Goal: Task Accomplishment & Management: Complete application form

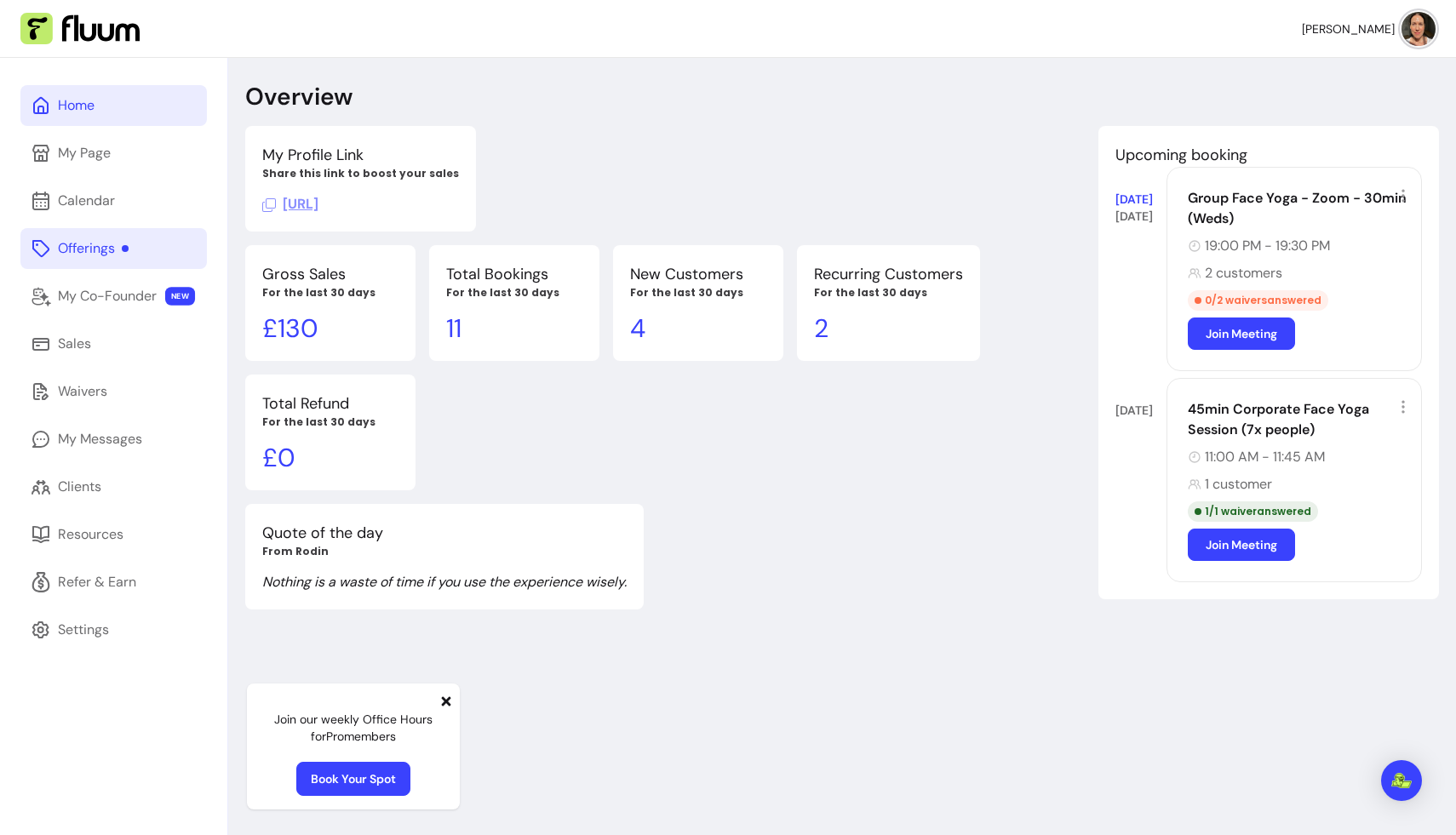
click at [116, 241] on div "Offerings" at bounding box center [93, 248] width 71 height 20
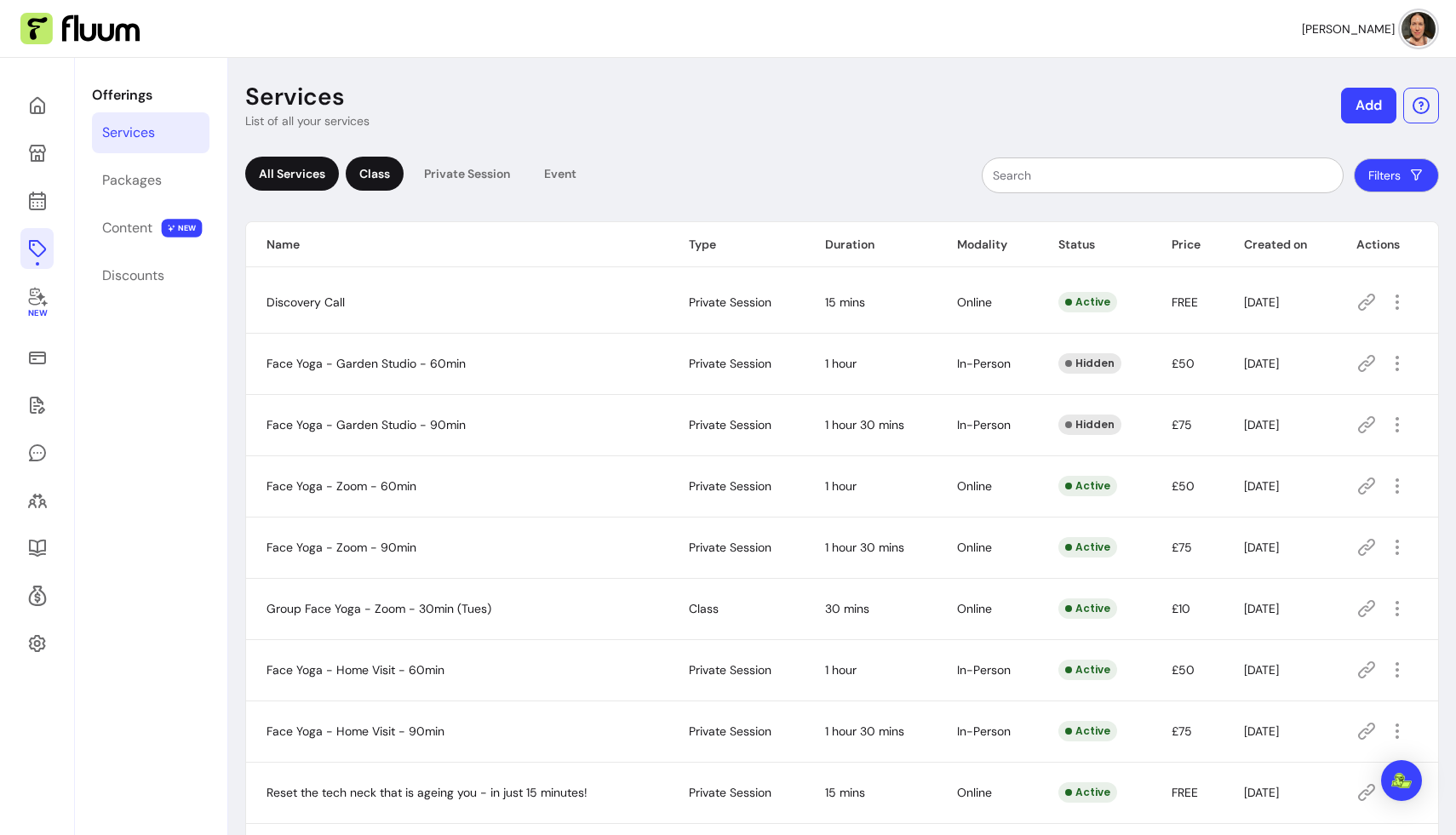
click at [371, 167] on div "Class" at bounding box center [375, 173] width 58 height 34
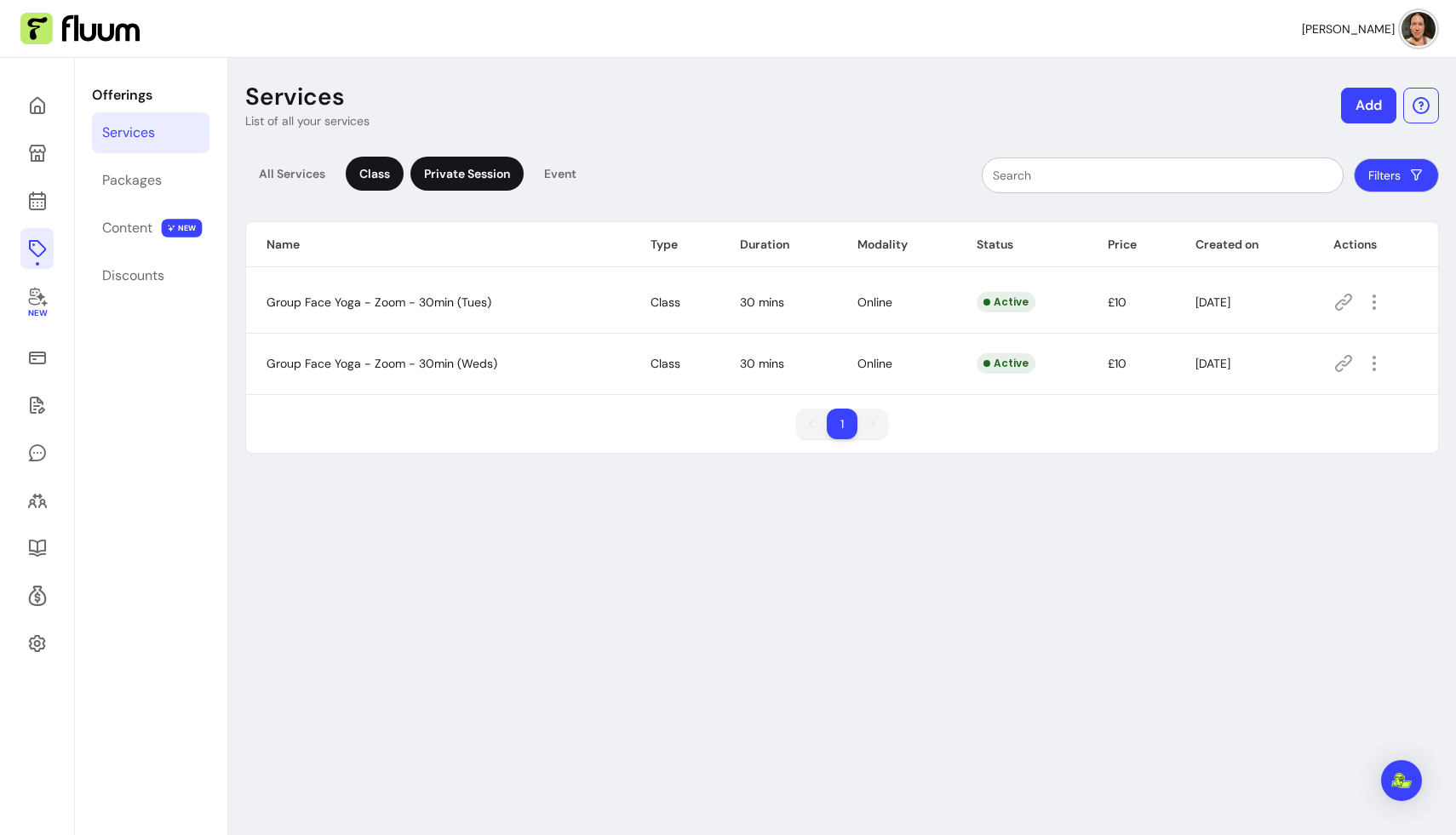
click at [464, 173] on div "Private Session" at bounding box center [466, 173] width 113 height 34
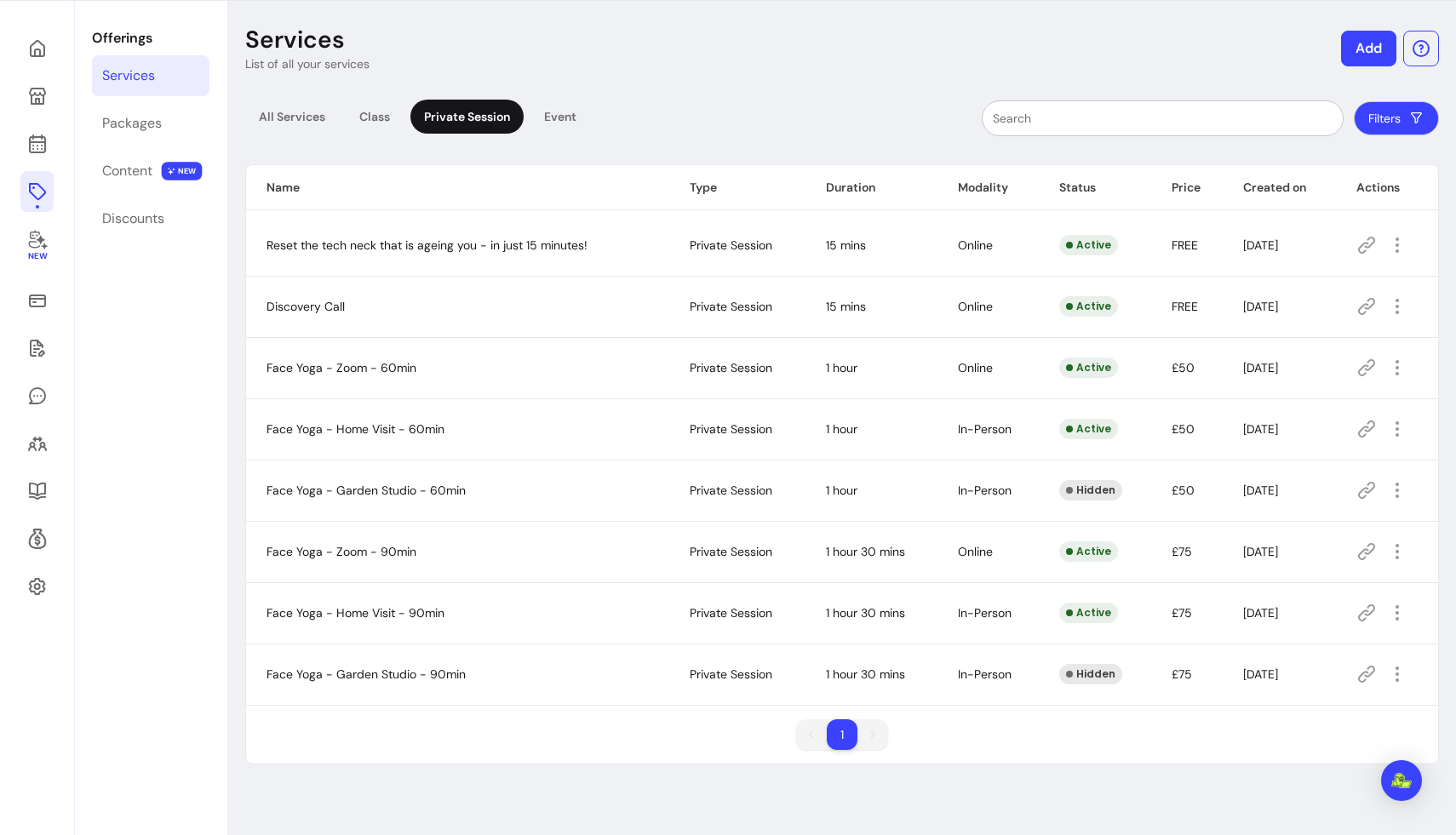
scroll to position [58, 0]
click at [567, 119] on div "Event" at bounding box center [560, 116] width 60 height 34
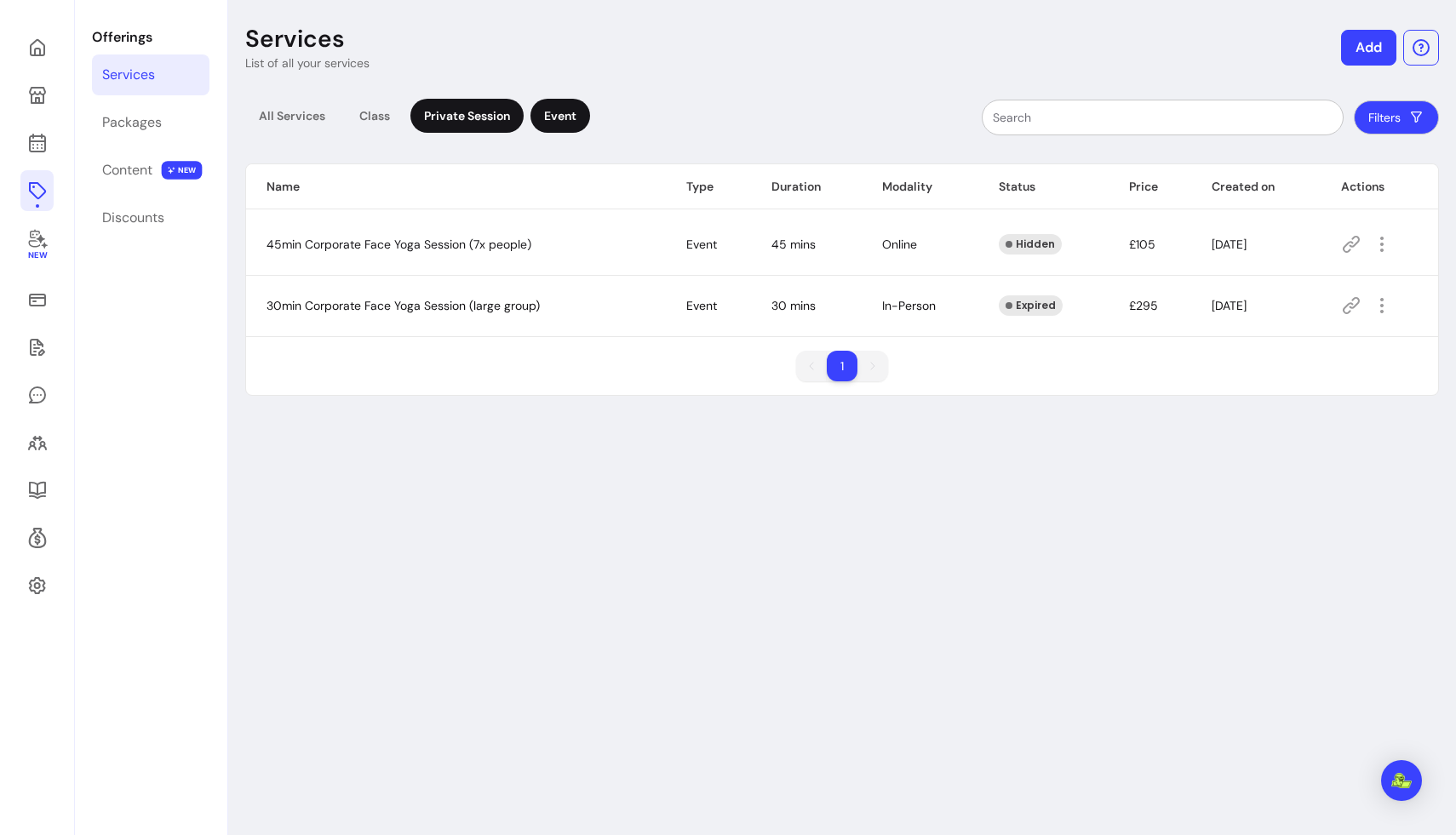
click at [465, 118] on div "Private Session" at bounding box center [466, 116] width 113 height 34
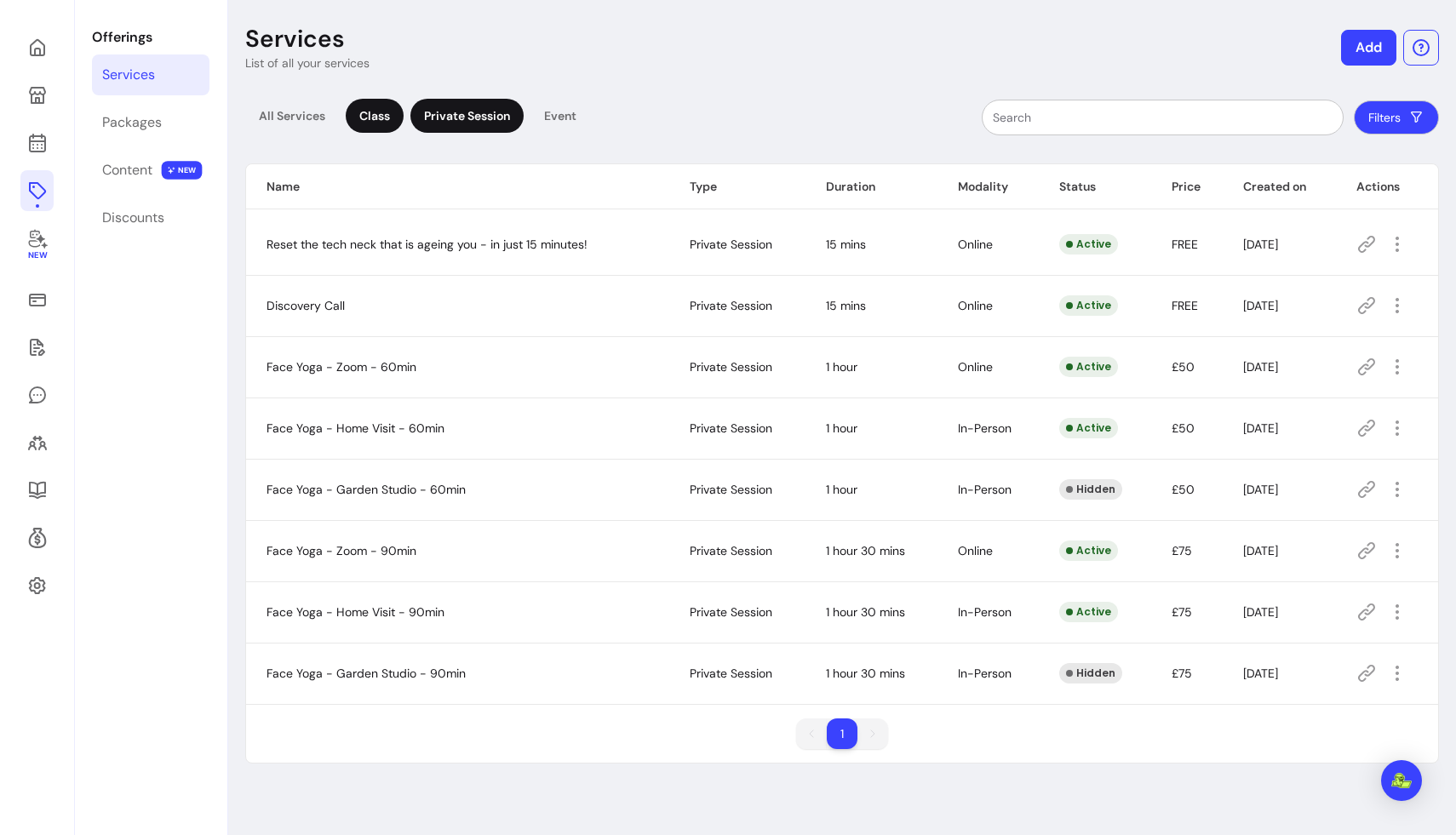
click at [378, 112] on div "Class" at bounding box center [375, 116] width 58 height 34
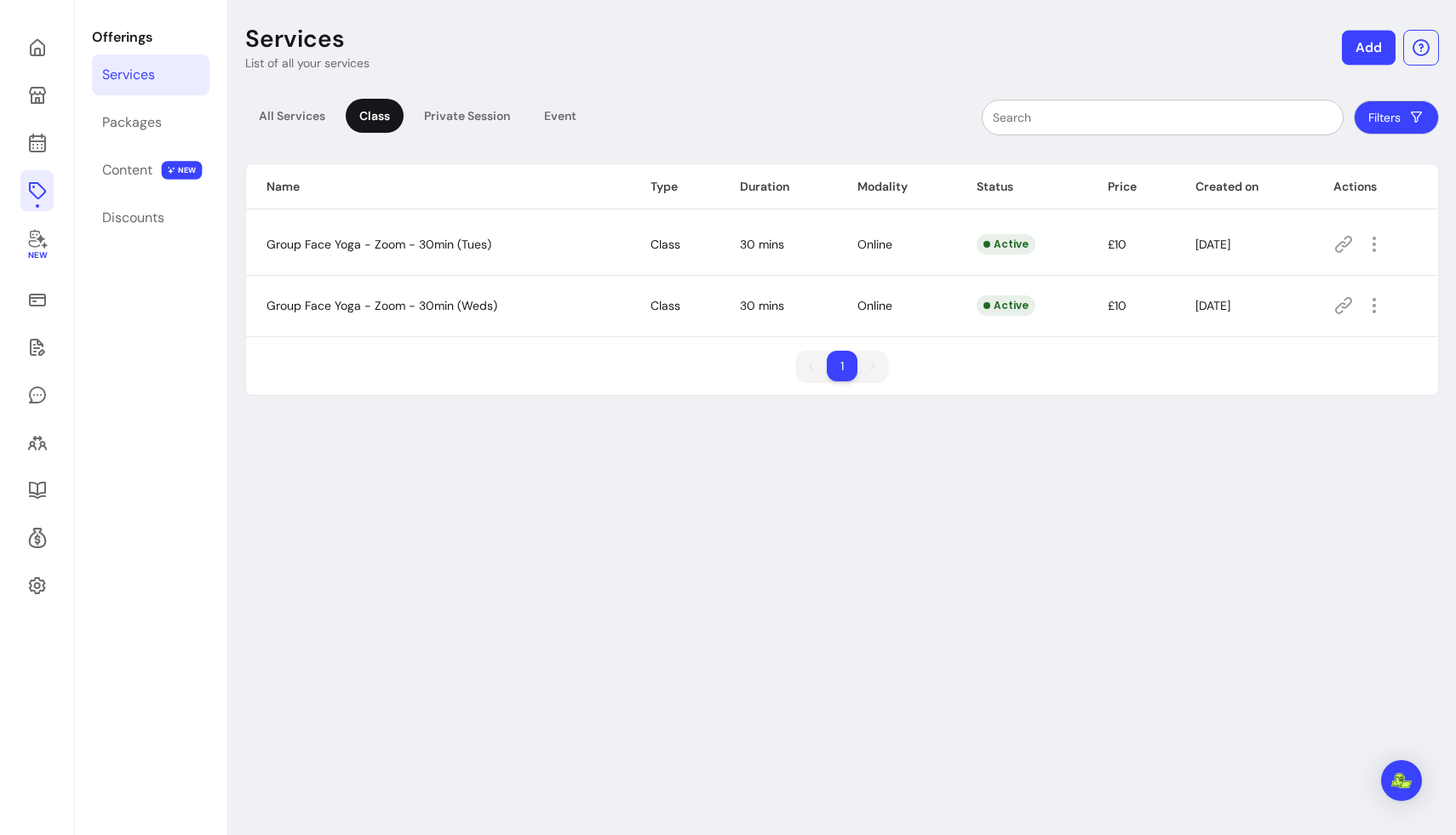
click at [911, 46] on button "Add" at bounding box center [1368, 48] width 53 height 35
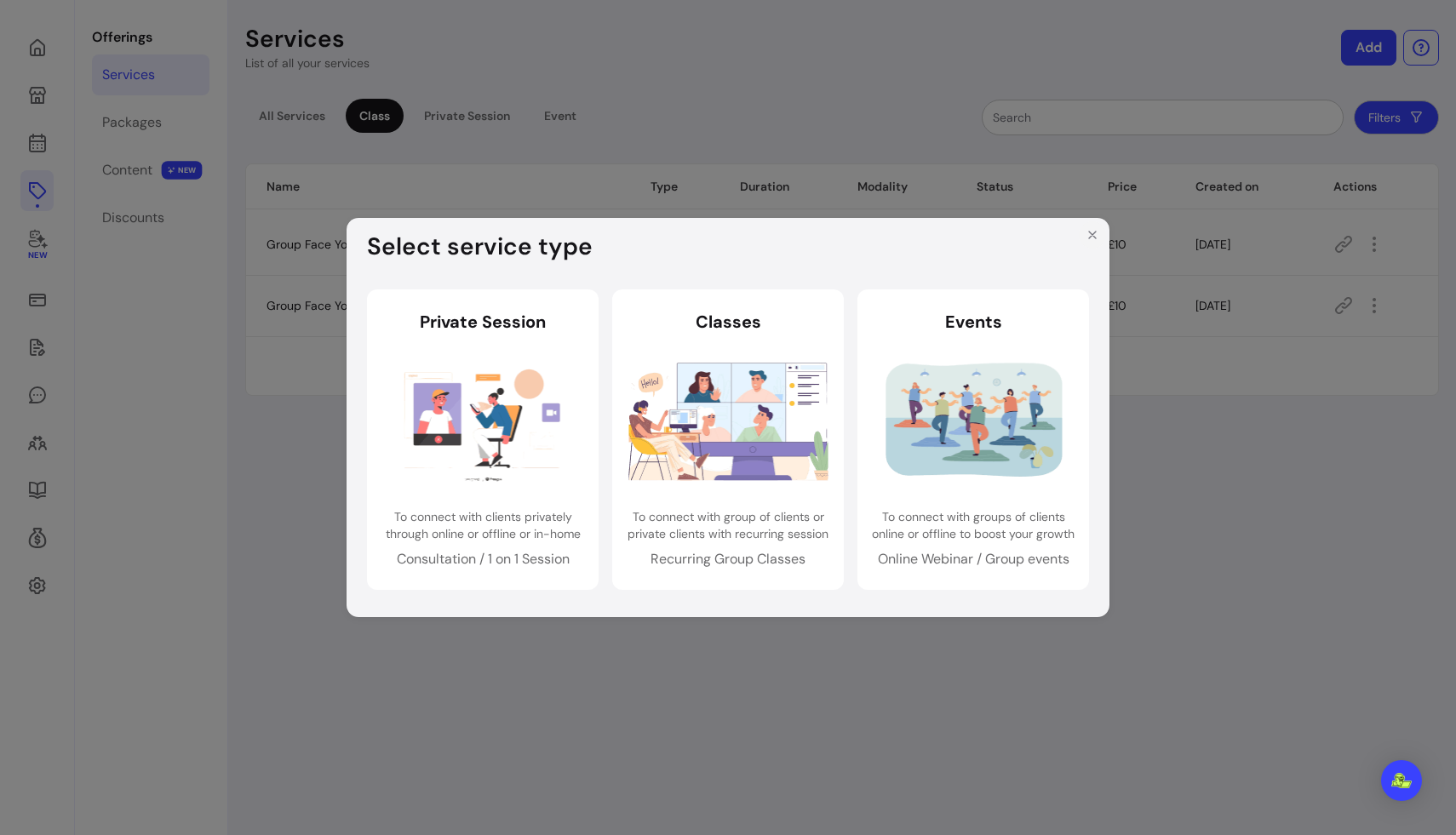
click at [911, 234] on icon "Close" at bounding box center [1092, 235] width 7 height 7
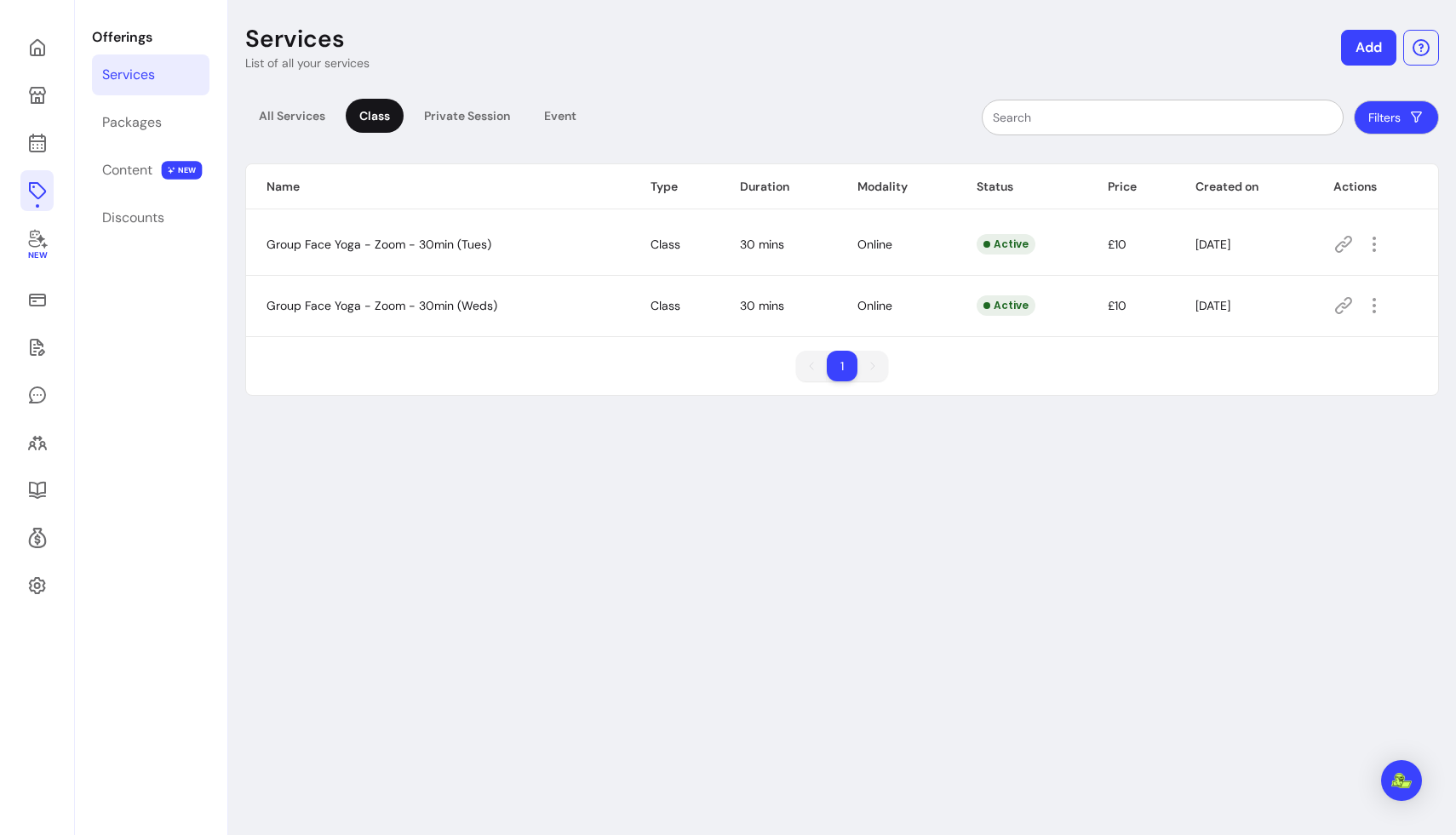
click at [911, 47] on button "Add" at bounding box center [1368, 47] width 55 height 36
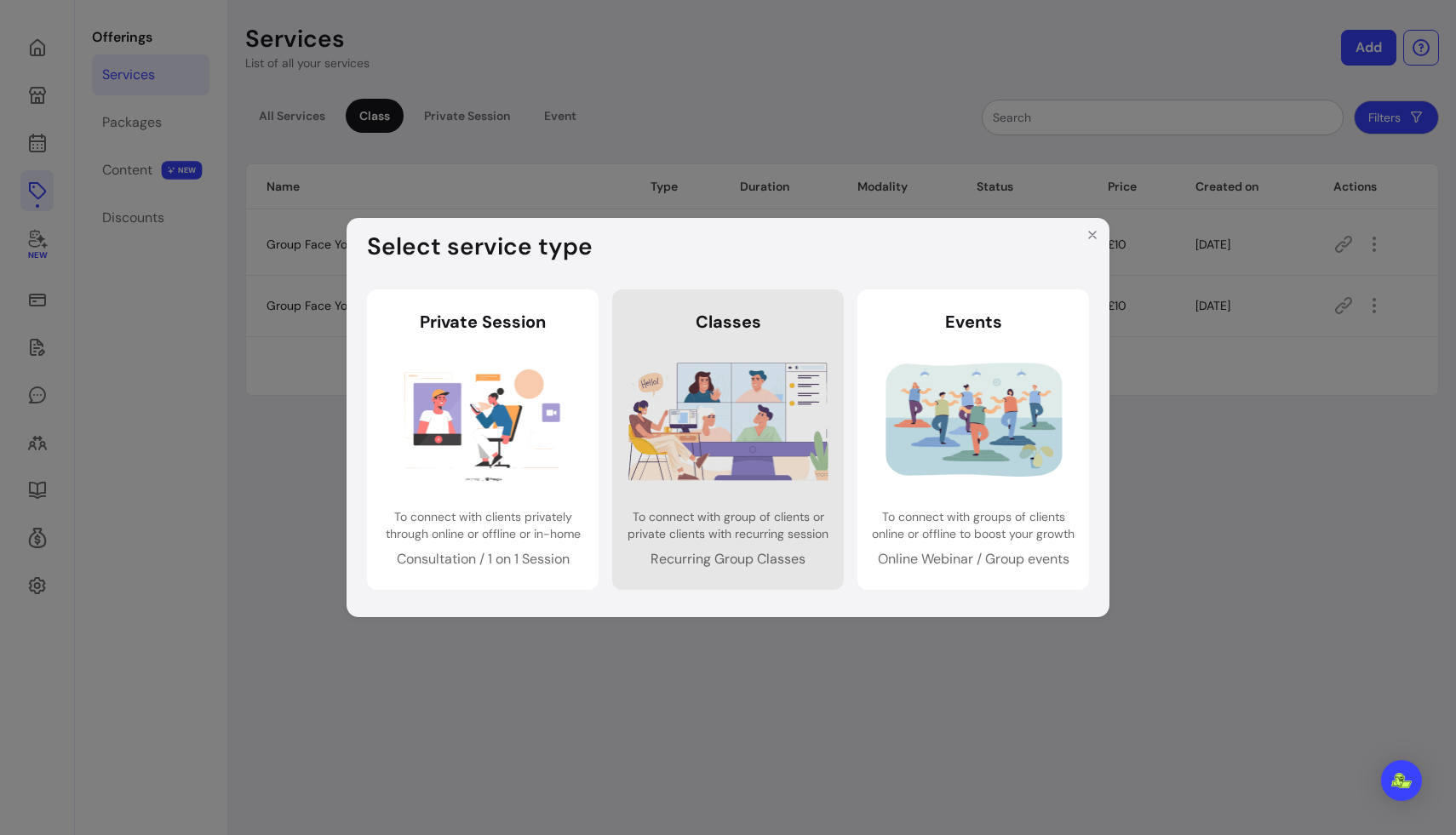
click at [772, 325] on header "Classes" at bounding box center [727, 322] width 204 height 24
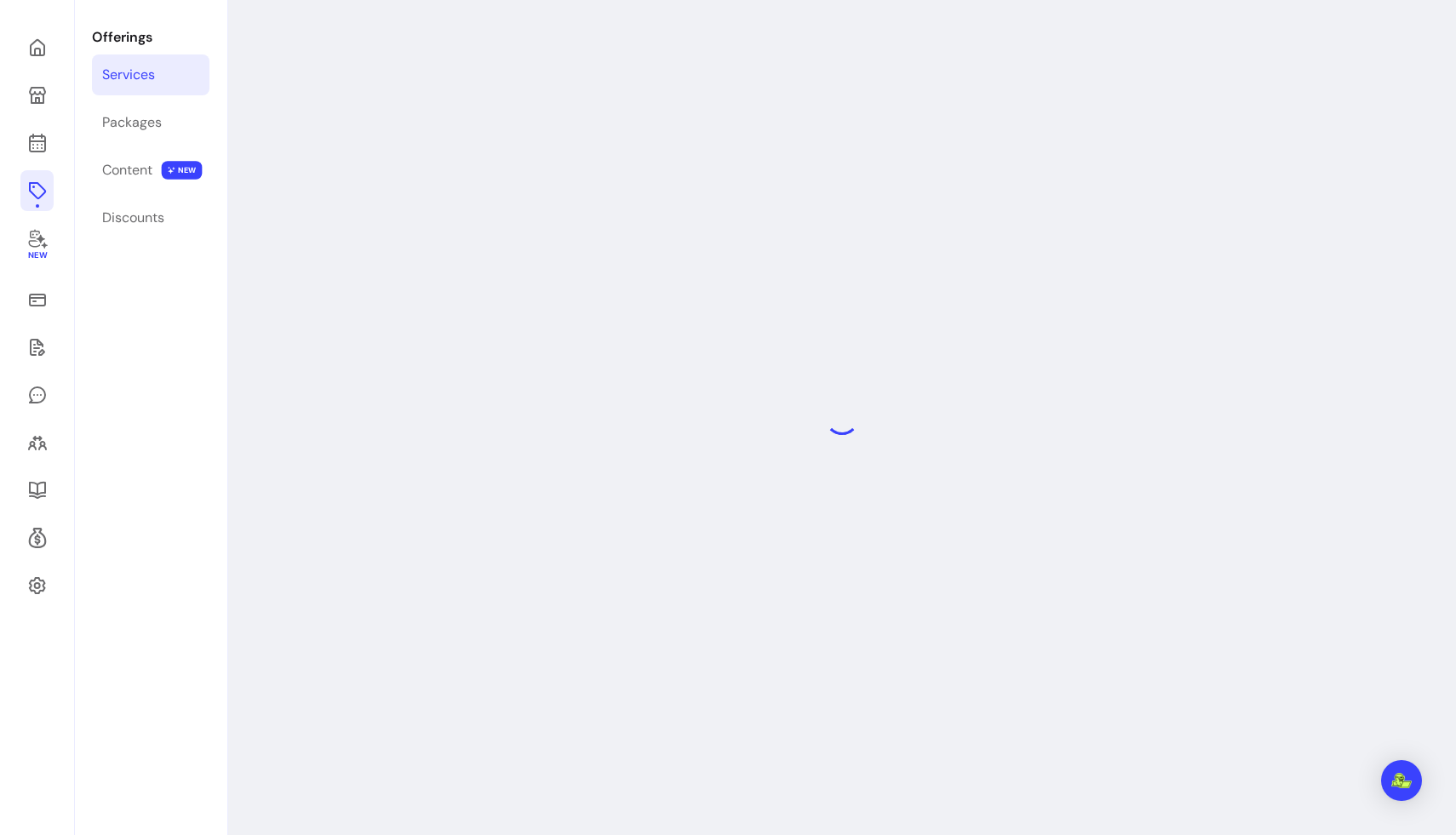
select select "***"
select select "******"
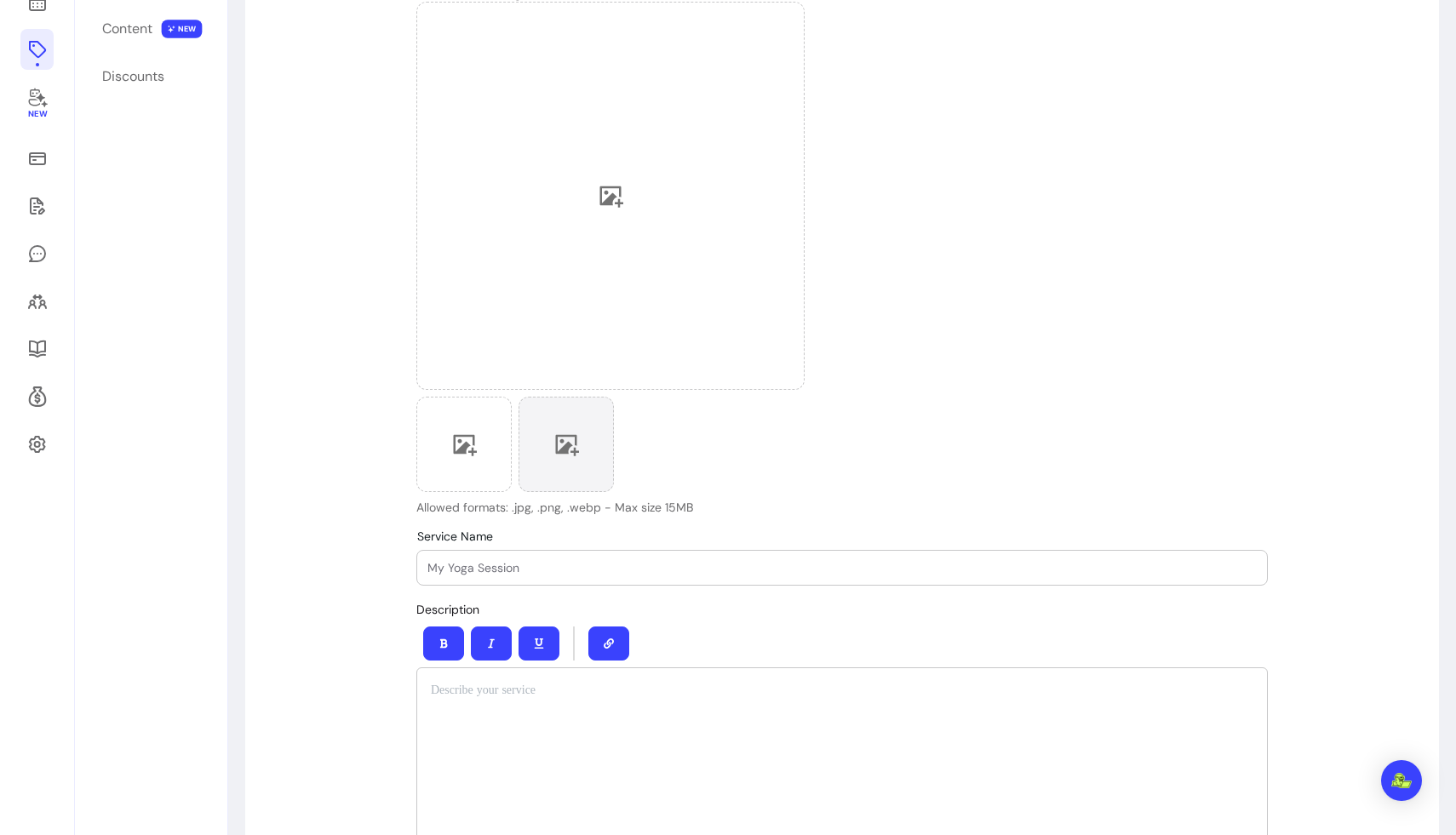
scroll to position [200, 0]
click at [487, 564] on input "Service Name" at bounding box center [842, 567] width 830 height 17
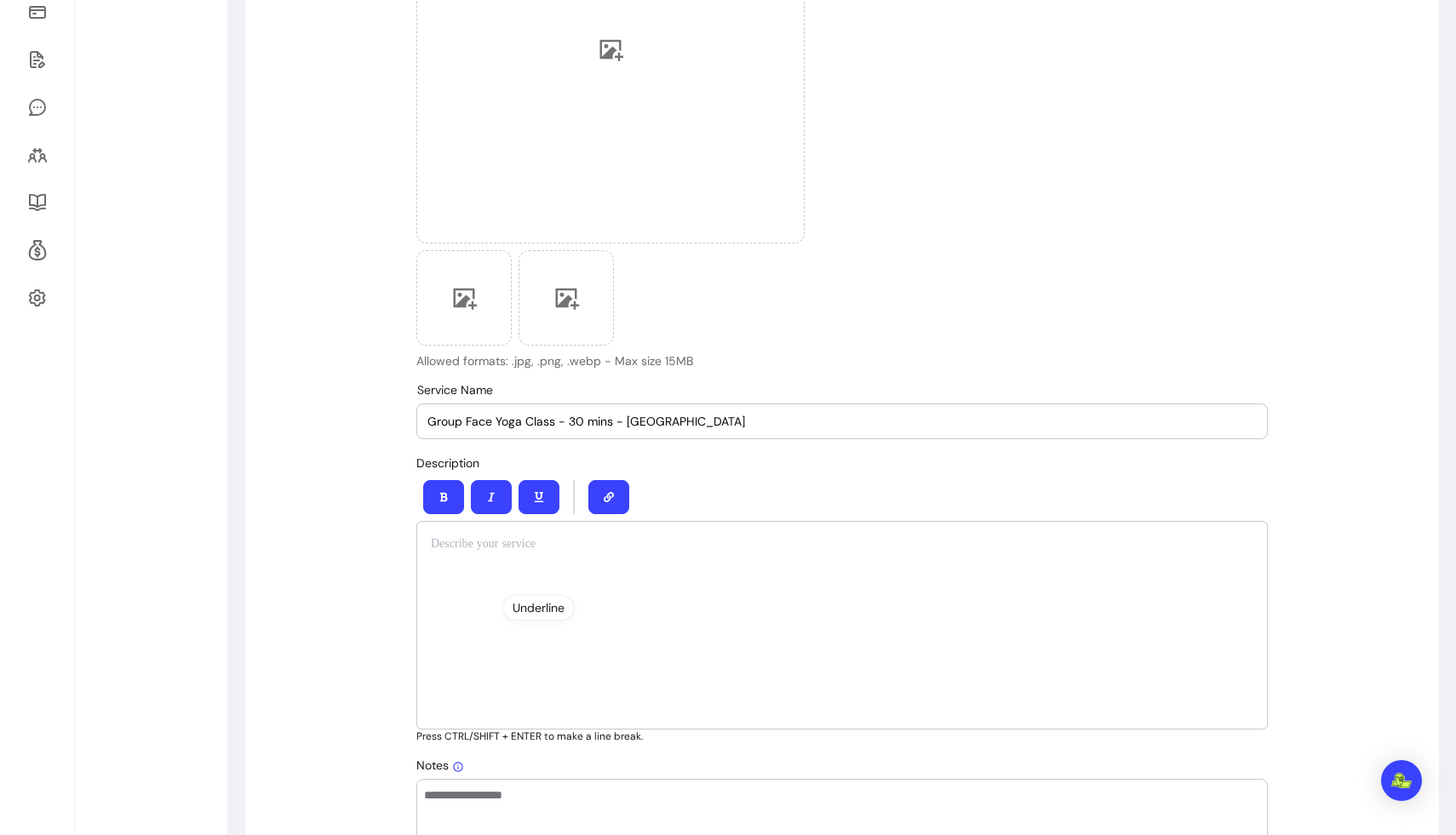
scroll to position [347, 0]
type input "Group Face Yoga Class - 30 mins - [GEOGRAPHIC_DATA]"
click at [479, 553] on div at bounding box center [842, 625] width 852 height 209
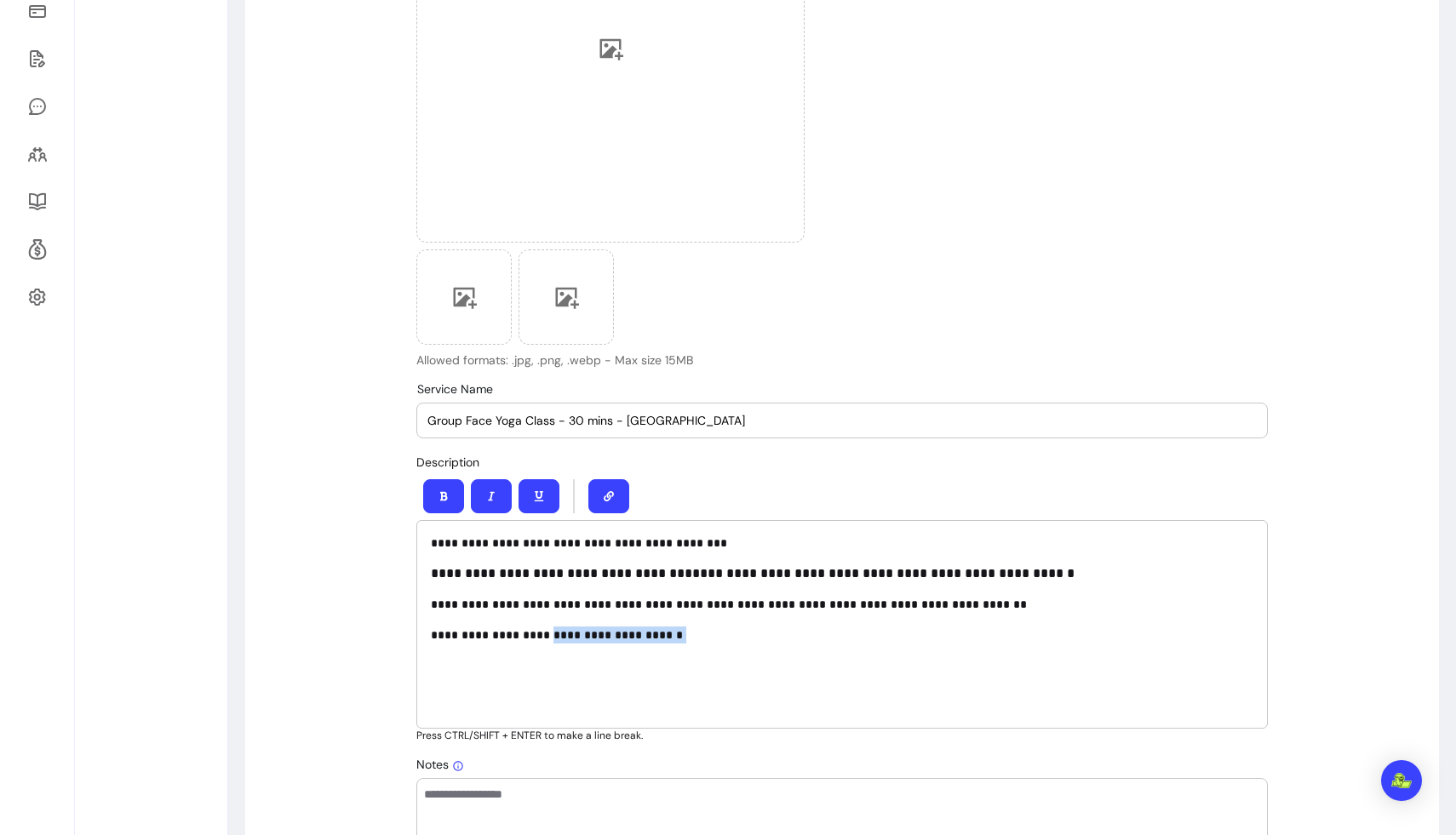
drag, startPoint x: 684, startPoint y: 637, endPoint x: 533, endPoint y: 633, distance: 151.1
click at [533, 633] on p "**********" at bounding box center [842, 634] width 823 height 17
click at [604, 637] on p "**********" at bounding box center [842, 634] width 823 height 17
drag, startPoint x: 651, startPoint y: 638, endPoint x: 419, endPoint y: 639, distance: 232.0
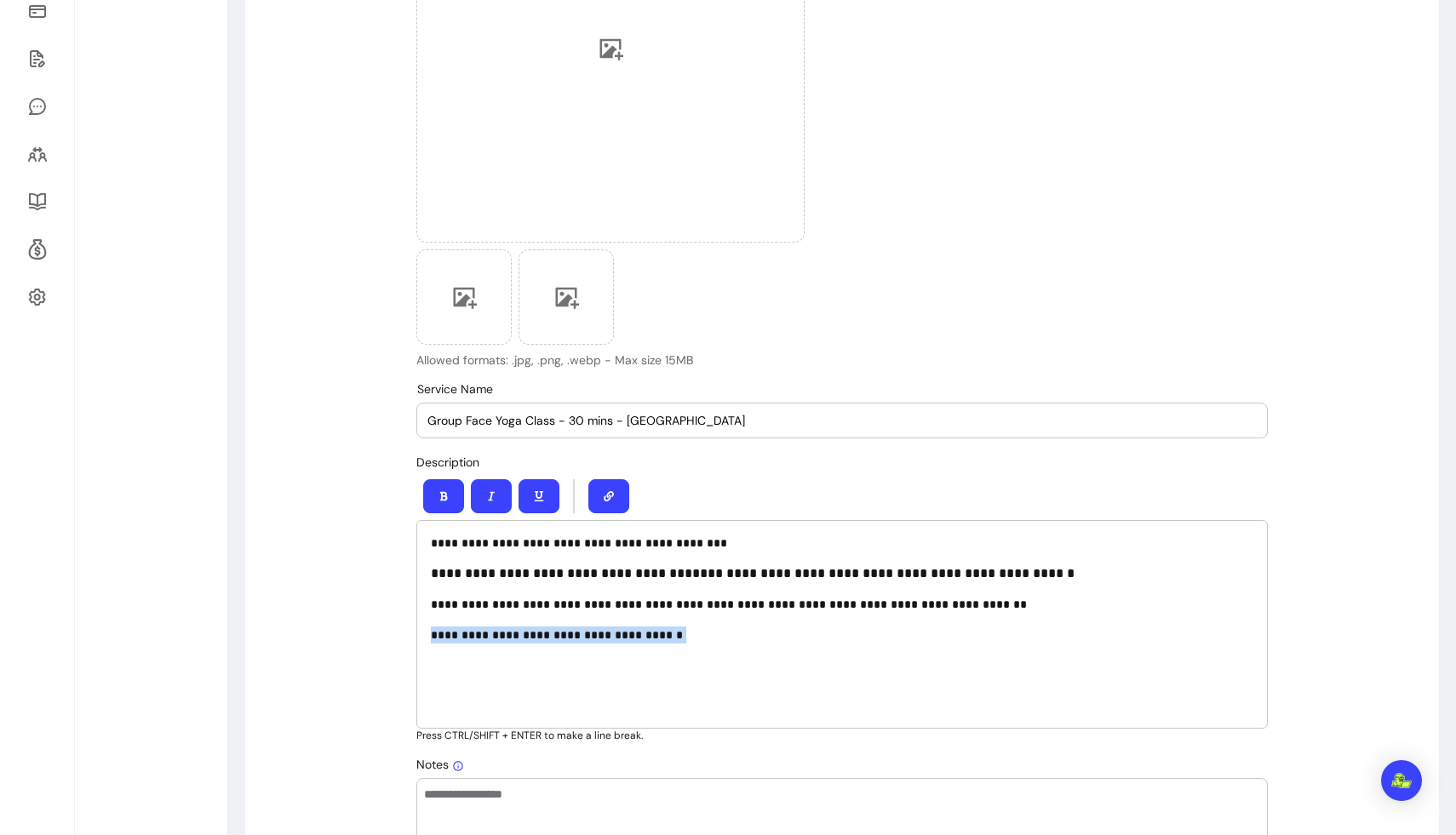
click at [419, 639] on div "**********" at bounding box center [842, 625] width 852 height 209
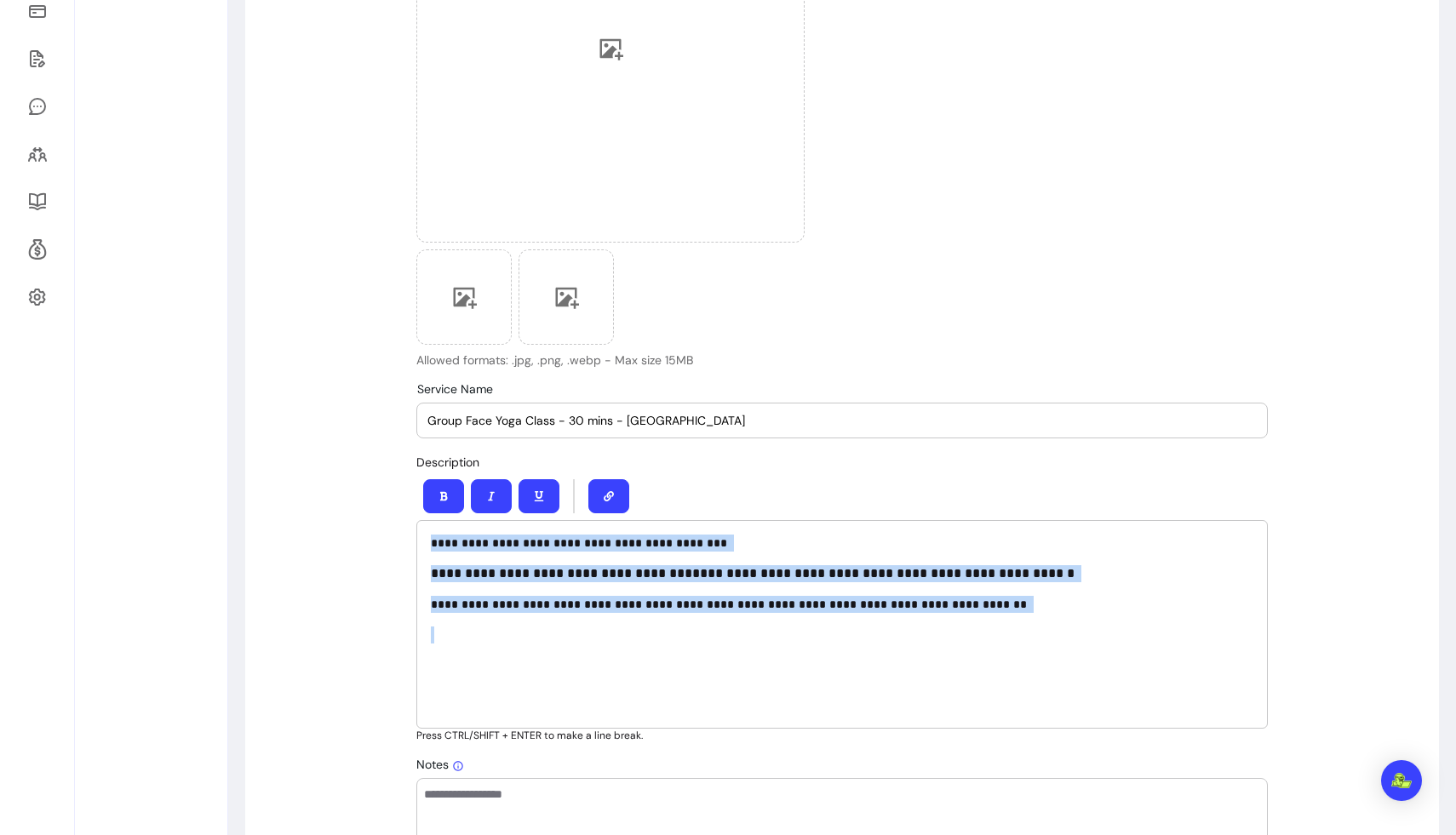
drag, startPoint x: 432, startPoint y: 545, endPoint x: 1006, endPoint y: 620, distance: 578.9
click at [911, 620] on div "**********" at bounding box center [842, 625] width 852 height 209
click at [444, 490] on button "button" at bounding box center [443, 496] width 41 height 34
click at [444, 490] on button "button" at bounding box center [444, 497] width 40 height 33
click at [491, 494] on icon "button" at bounding box center [491, 497] width 6 height 9
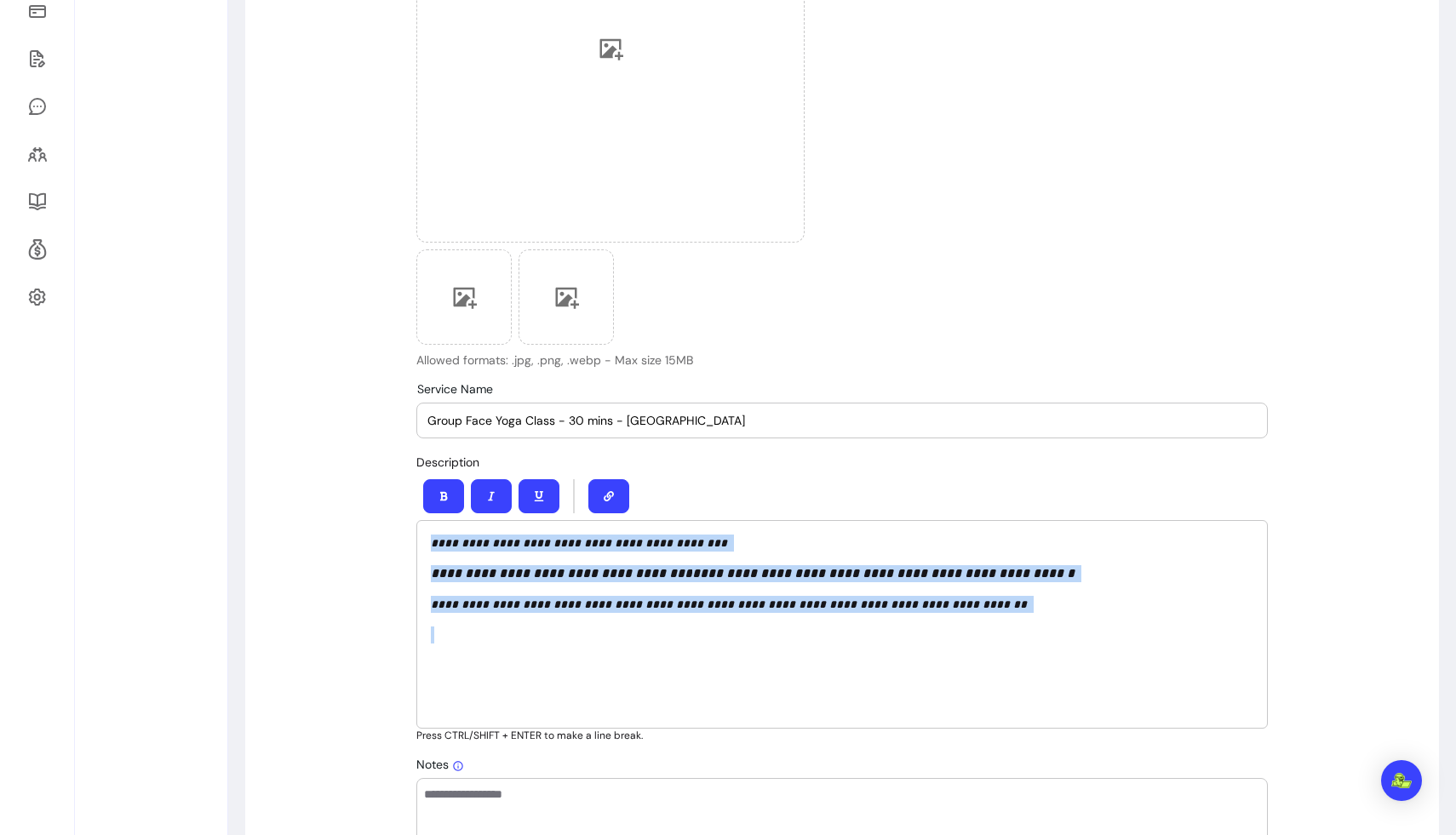
click at [491, 494] on icon "button" at bounding box center [491, 497] width 7 height 10
click at [534, 492] on icon "button" at bounding box center [539, 497] width 11 height 11
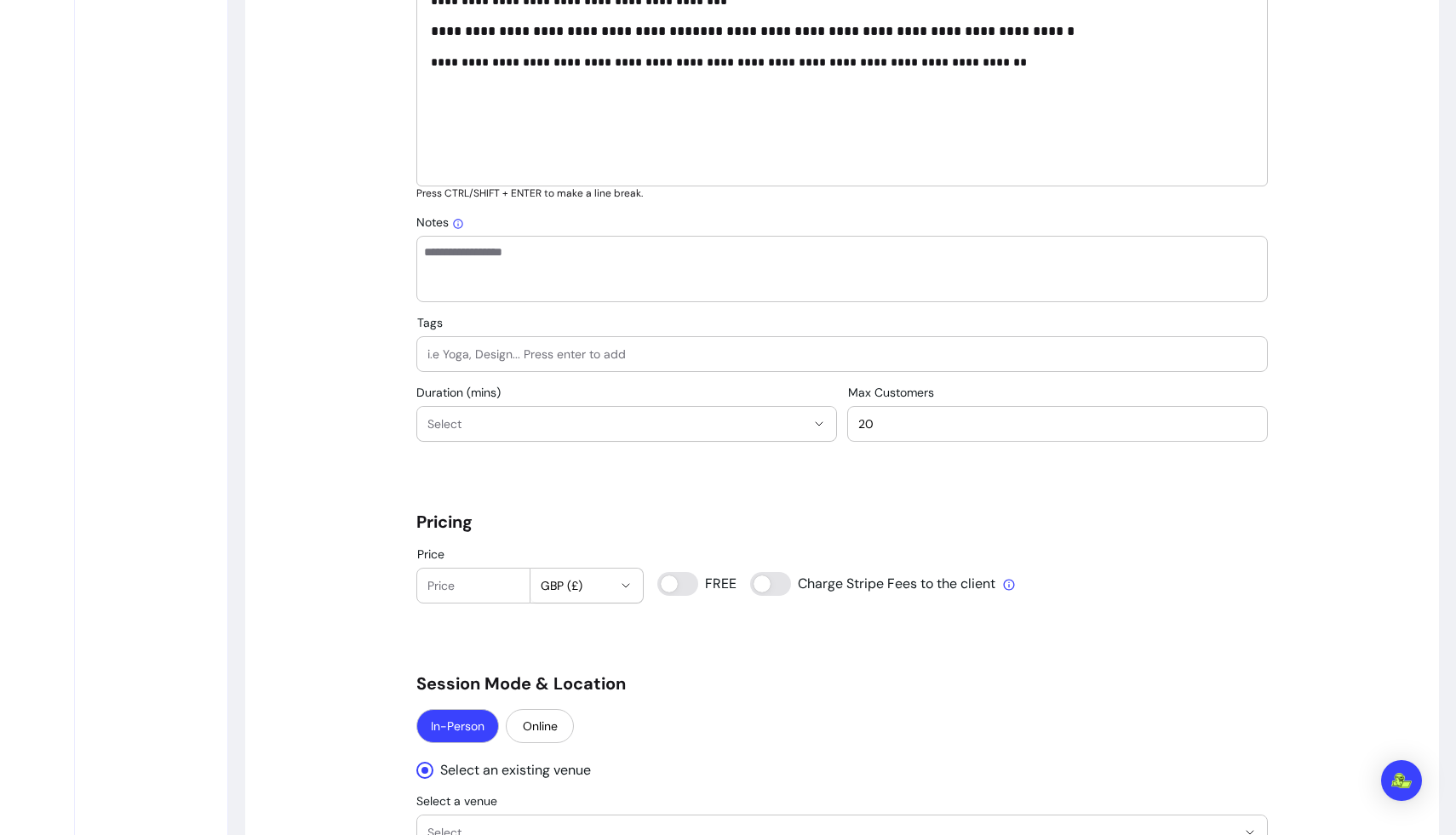
scroll to position [892, 0]
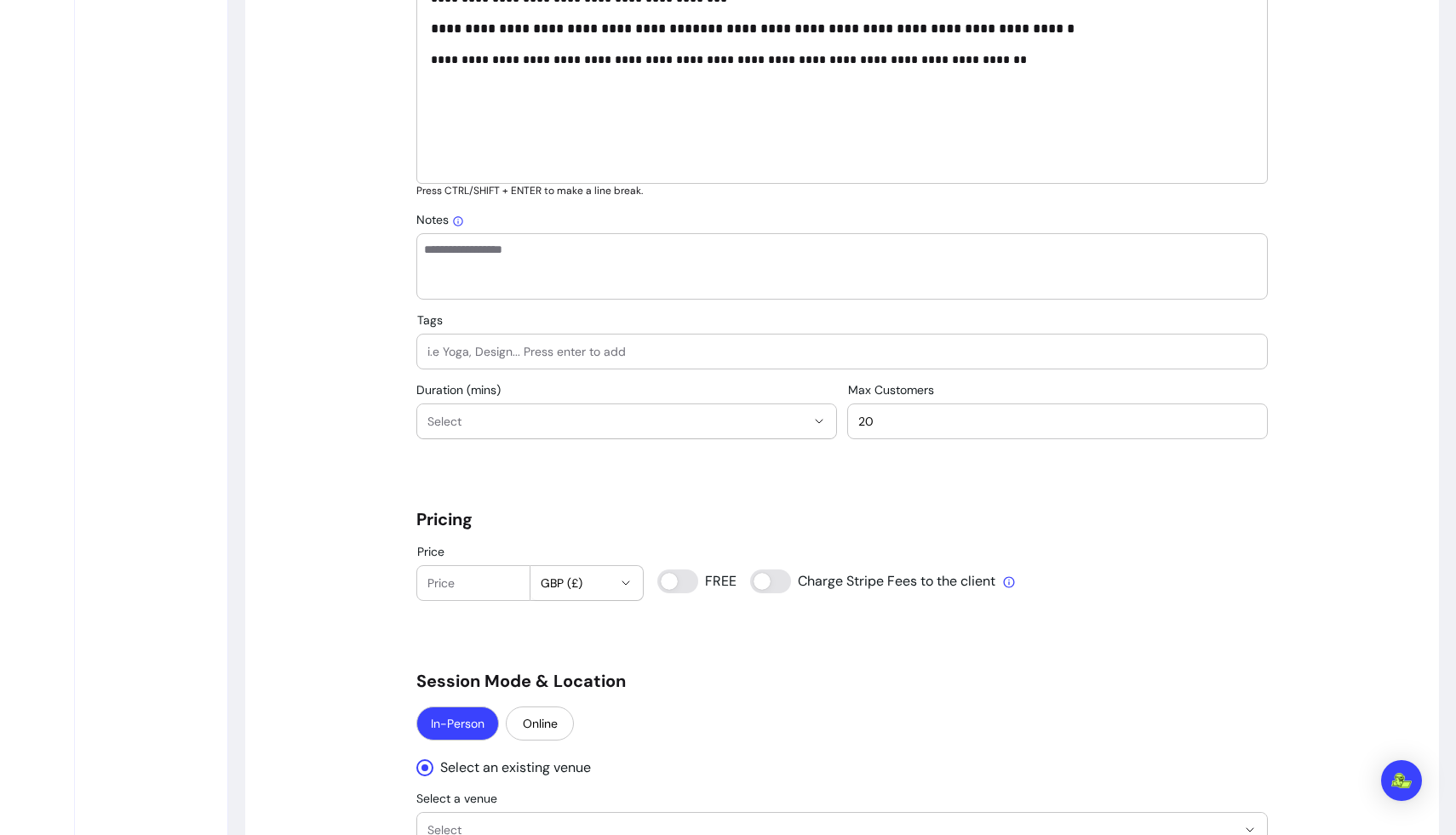
click at [482, 351] on input "Tags" at bounding box center [842, 351] width 830 height 17
type input "face yoga"
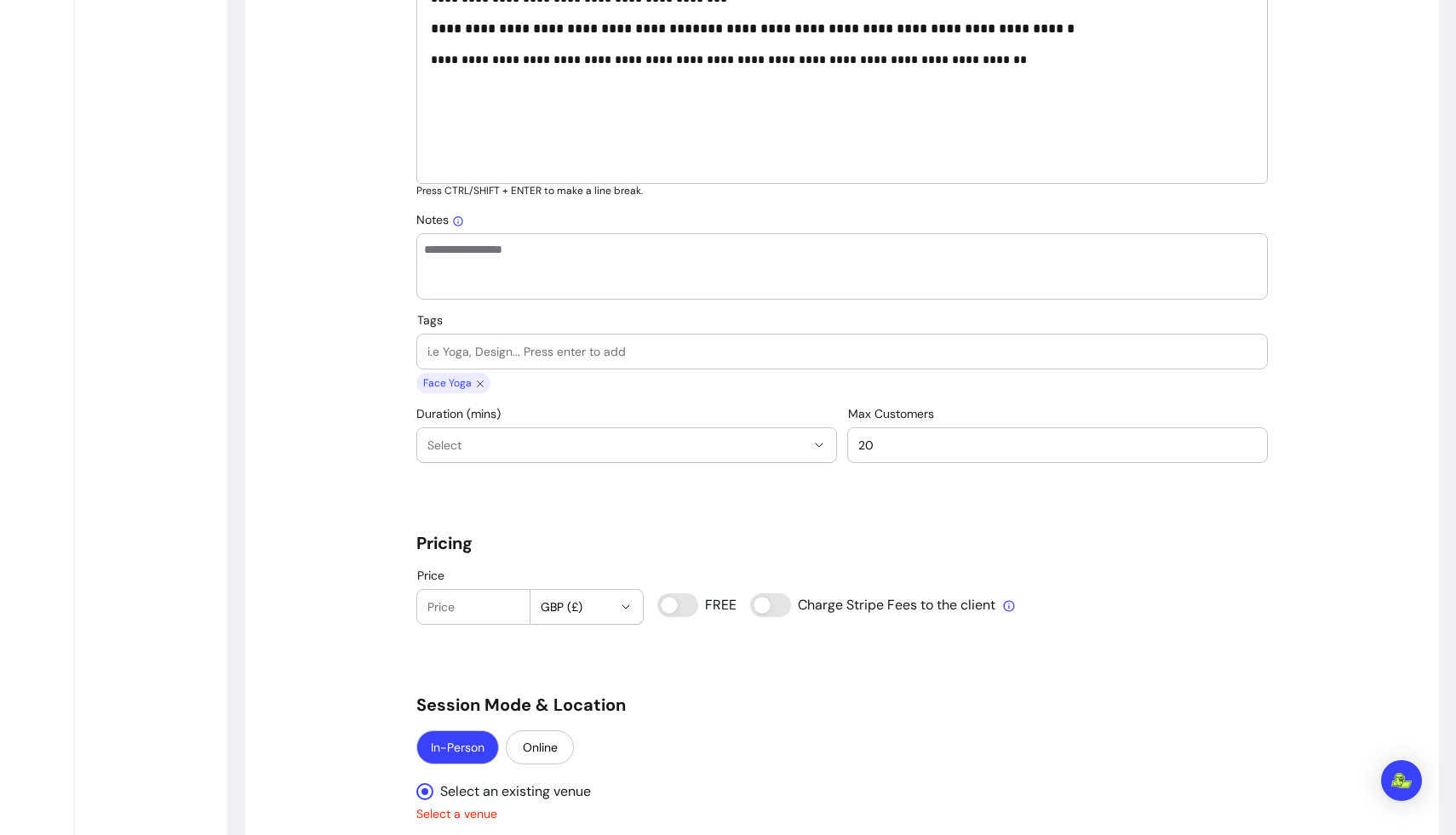
click at [499, 359] on input "Tags" at bounding box center [842, 351] width 830 height 17
type input "face massage"
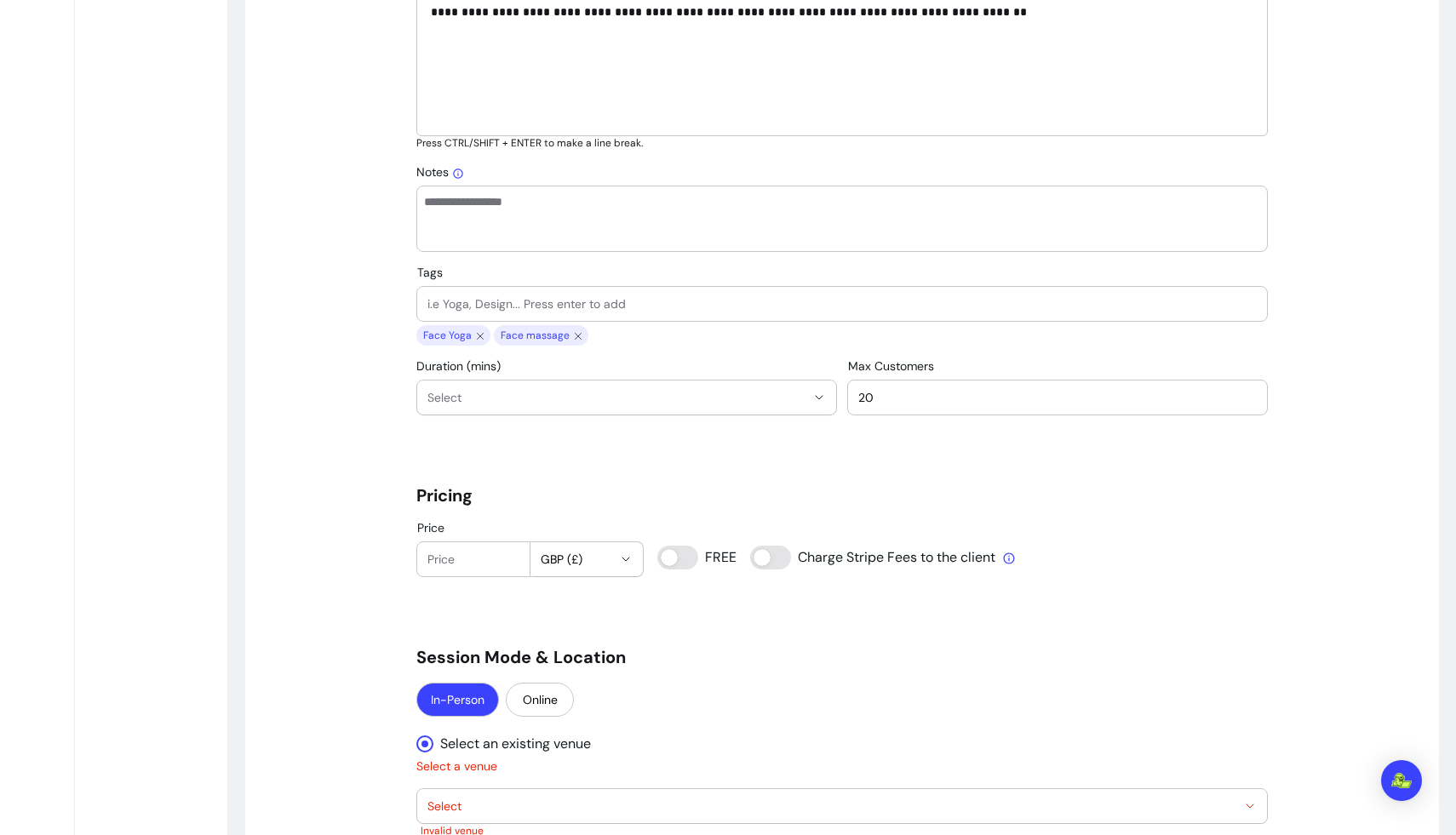
scroll to position [940, 0]
click at [457, 308] on input "Tags" at bounding box center [842, 302] width 830 height 17
type input "selfcare"
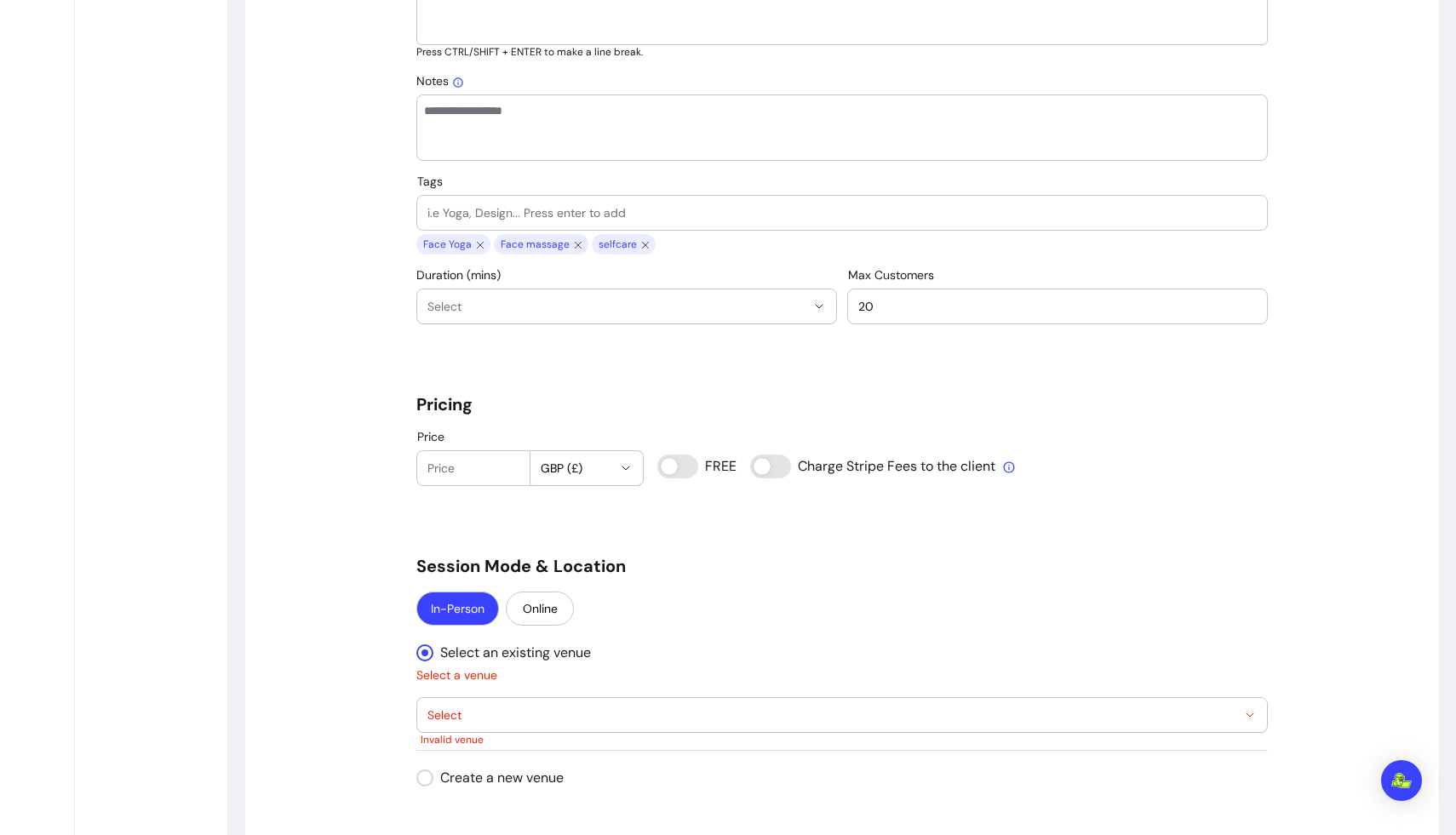
scroll to position [1036, 0]
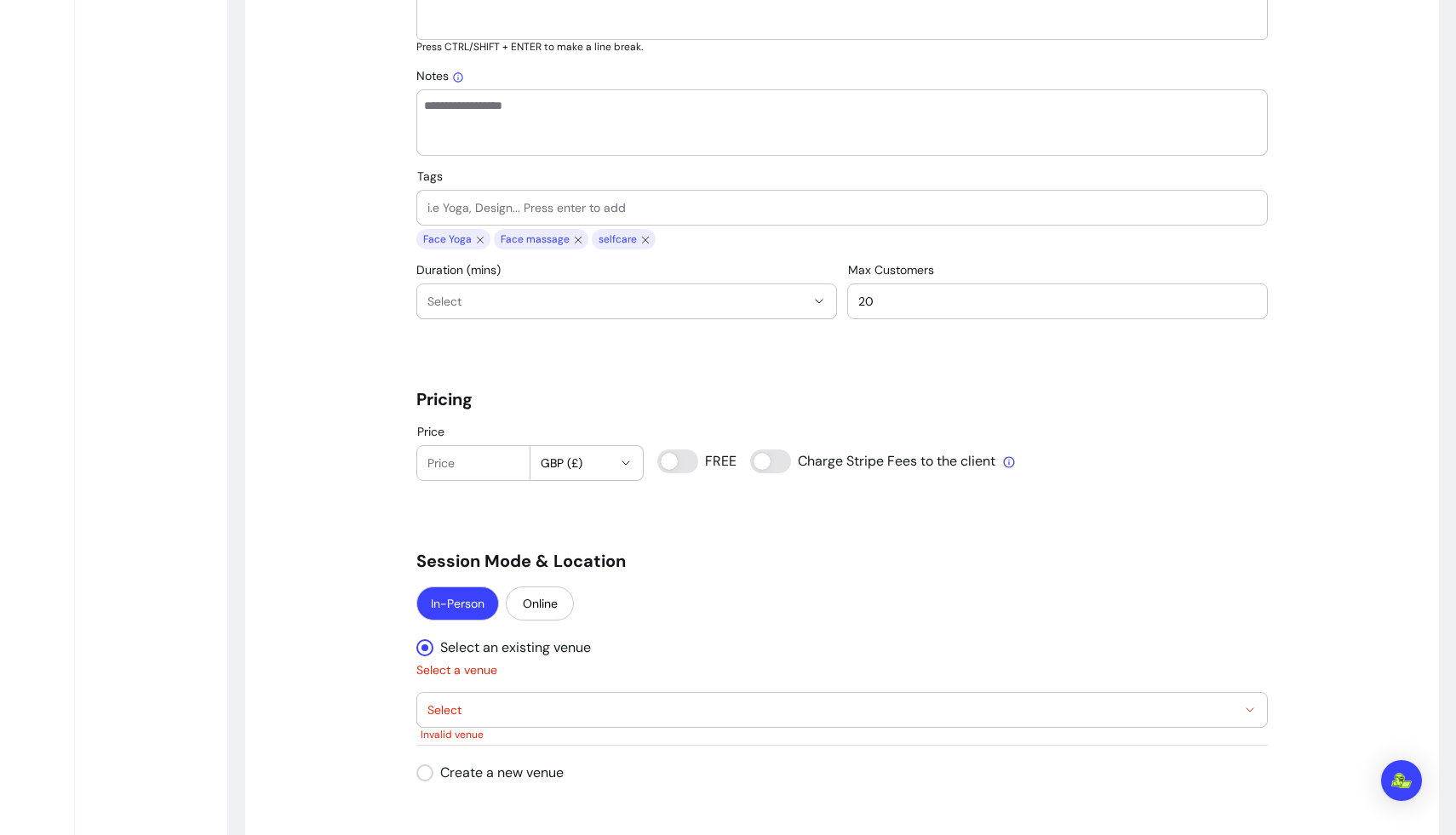
click at [817, 301] on icon "button" at bounding box center [819, 301] width 7 height 4
click at [581, 461] on span "30 mins" at bounding box center [618, 458] width 375 height 17
select select "**"
click at [911, 308] on input "19" at bounding box center [1057, 301] width 399 height 17
click at [911, 295] on input "20" at bounding box center [1057, 301] width 399 height 17
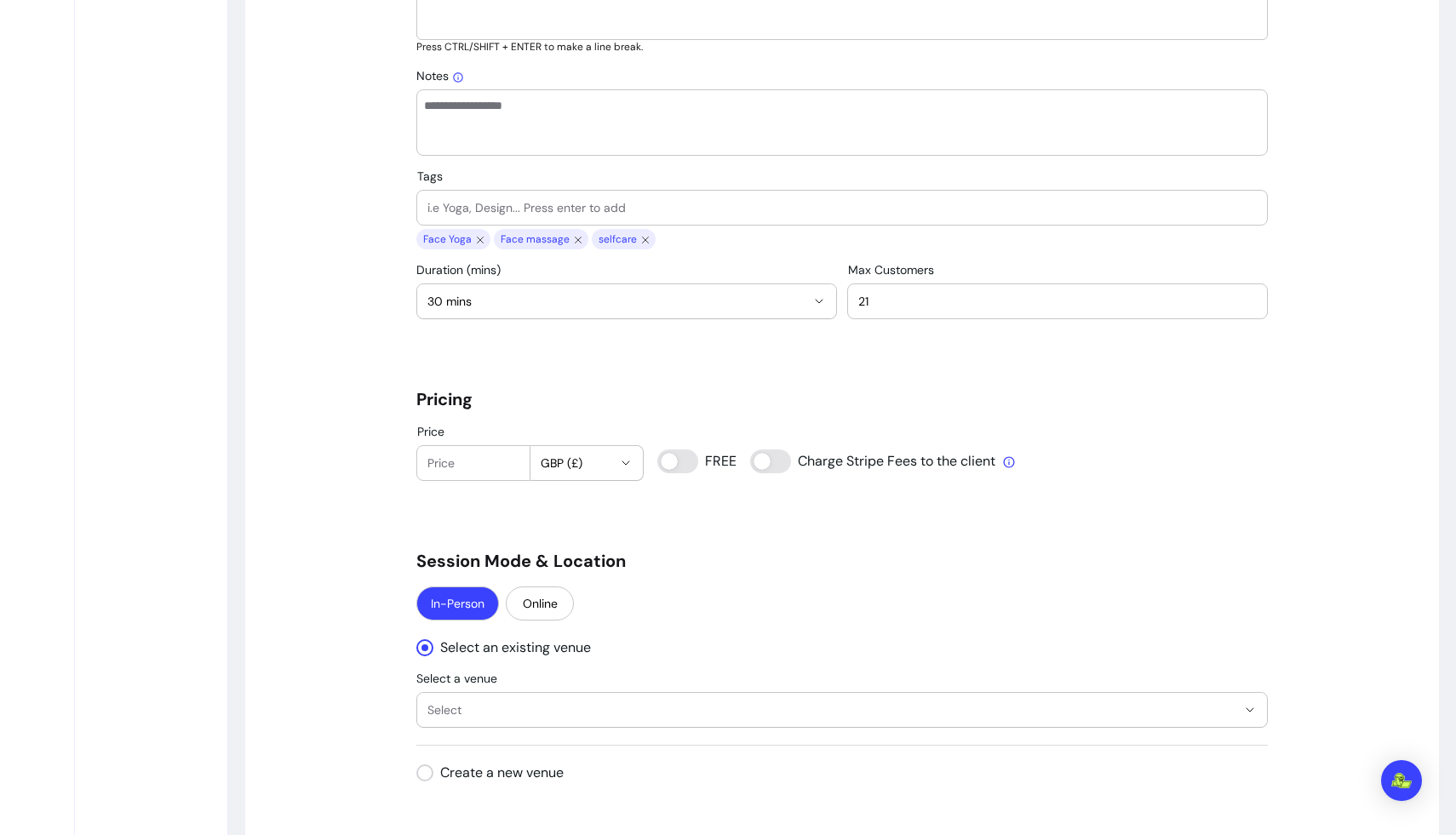
click at [911, 295] on input "21" at bounding box center [1057, 301] width 399 height 17
click at [911, 295] on input "22" at bounding box center [1057, 301] width 399 height 17
click at [911, 295] on input "23" at bounding box center [1057, 301] width 399 height 17
click at [911, 295] on input "24" at bounding box center [1057, 301] width 399 height 17
click at [911, 295] on input "25" at bounding box center [1057, 301] width 399 height 17
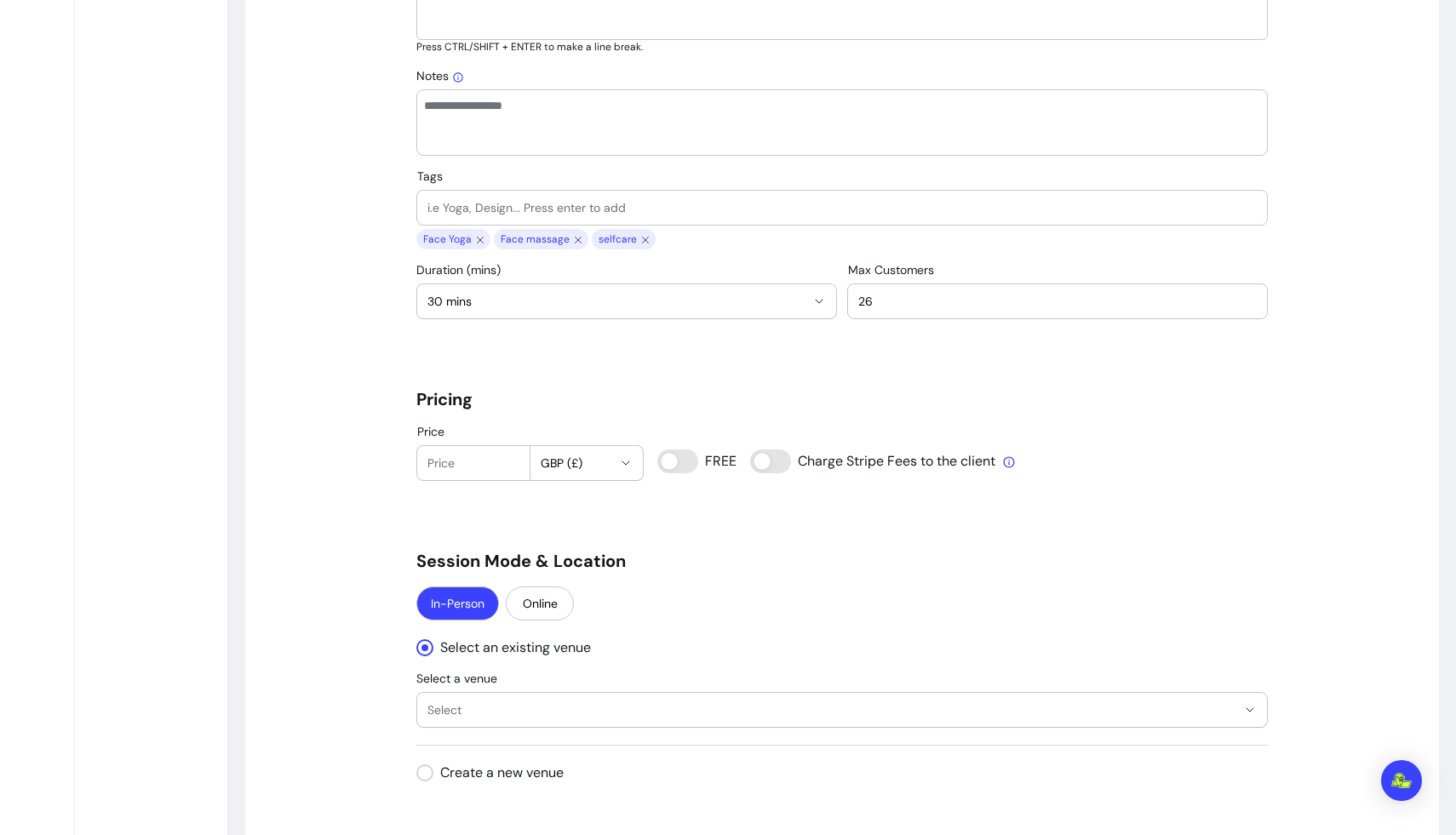
click at [911, 294] on input "26" at bounding box center [1057, 301] width 399 height 17
click at [911, 294] on input "27" at bounding box center [1057, 301] width 399 height 17
click at [911, 294] on input "28" at bounding box center [1057, 301] width 399 height 17
click at [911, 294] on input "29" at bounding box center [1057, 301] width 399 height 17
click at [911, 294] on input "30" at bounding box center [1057, 301] width 399 height 17
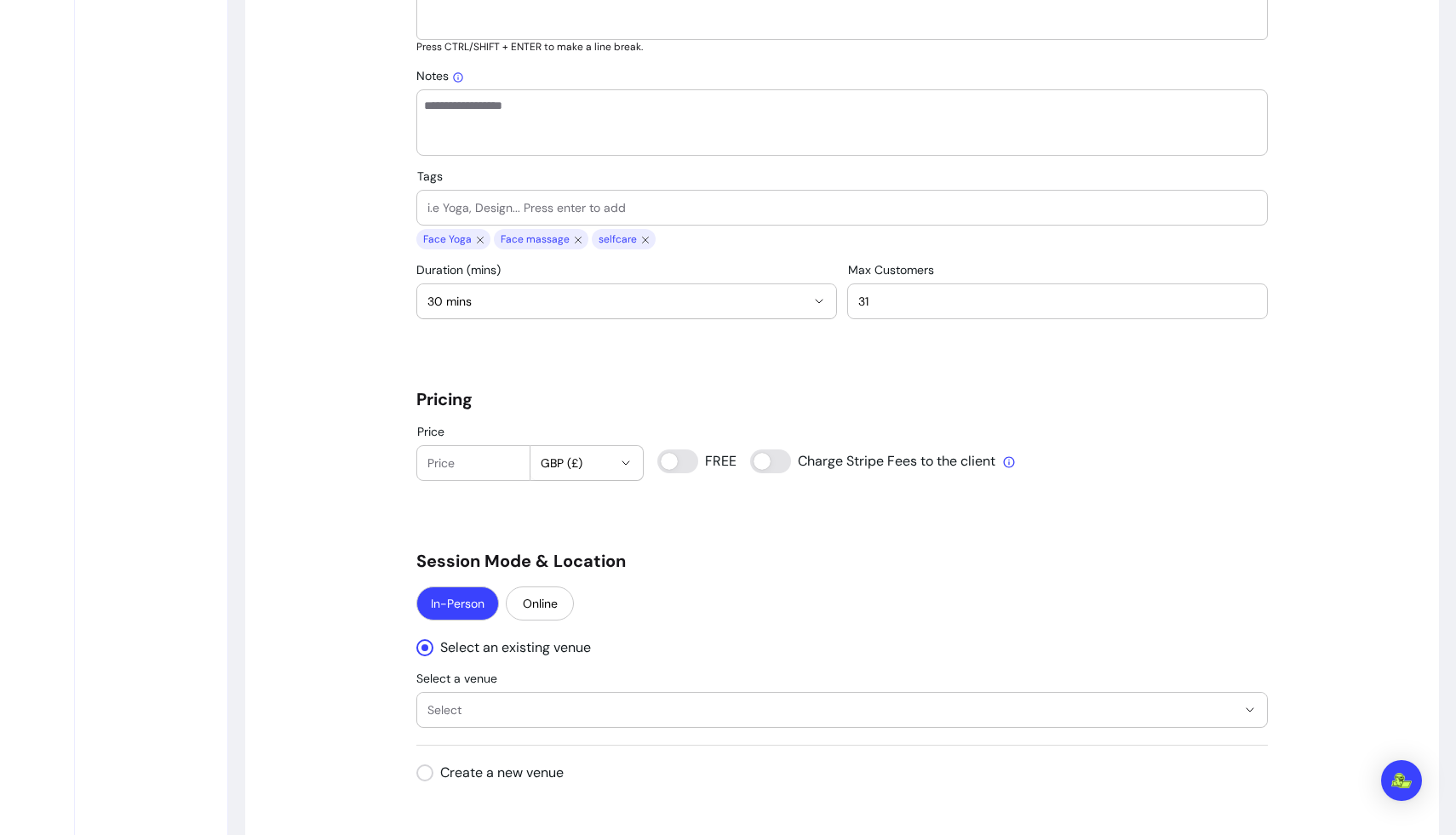
click at [911, 294] on input "31" at bounding box center [1057, 301] width 399 height 17
click at [911, 307] on input "30" at bounding box center [1057, 301] width 399 height 17
click at [911, 308] on input "29" at bounding box center [1057, 301] width 399 height 17
click at [911, 308] on input "28" at bounding box center [1057, 301] width 399 height 17
click at [911, 308] on input "27" at bounding box center [1057, 301] width 399 height 17
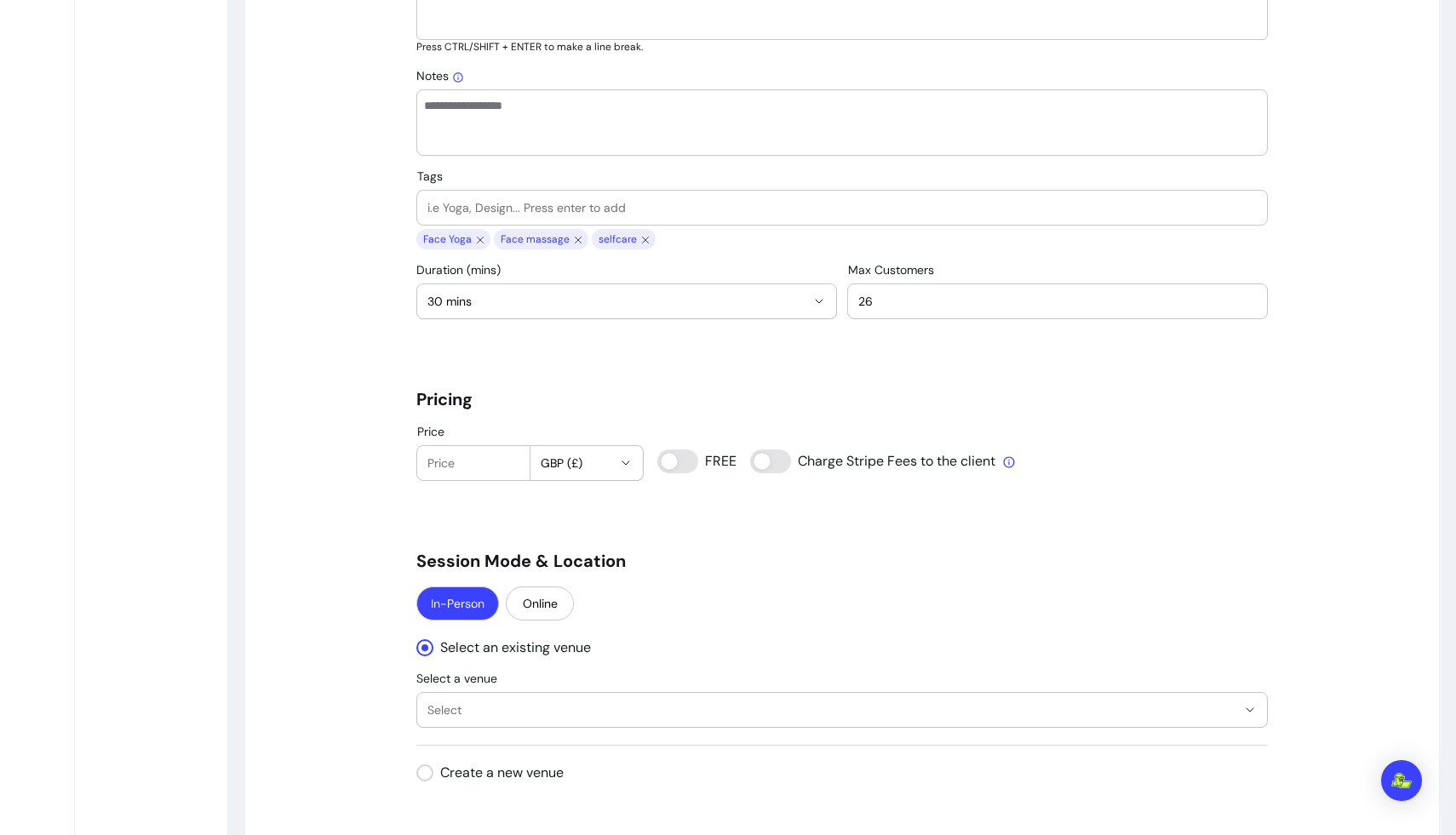
click at [911, 308] on input "26" at bounding box center [1057, 301] width 399 height 17
click at [911, 308] on input "25" at bounding box center [1057, 301] width 399 height 17
click at [911, 308] on input "24" at bounding box center [1057, 301] width 399 height 17
click at [911, 308] on input "23" at bounding box center [1057, 301] width 399 height 17
click at [911, 308] on input "22" at bounding box center [1057, 301] width 399 height 17
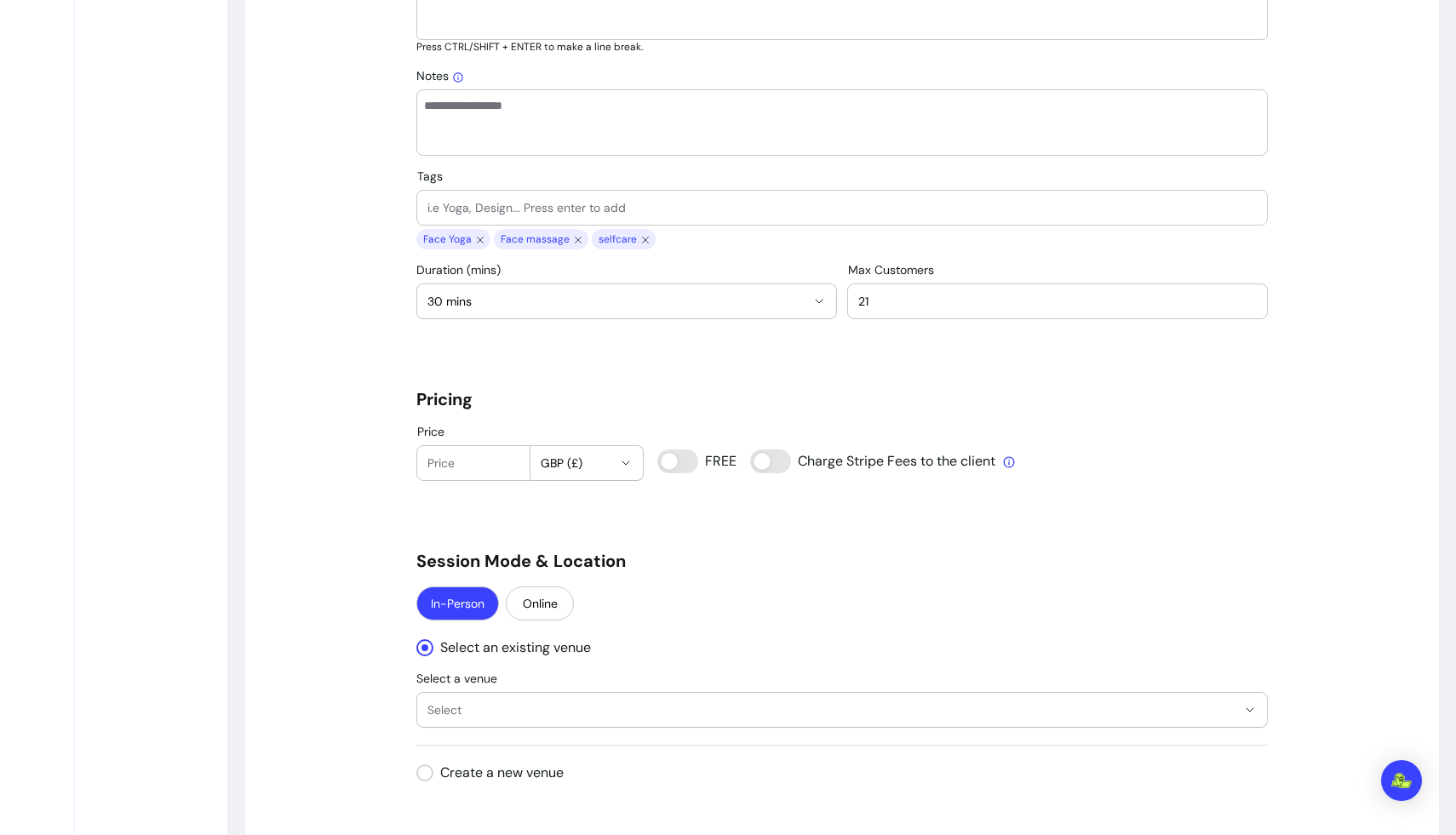
click at [911, 308] on input "21" at bounding box center [1057, 301] width 399 height 17
click at [911, 308] on input "20" at bounding box center [1057, 301] width 399 height 17
click at [911, 295] on input "21" at bounding box center [1057, 301] width 399 height 17
click at [911, 295] on input "22" at bounding box center [1057, 301] width 399 height 17
click at [911, 295] on input "23" at bounding box center [1057, 301] width 399 height 17
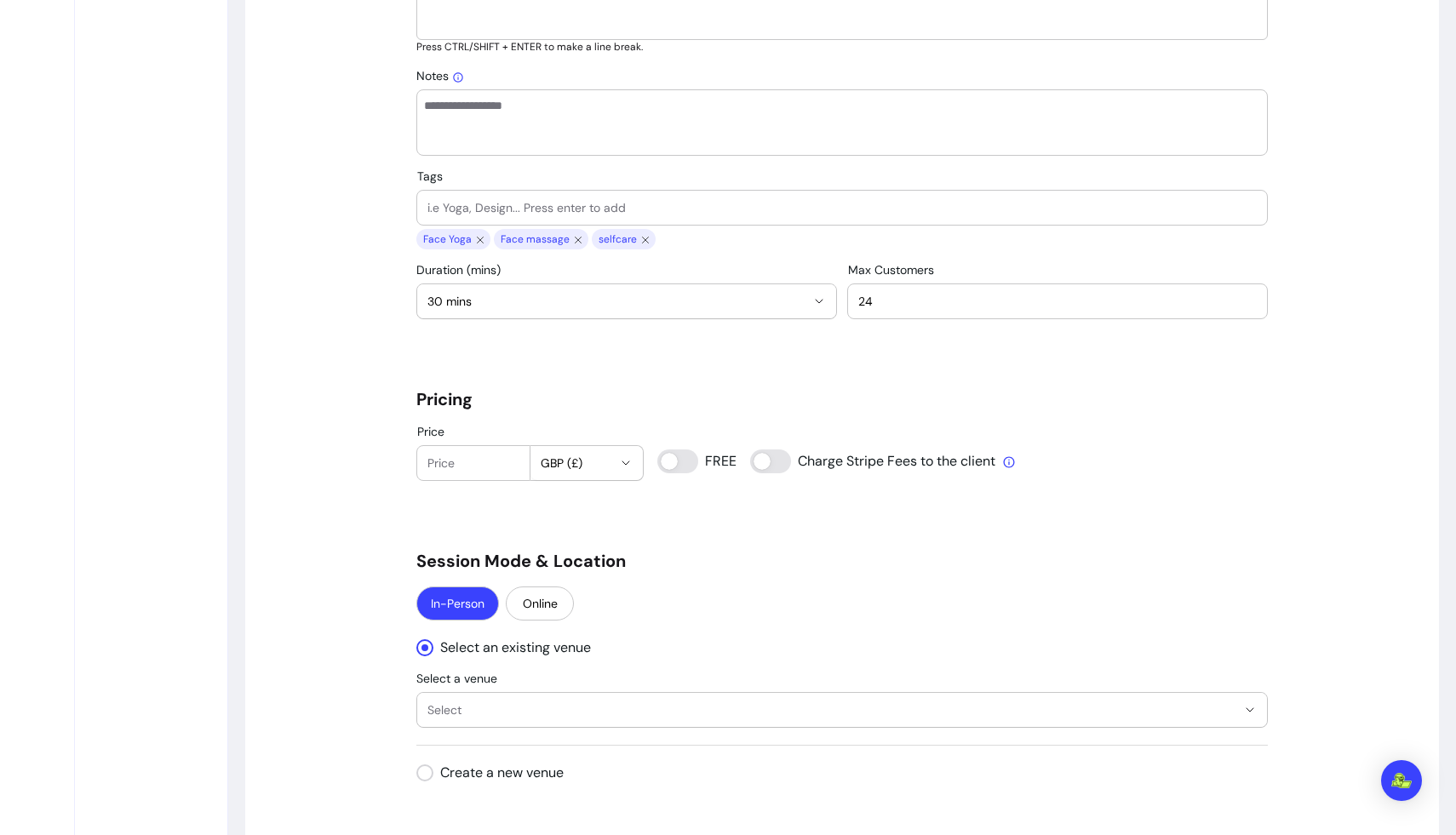
click at [911, 295] on input "24" at bounding box center [1057, 301] width 399 height 17
click at [911, 295] on input "25" at bounding box center [1057, 301] width 399 height 17
click at [911, 297] on input "26" at bounding box center [1057, 301] width 399 height 17
click at [911, 297] on input "27" at bounding box center [1057, 301] width 399 height 17
click at [911, 297] on input "28" at bounding box center [1057, 301] width 399 height 17
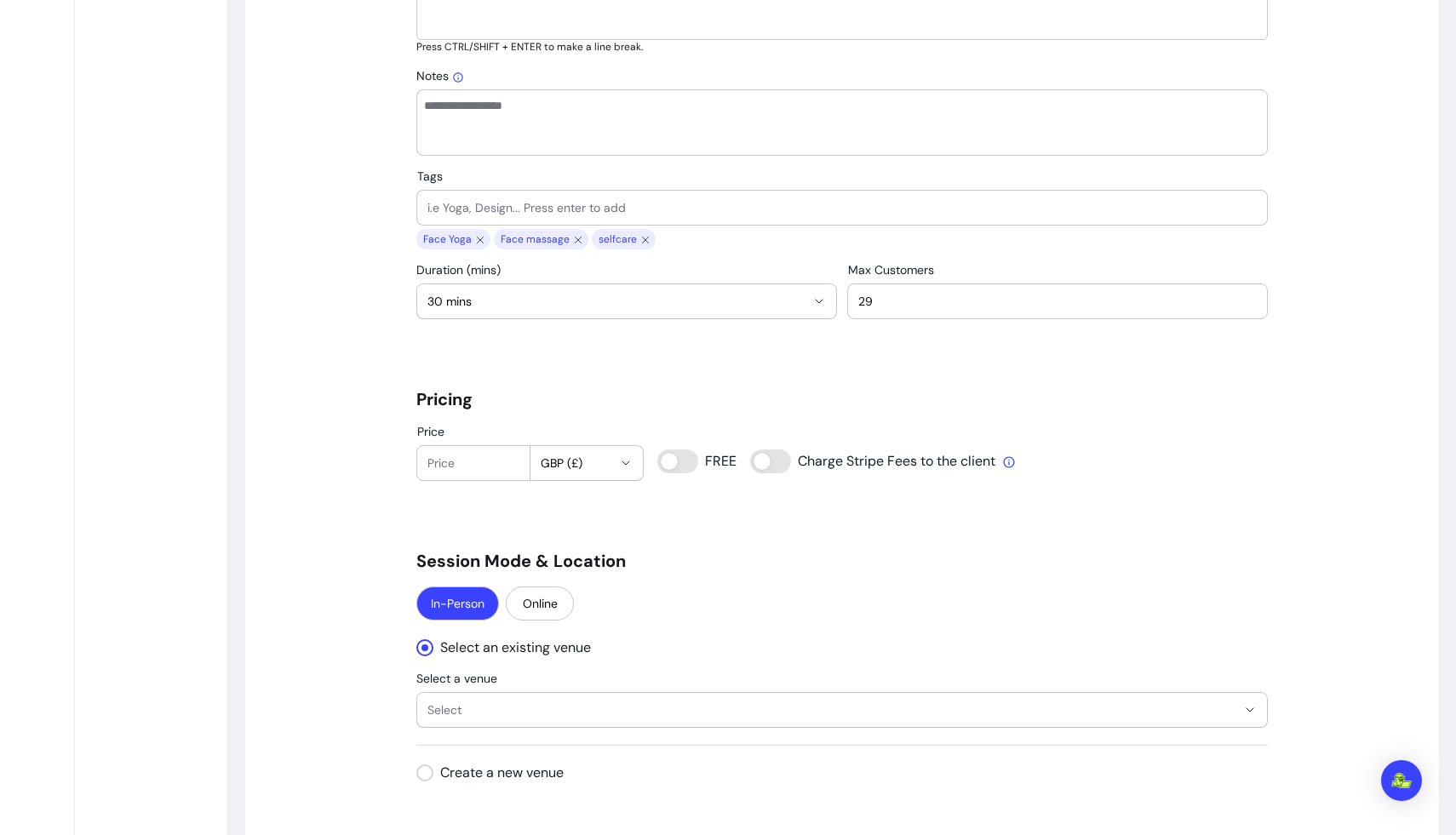
click at [911, 297] on input "29" at bounding box center [1057, 301] width 399 height 17
type input "30"
click at [911, 297] on input "30" at bounding box center [1057, 301] width 399 height 17
click at [911, 476] on div "Price GBP (£) FREE Charge Stripe Fees to the client" at bounding box center [842, 453] width 852 height 56
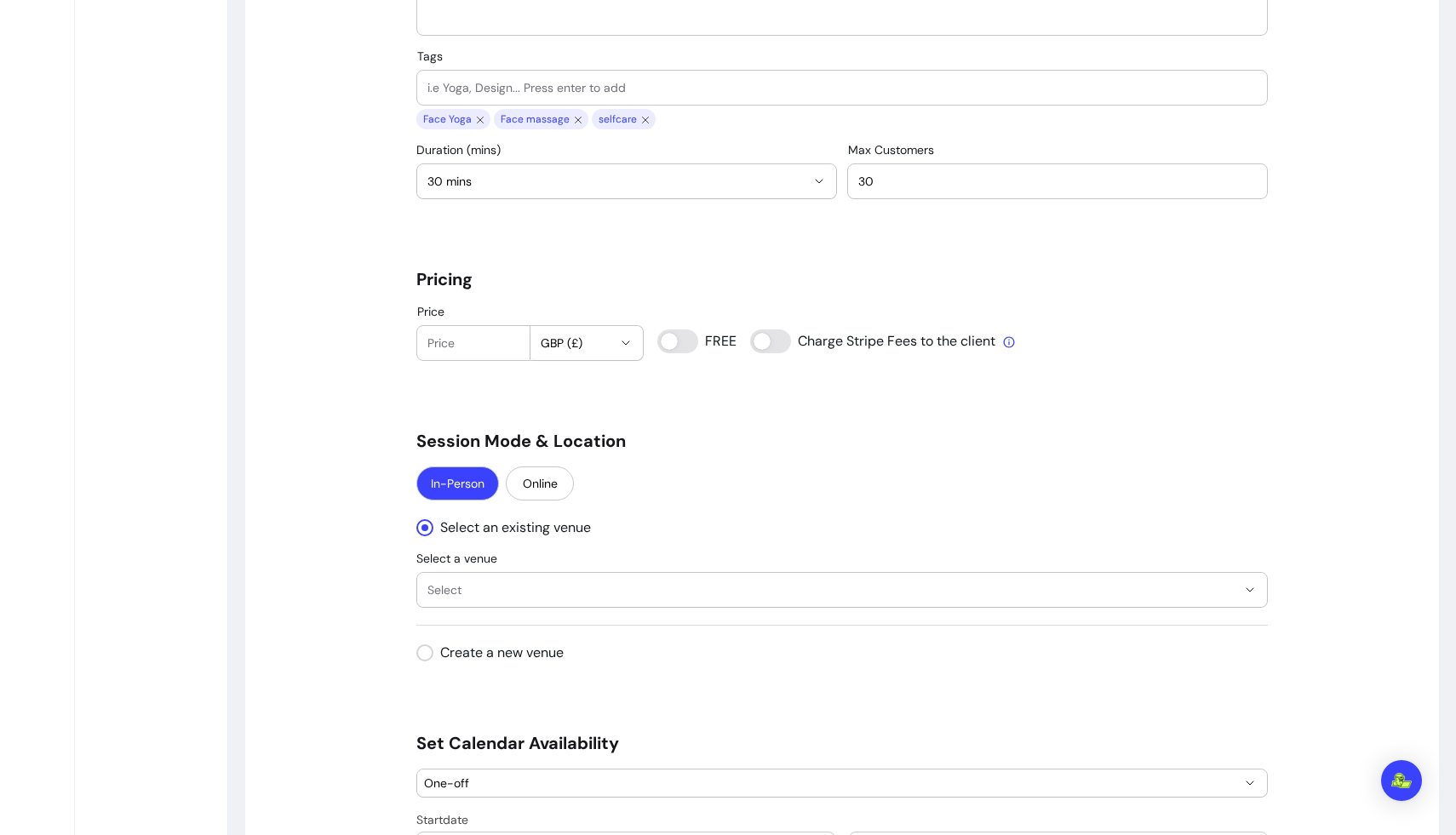
scroll to position [1181, 0]
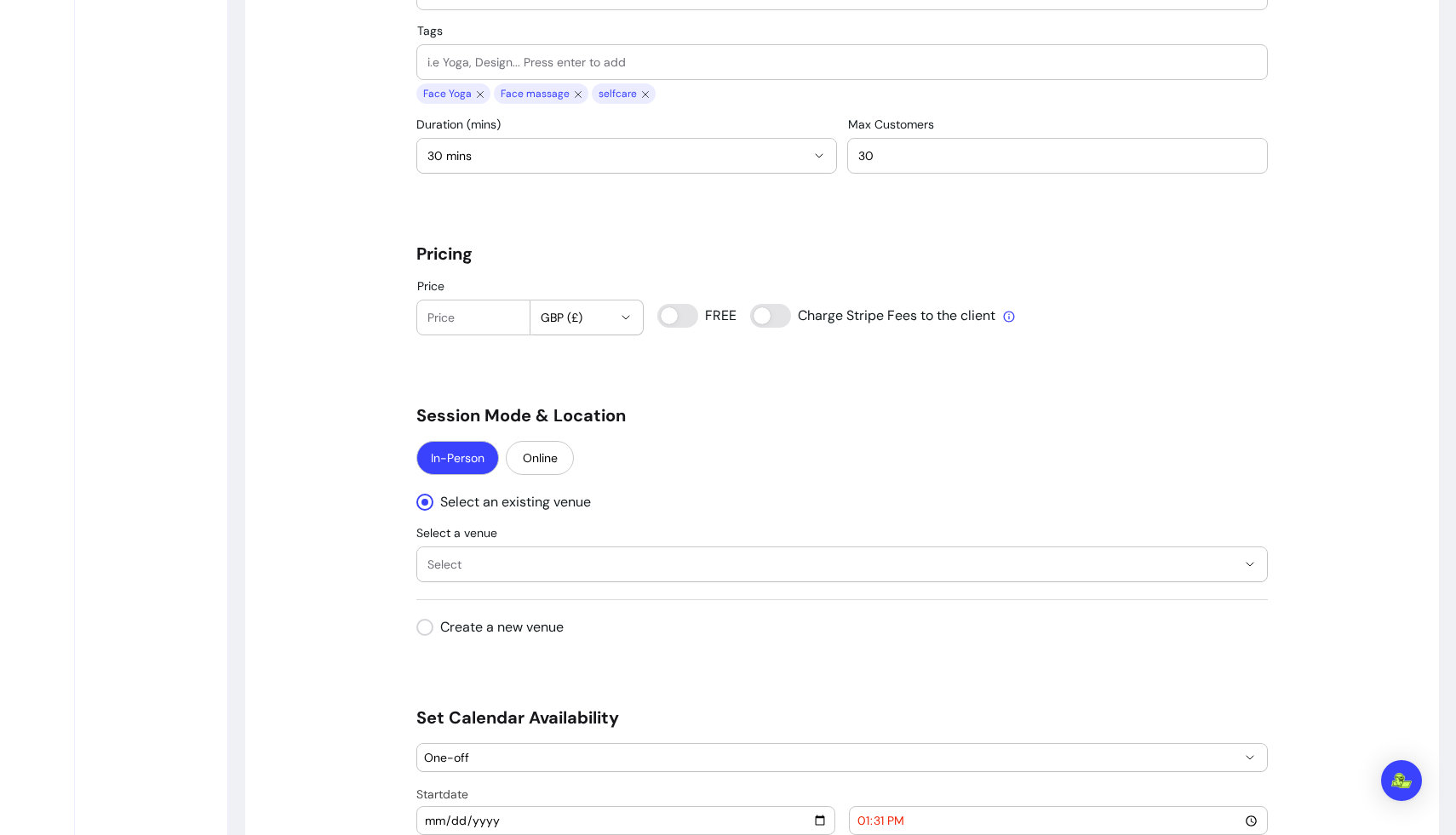
click at [486, 320] on input "Price" at bounding box center [473, 317] width 92 height 17
click at [502, 322] on input "-1" at bounding box center [473, 317] width 92 height 17
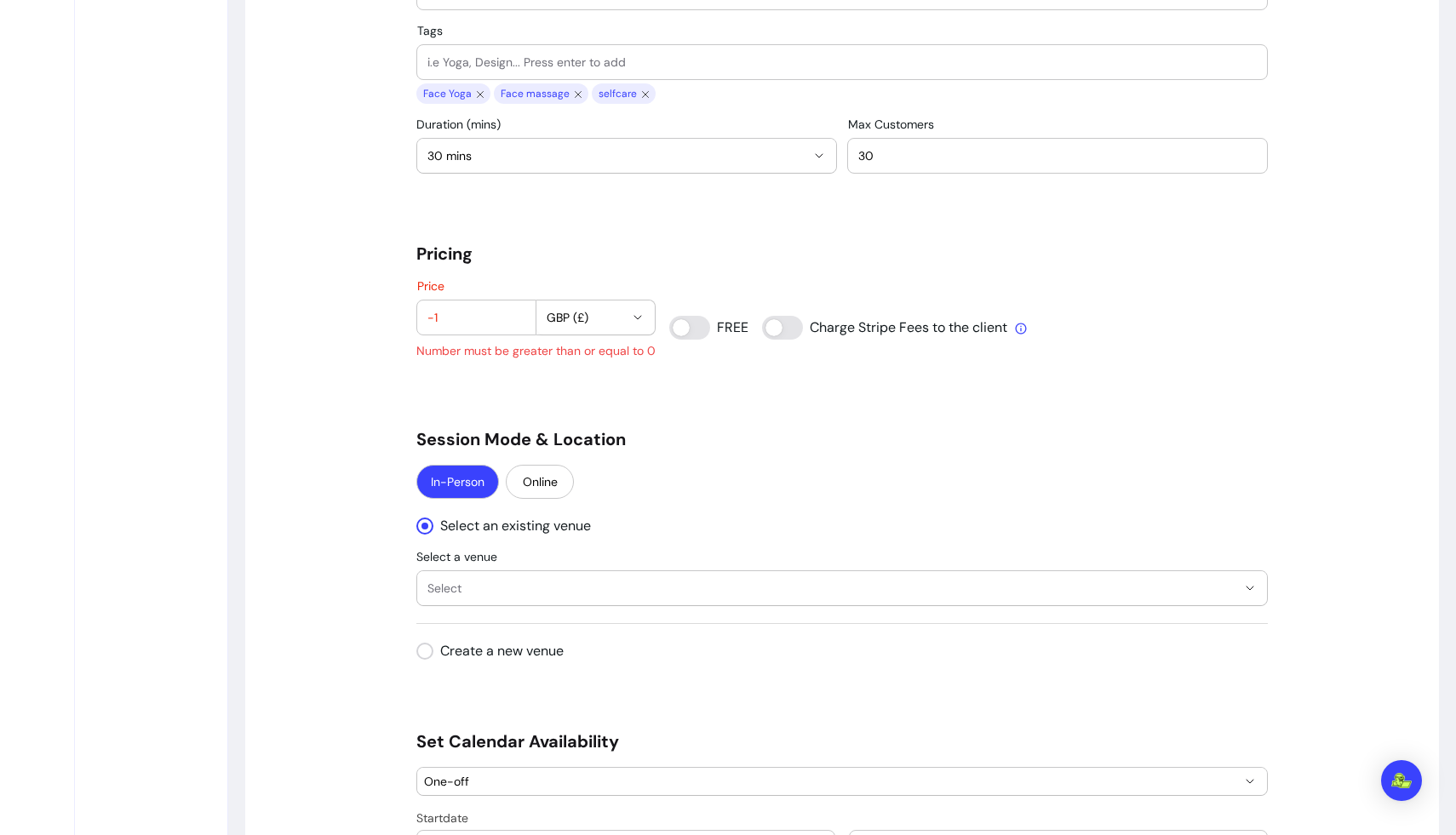
type input "0"
click at [517, 314] on div "Price 0 GBP (£)" at bounding box center [535, 308] width 239 height 56
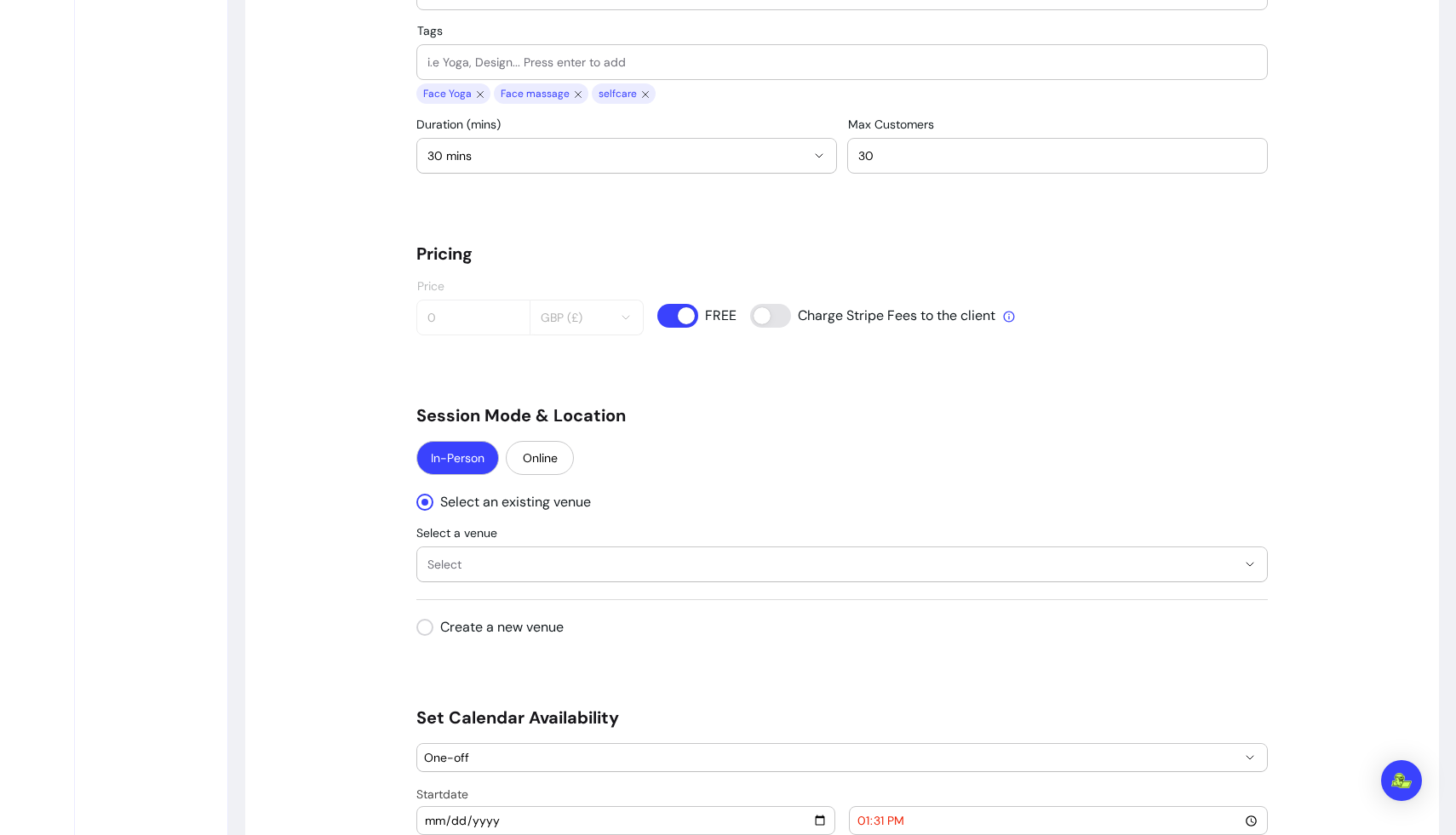
click at [517, 314] on div "Price 0 GBP (£)" at bounding box center [529, 308] width 227 height 56
click at [470, 321] on input "Price" at bounding box center [473, 317] width 92 height 17
type input "10"
click at [741, 439] on div "**********" at bounding box center [842, 274] width 852 height 2619
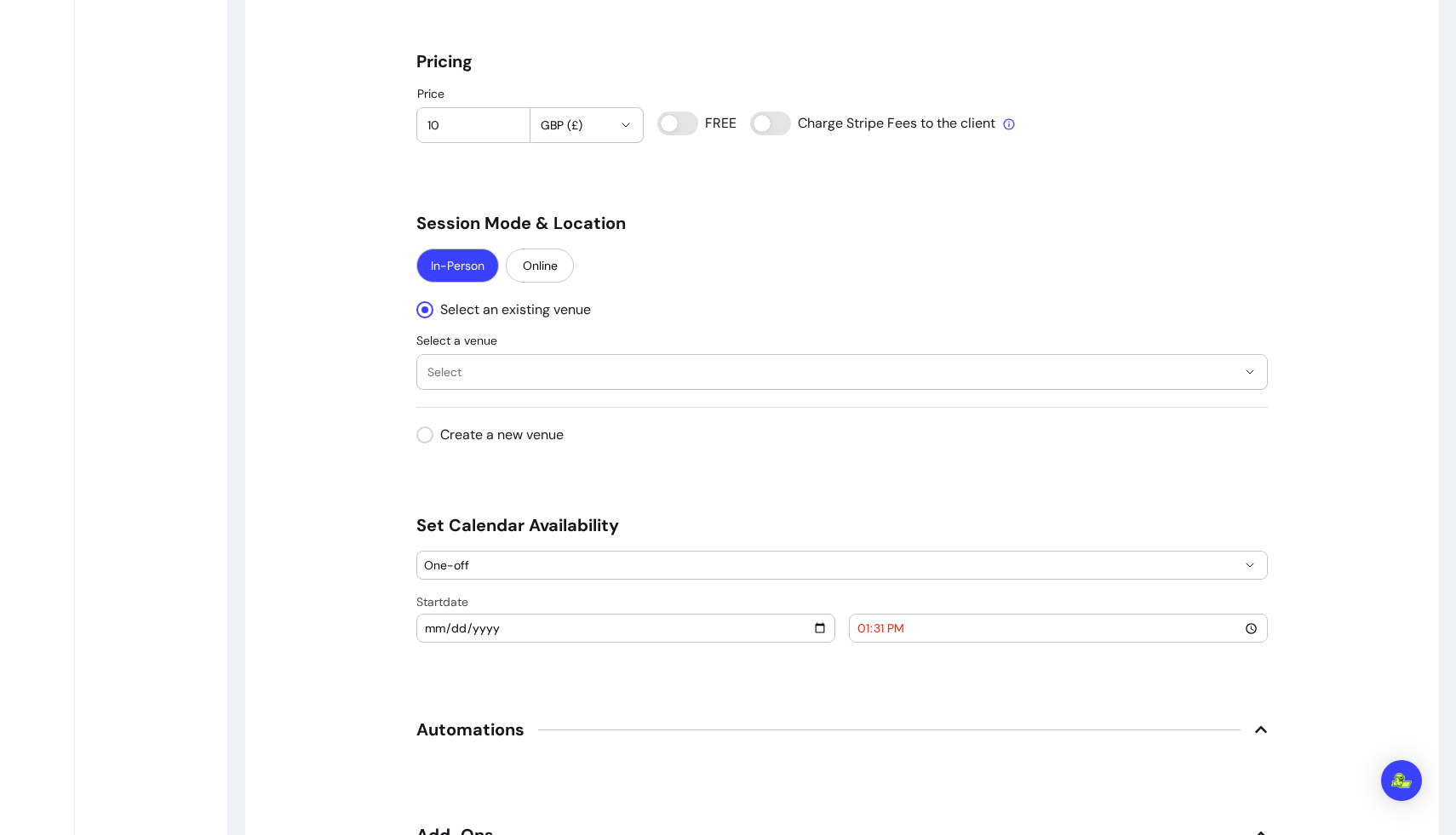
scroll to position [1396, 0]
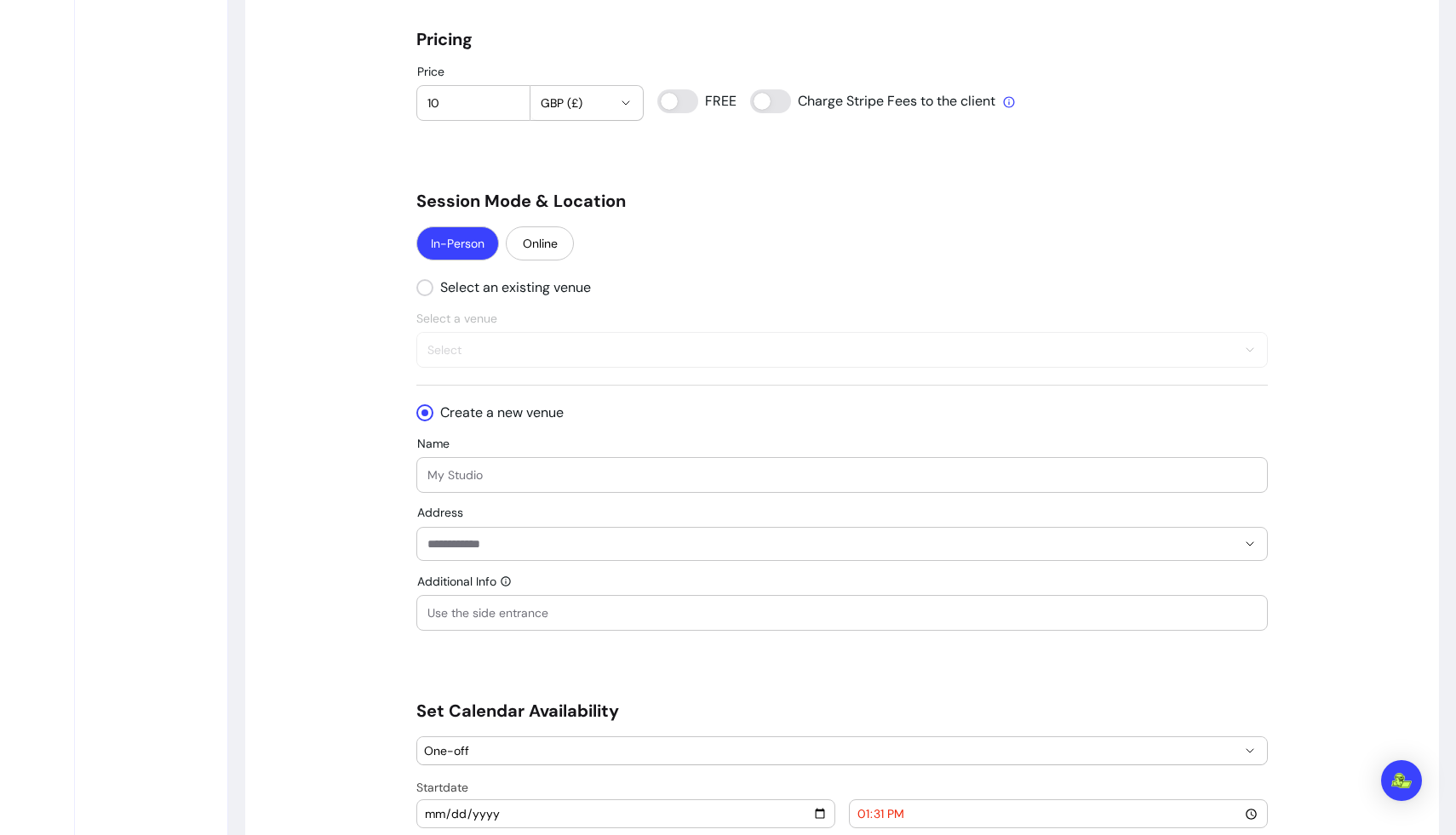
click at [452, 473] on input "Name" at bounding box center [842, 475] width 830 height 17
type input "Waterside Country Barn"
click at [440, 552] on input "Address" at bounding box center [831, 543] width 809 height 17
click at [436, 546] on input "Address" at bounding box center [831, 543] width 809 height 17
paste input "**********"
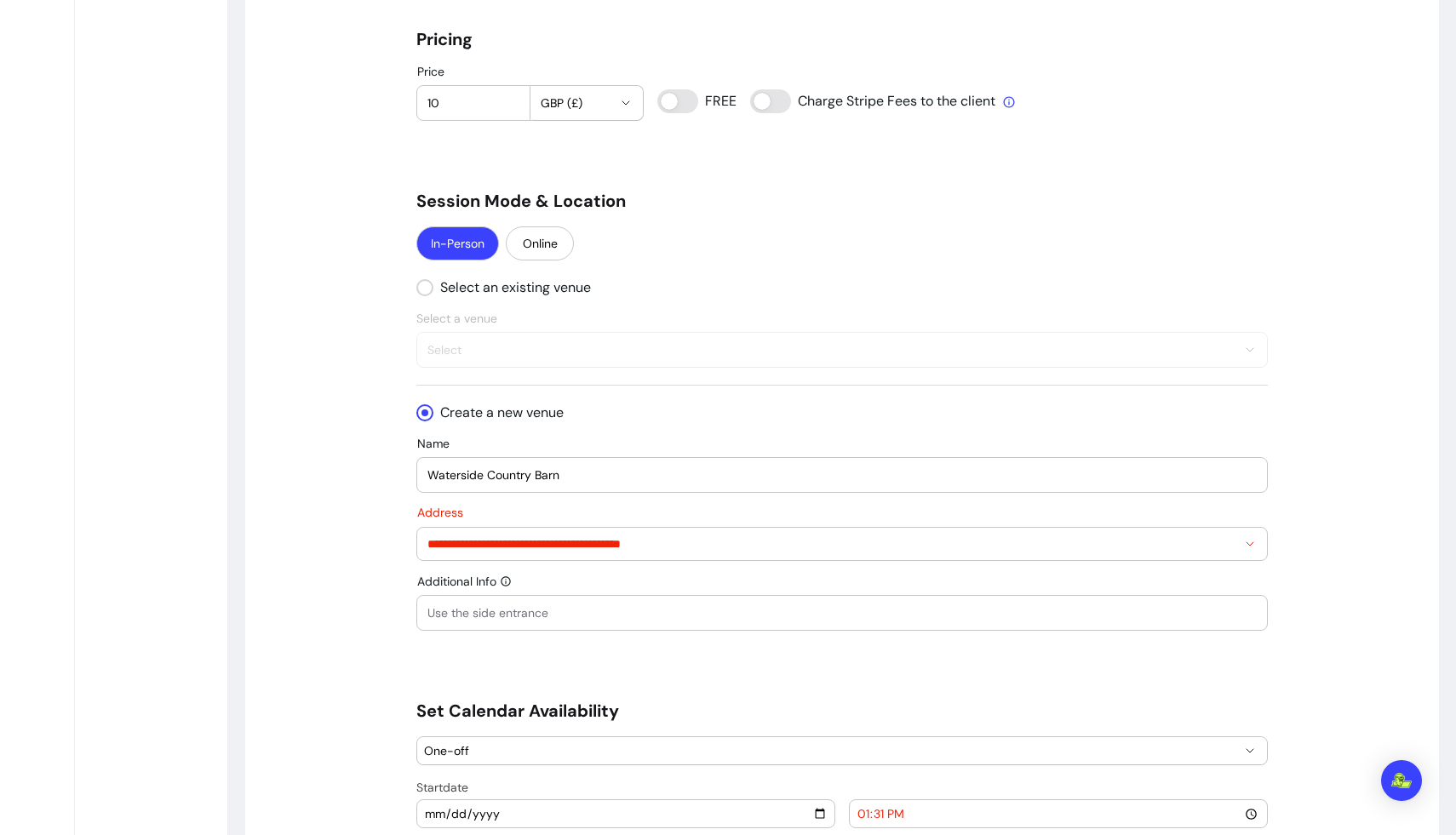
click at [451, 622] on div "" at bounding box center [842, 612] width 830 height 34
click at [911, 546] on icon "Show suggestions" at bounding box center [1250, 544] width 14 height 14
click at [911, 542] on icon "Show suggestions" at bounding box center [1250, 544] width 14 height 14
click at [463, 617] on input "Additional Info" at bounding box center [842, 612] width 830 height 17
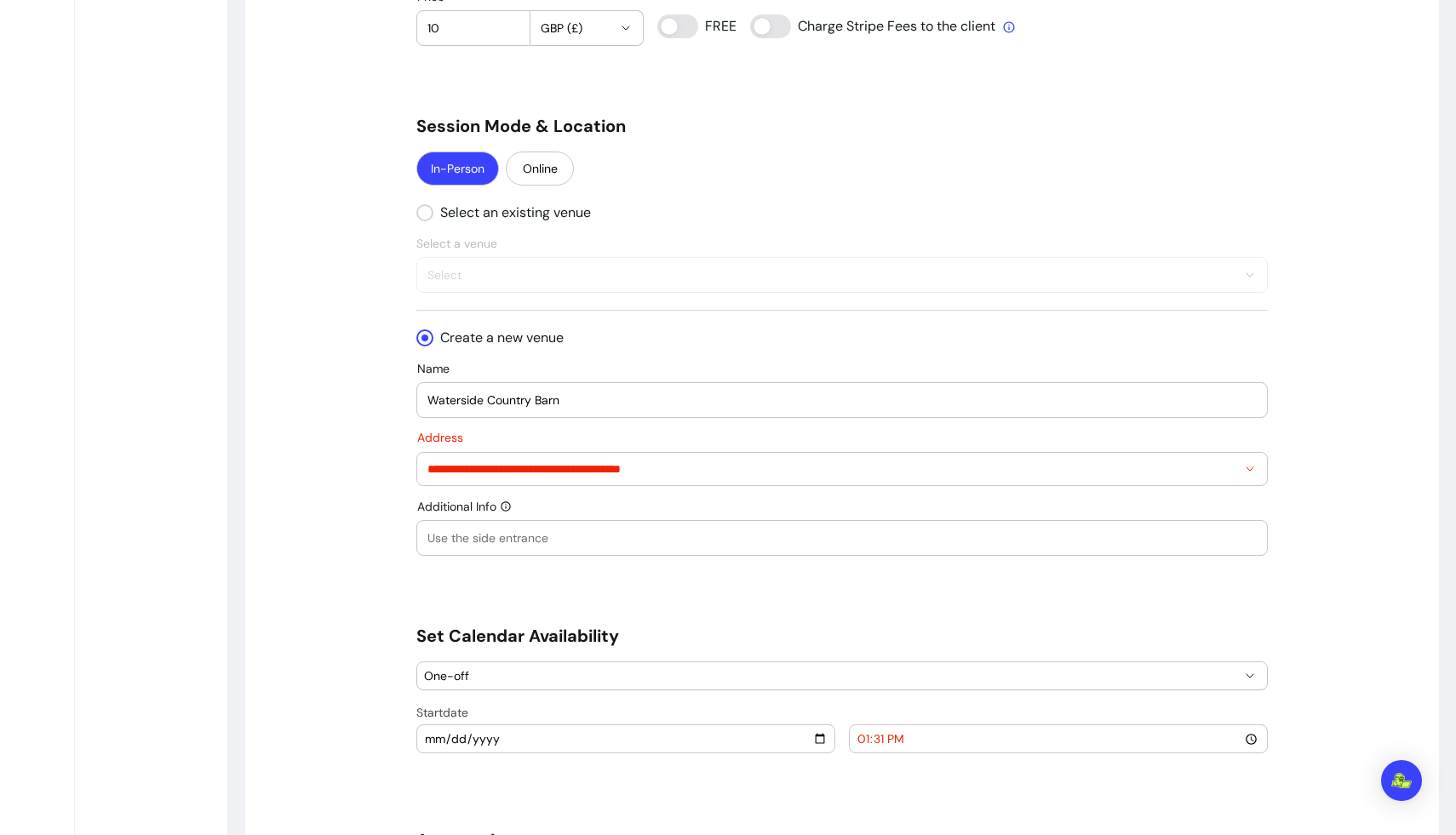
scroll to position [1473, 0]
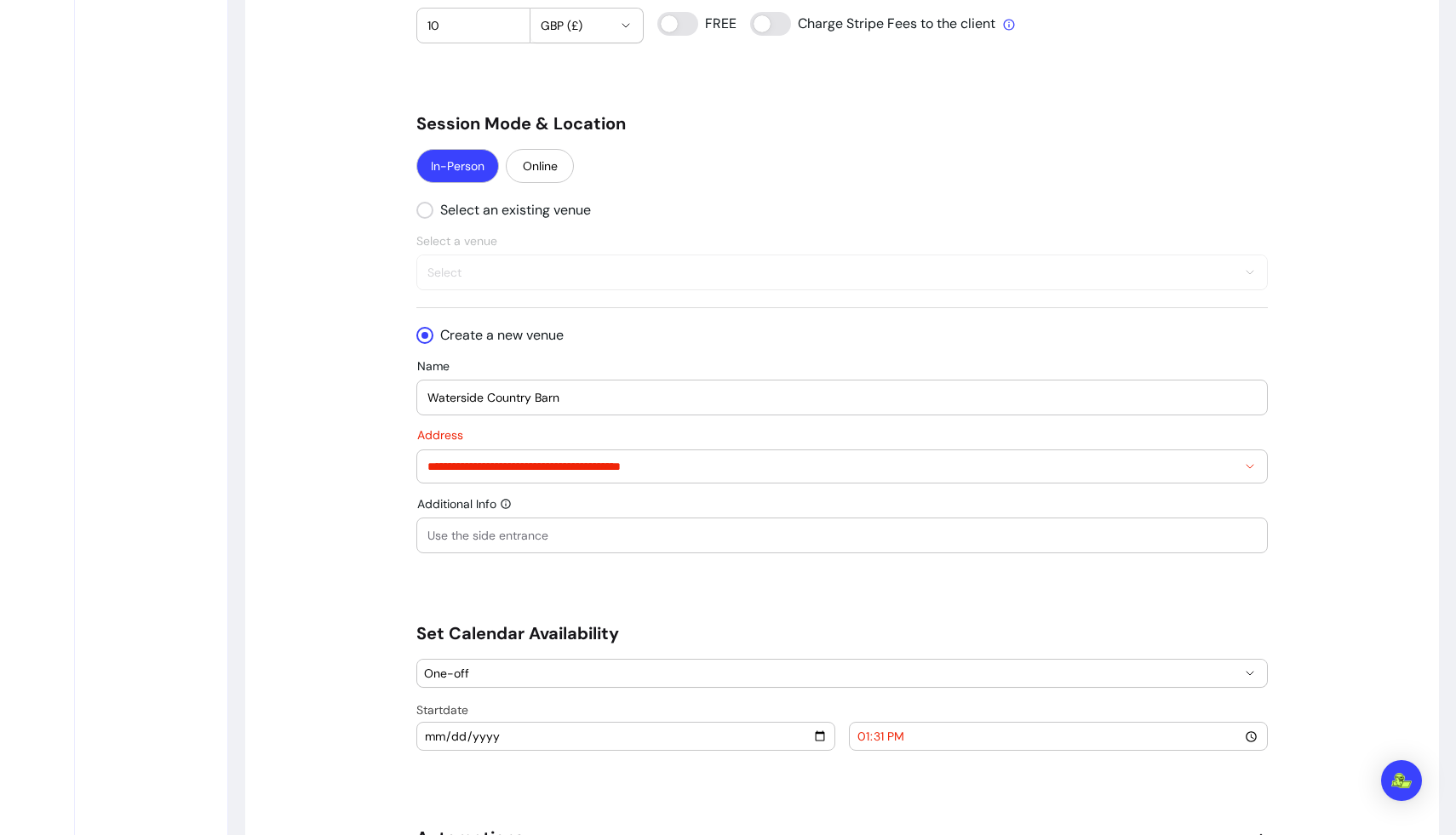
click at [552, 469] on input "**********" at bounding box center [831, 466] width 809 height 17
click at [570, 505] on div "**********" at bounding box center [842, 439] width 852 height 228
click at [590, 466] on input "**********" at bounding box center [831, 466] width 809 height 17
click at [632, 466] on input "**********" at bounding box center [831, 466] width 809 height 17
click at [590, 467] on input "**********" at bounding box center [831, 466] width 809 height 17
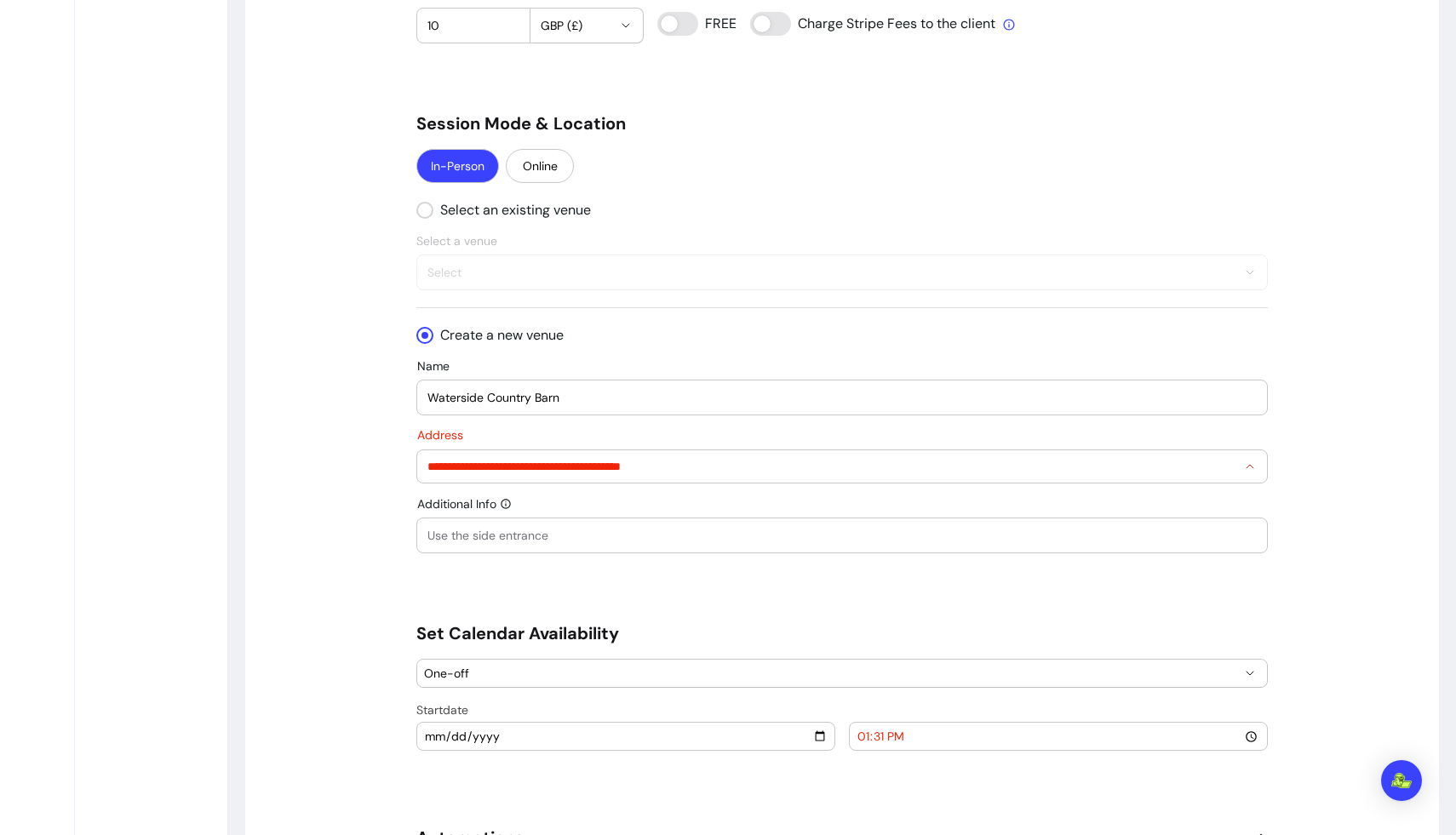
click at [634, 467] on input "**********" at bounding box center [831, 466] width 809 height 17
click at [686, 526] on div "" at bounding box center [842, 535] width 830 height 34
click at [642, 465] on input "**********" at bounding box center [831, 466] width 809 height 17
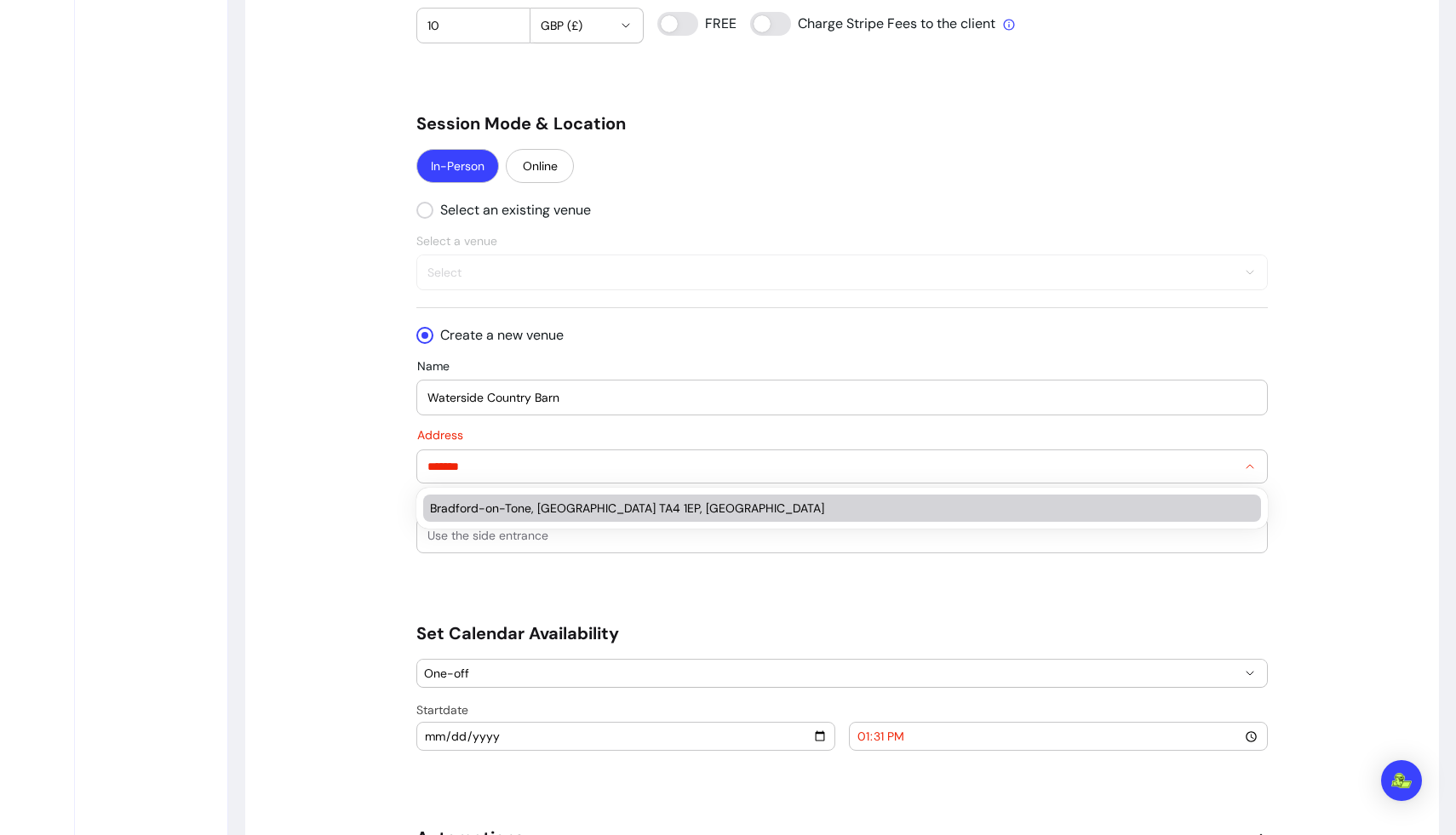
click at [663, 507] on div "Bradford-on-Tone, [GEOGRAPHIC_DATA] TA4 1EP, [GEOGRAPHIC_DATA]" at bounding box center [833, 508] width 807 height 17
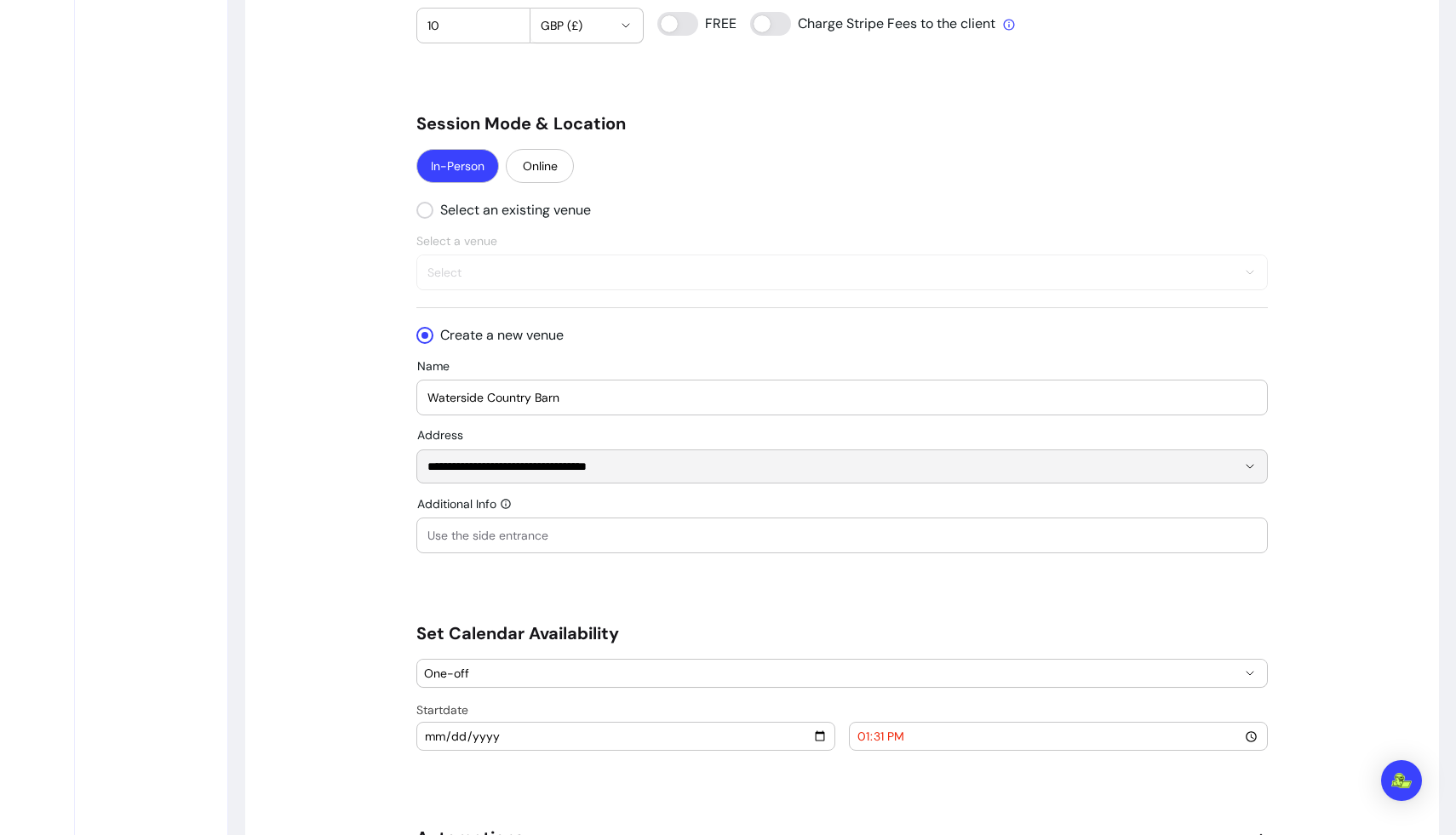
type input "**********"
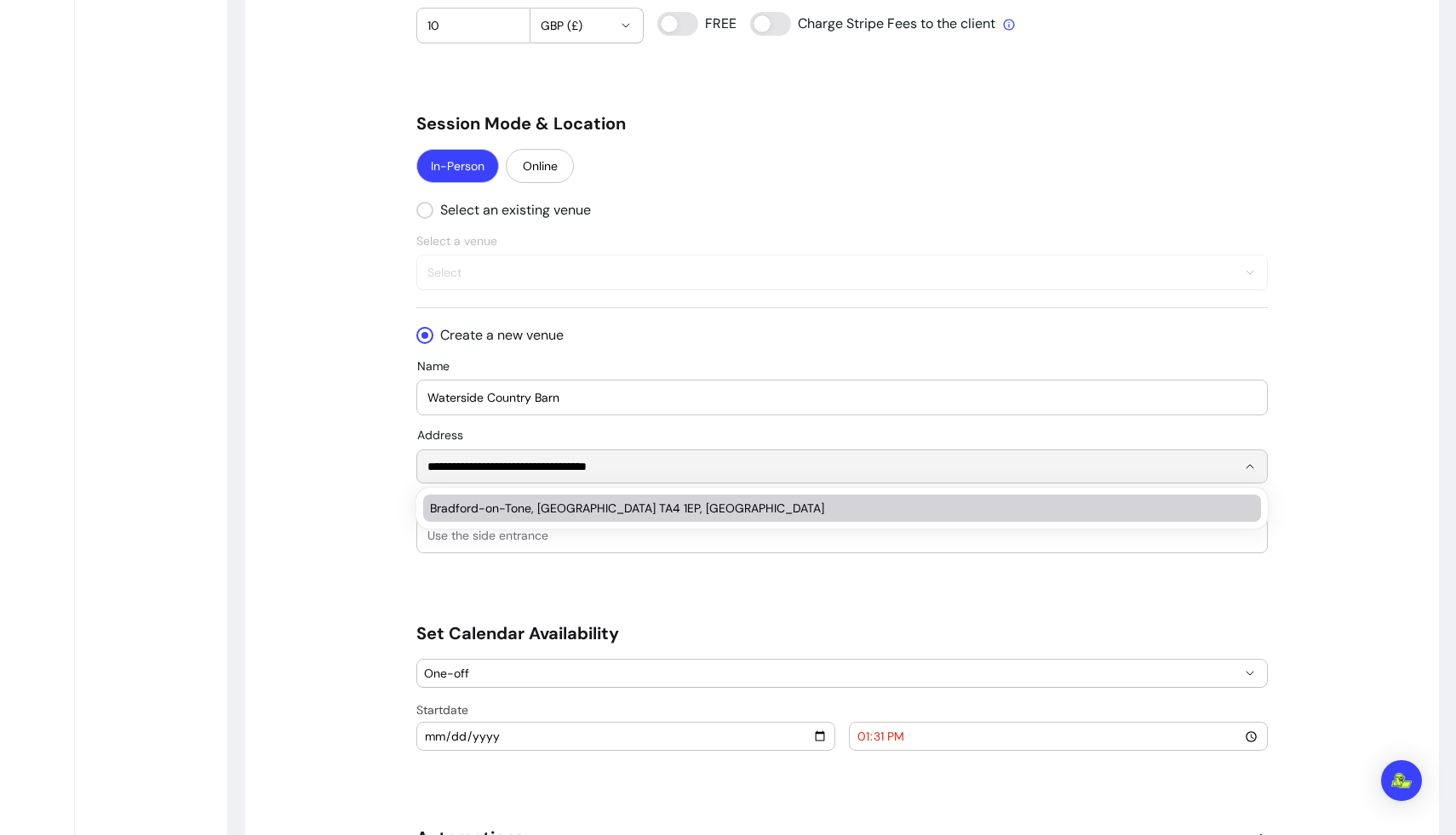
click at [455, 502] on div "Bradford-on-Tone, [GEOGRAPHIC_DATA] TA4 1EP, [GEOGRAPHIC_DATA]" at bounding box center [833, 508] width 807 height 17
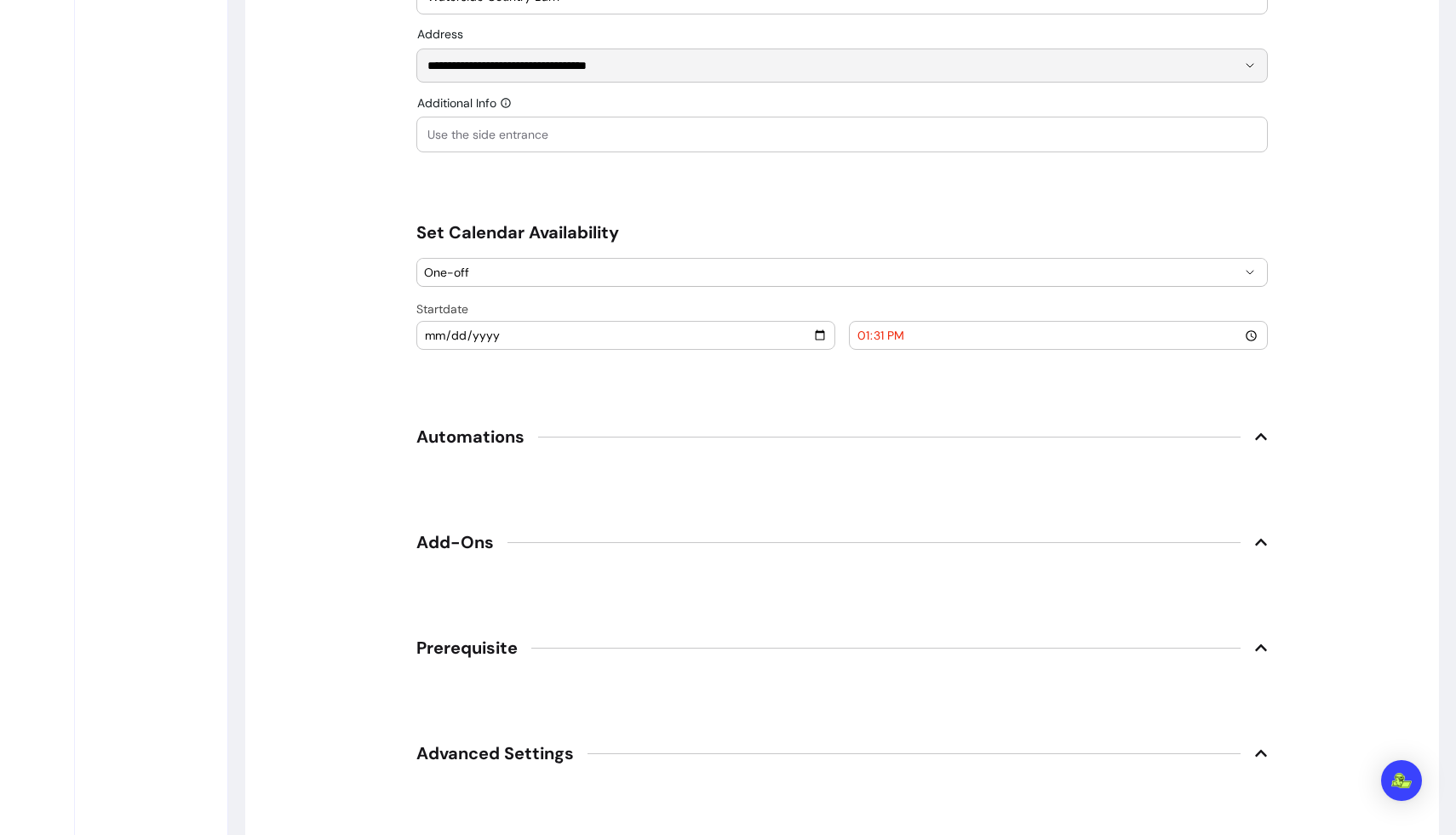
scroll to position [1877, 0]
click at [816, 335] on input "[DATE]" at bounding box center [626, 332] width 404 height 18
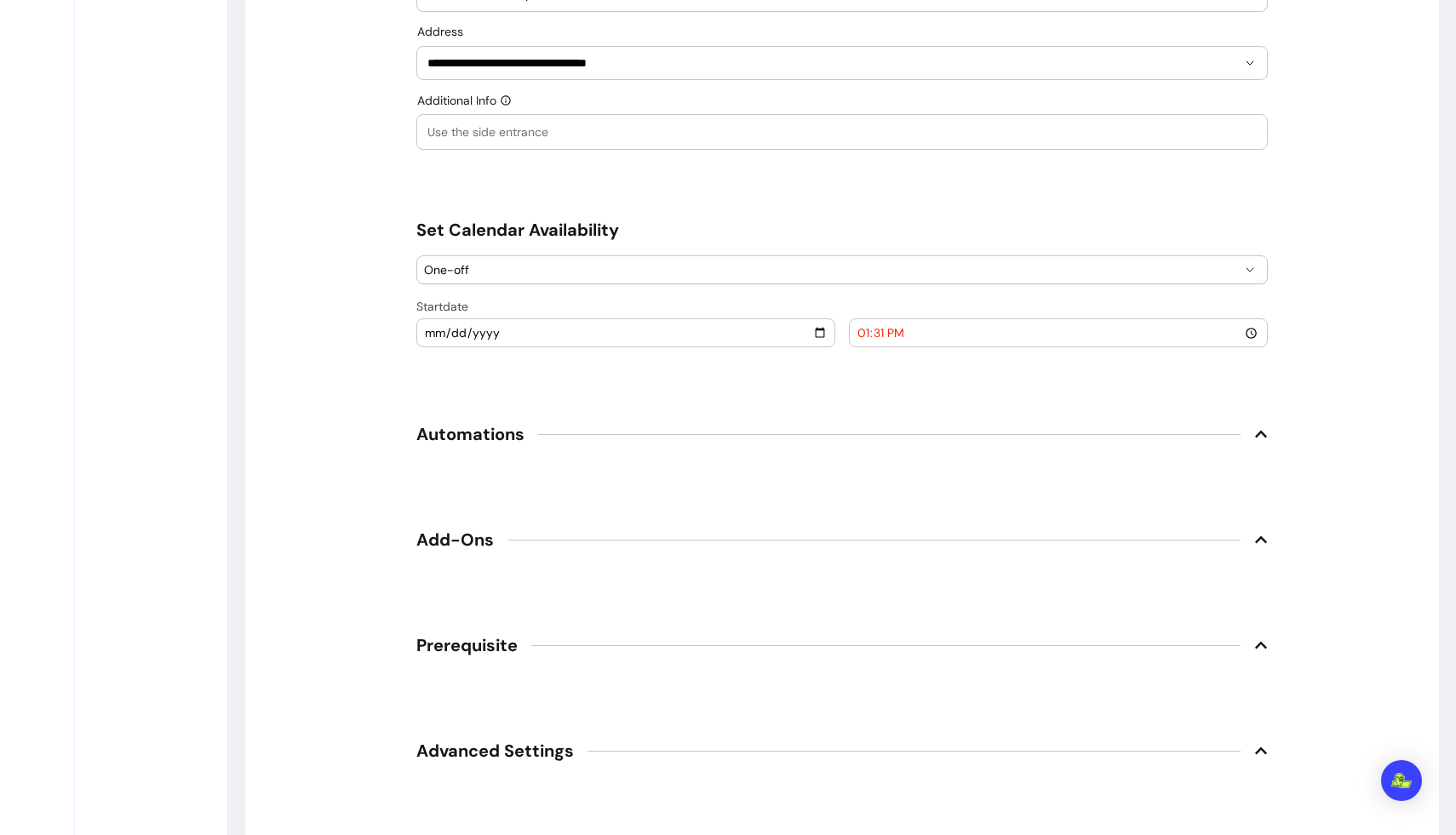
type input "[DATE]"
click at [816, 323] on input "[DATE]" at bounding box center [626, 332] width 404 height 18
click at [817, 335] on input "[DATE]" at bounding box center [626, 332] width 404 height 18
click at [911, 333] on input "13:31" at bounding box center [1058, 332] width 404 height 18
type input "16:00"
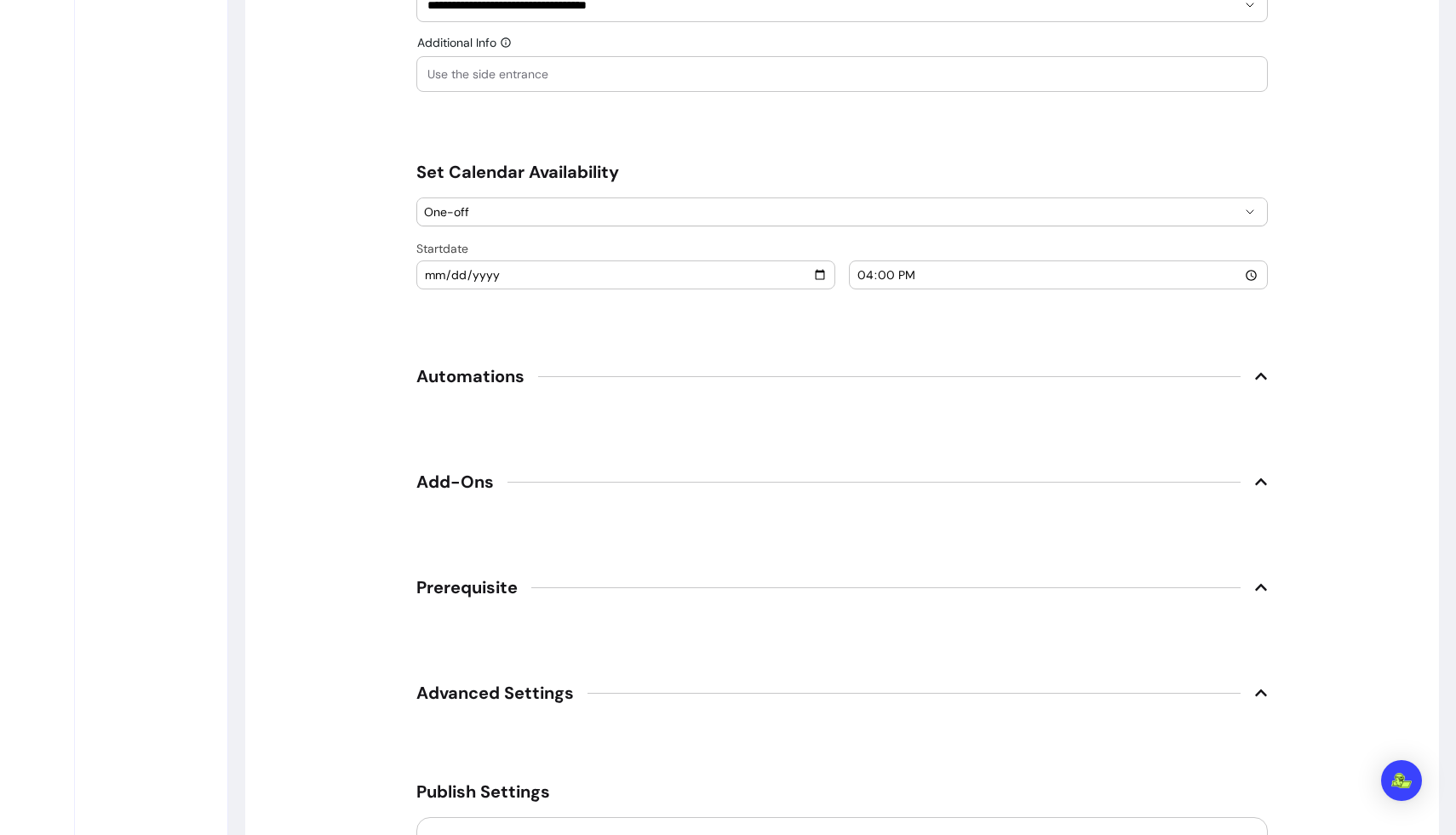
scroll to position [1943, 0]
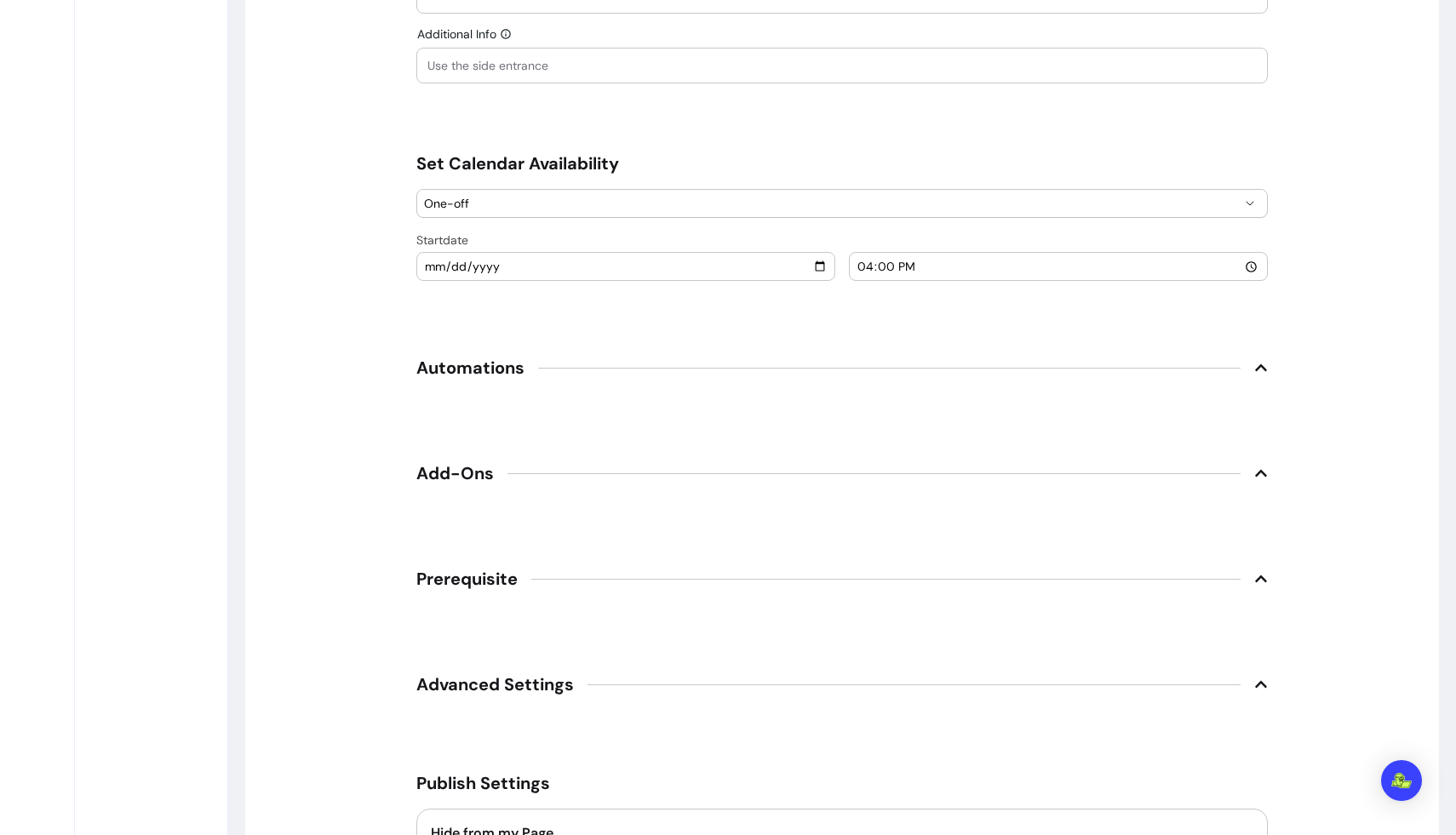
click at [911, 372] on icon at bounding box center [1262, 368] width 14 height 14
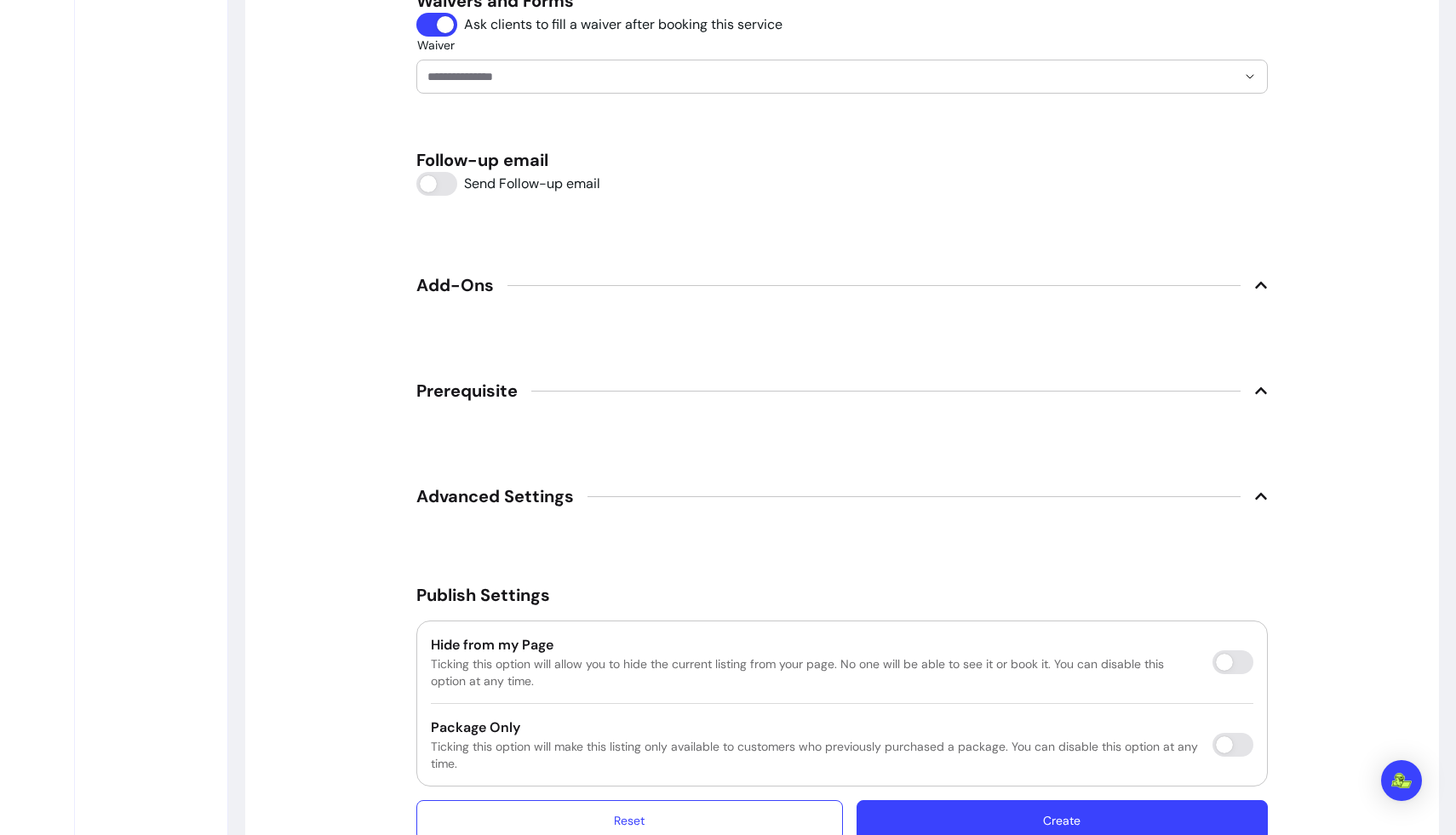
scroll to position [2359, 0]
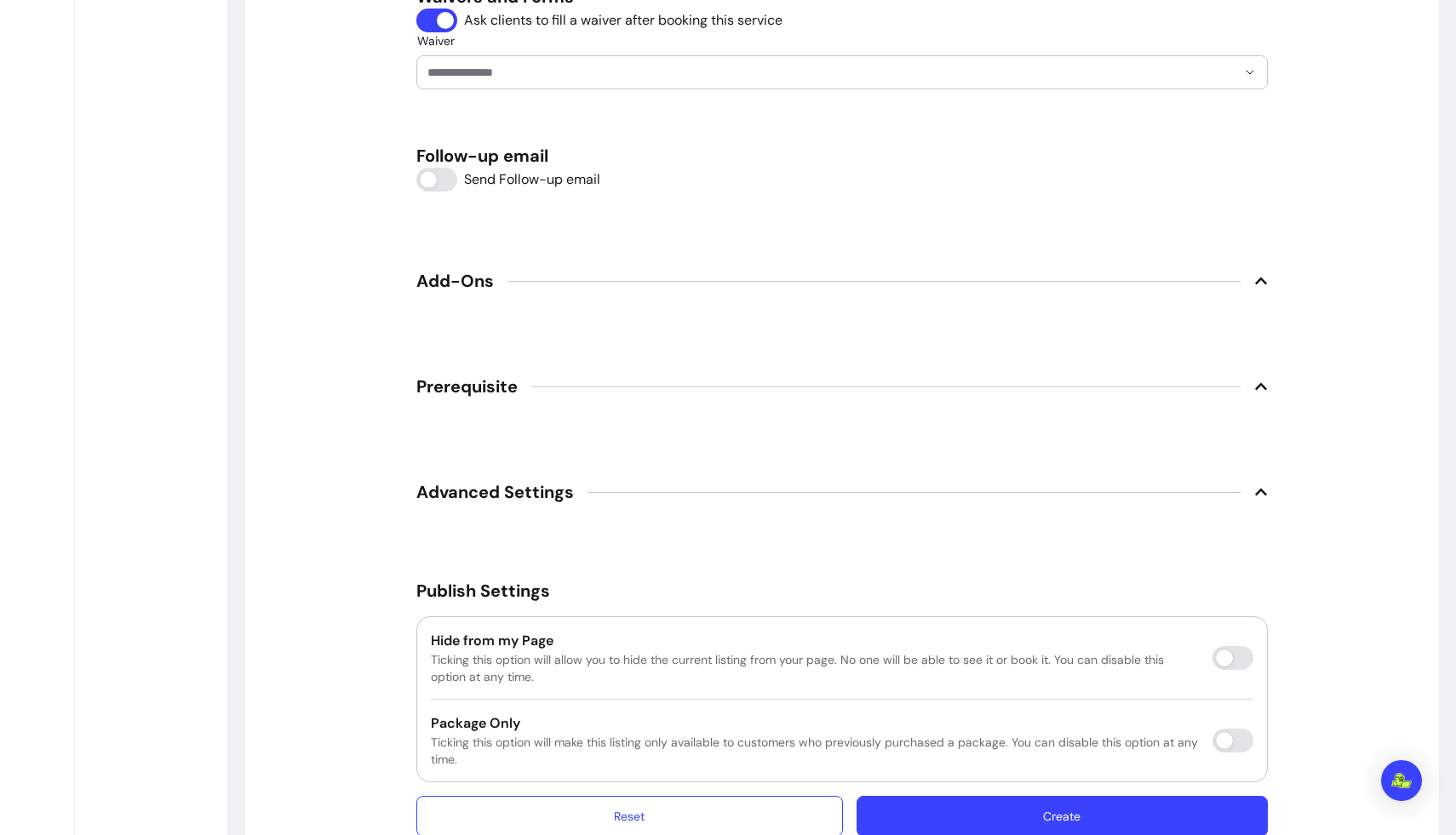
click at [911, 276] on icon at bounding box center [1262, 281] width 14 height 14
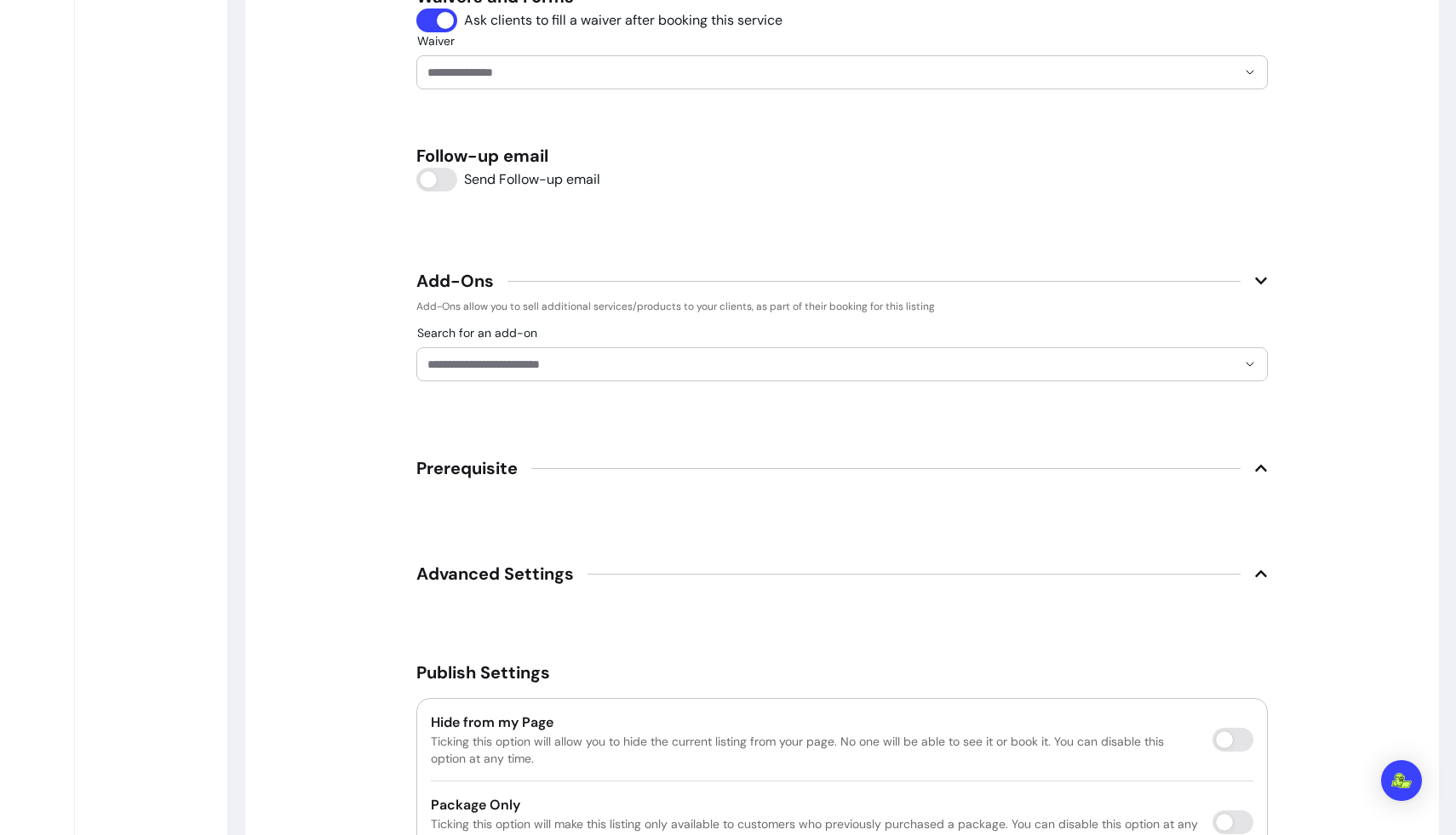
click at [911, 279] on icon at bounding box center [1262, 281] width 14 height 14
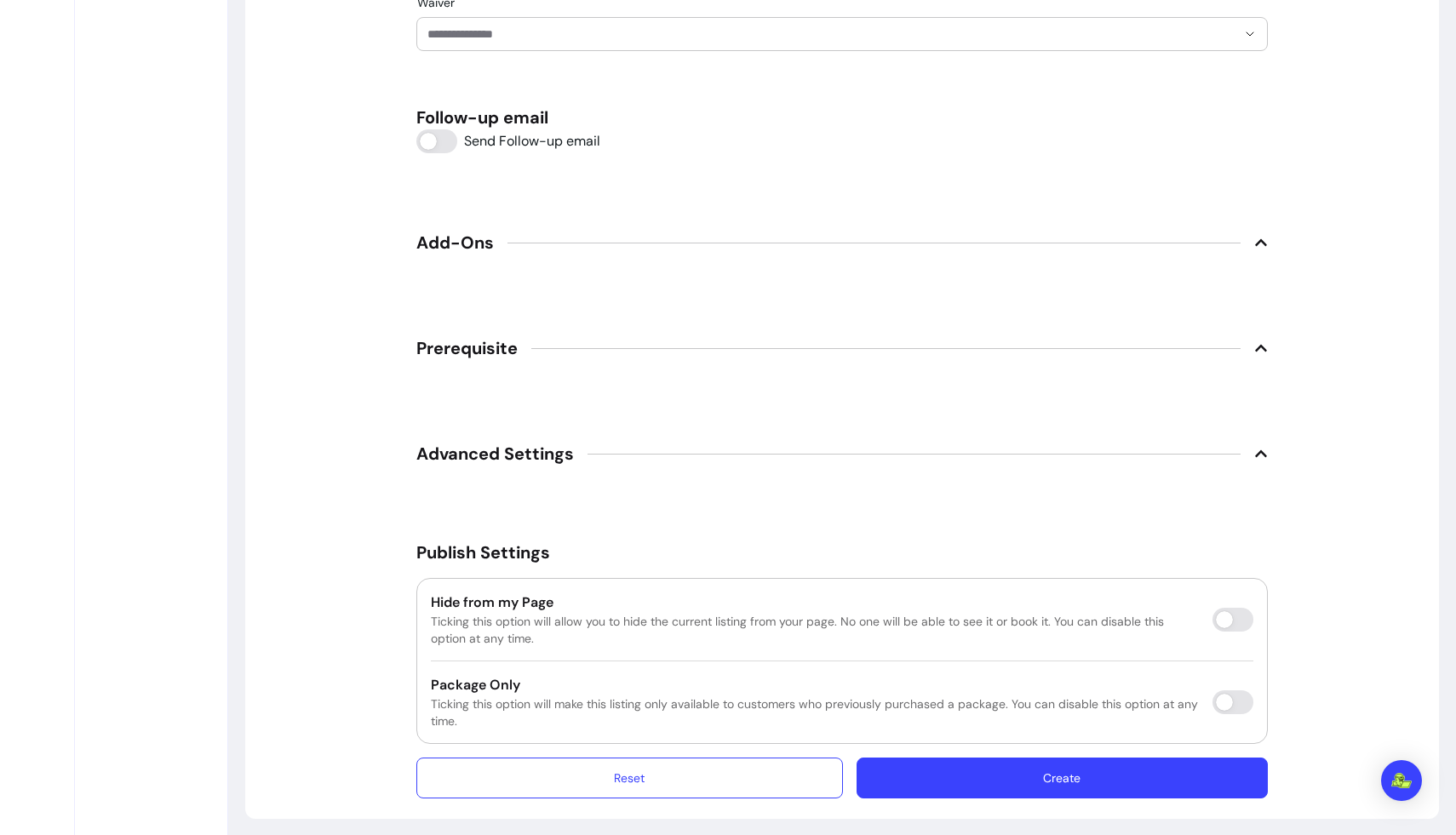
scroll to position [2404, 0]
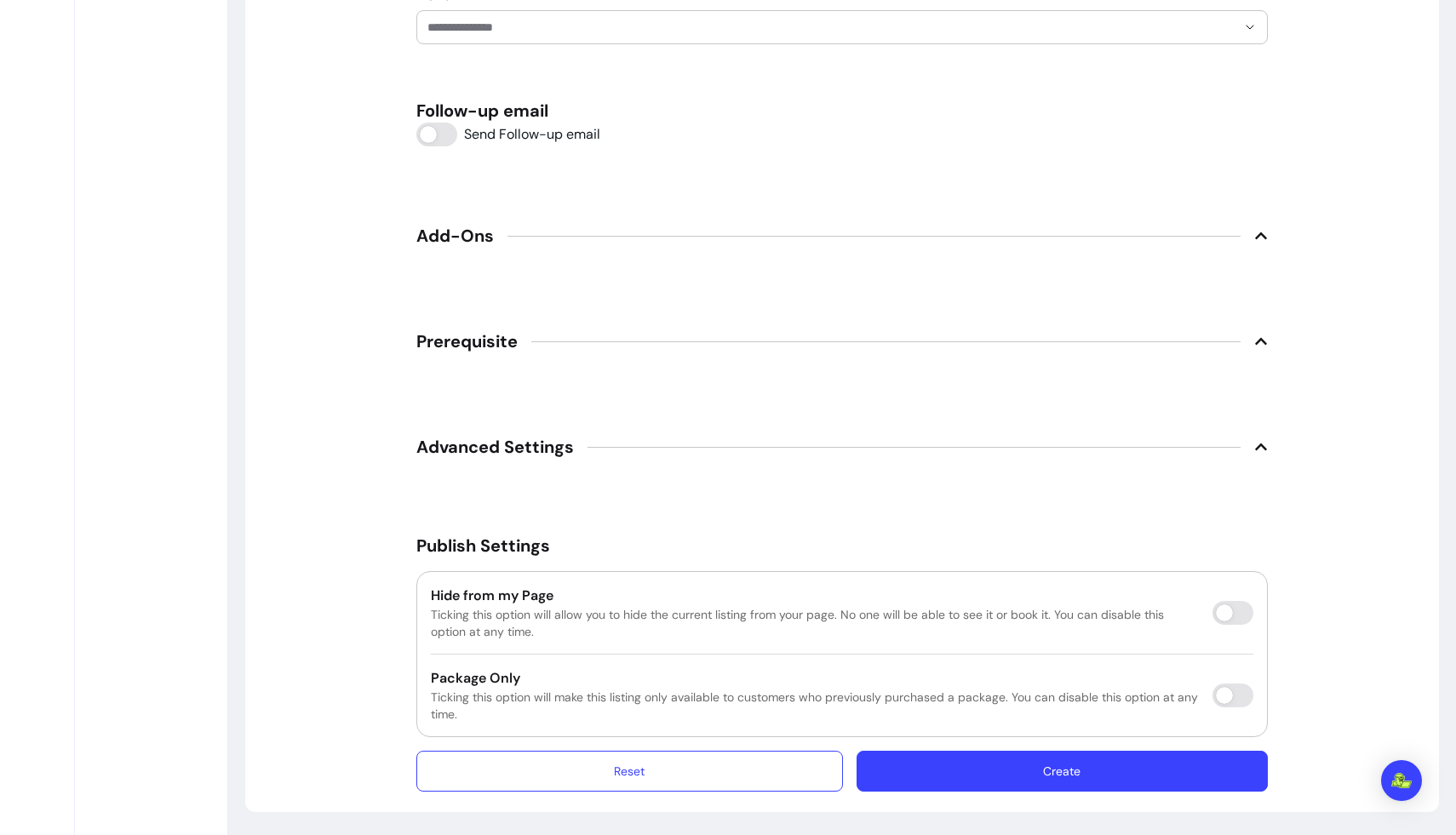
click at [911, 339] on icon at bounding box center [1262, 342] width 12 height 7
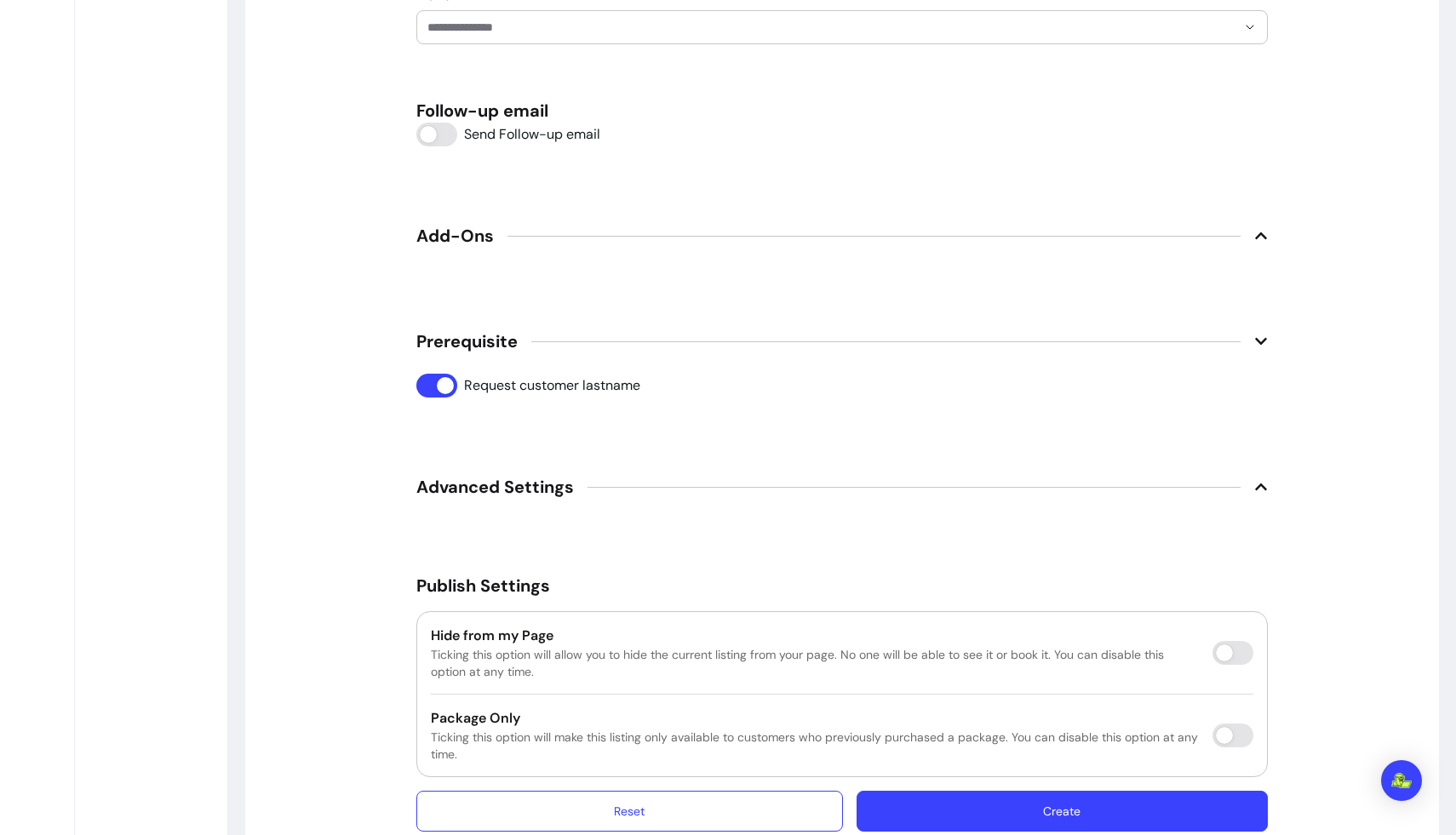
scroll to position [2444, 0]
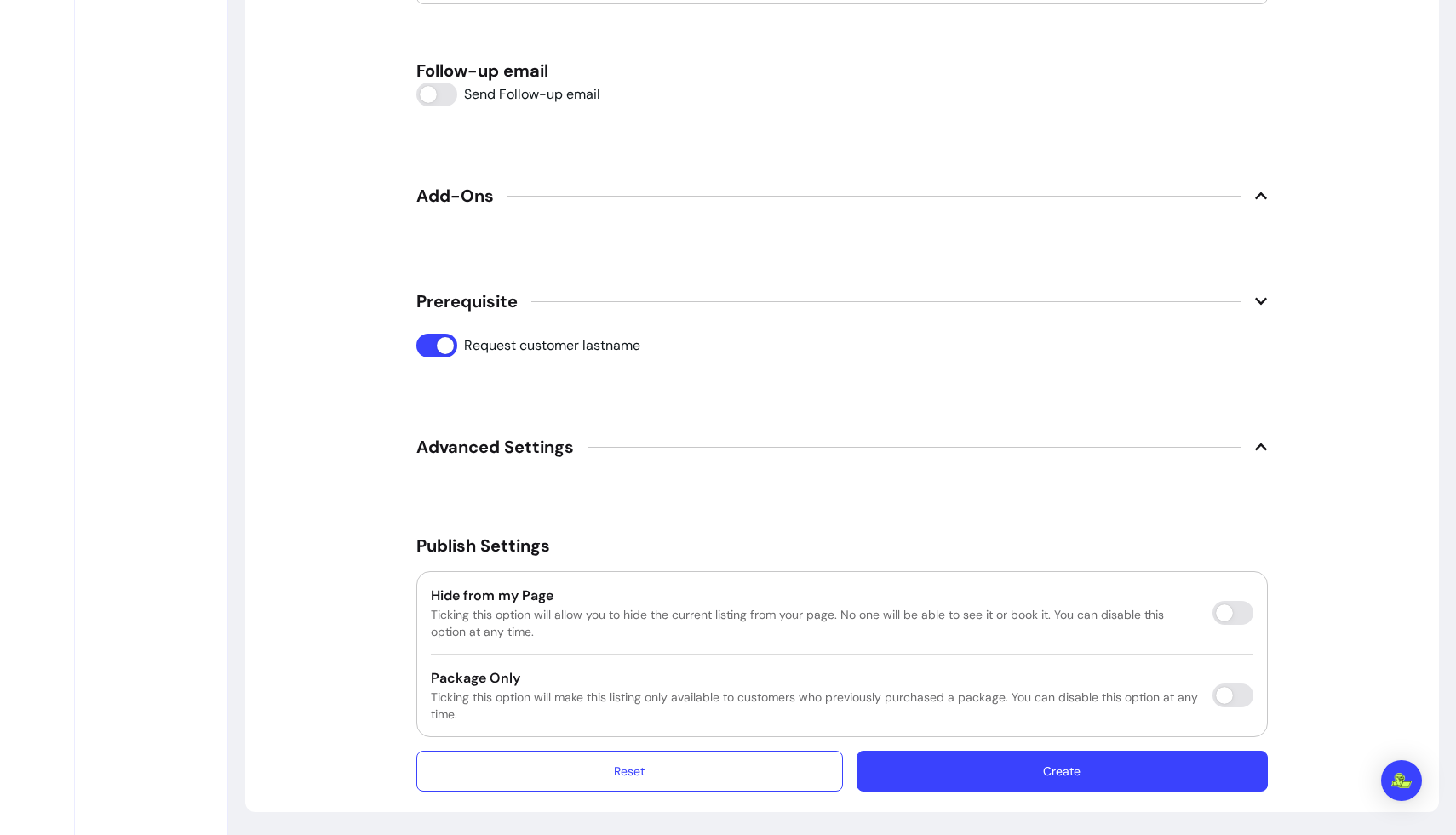
click at [911, 447] on icon at bounding box center [1262, 447] width 14 height 14
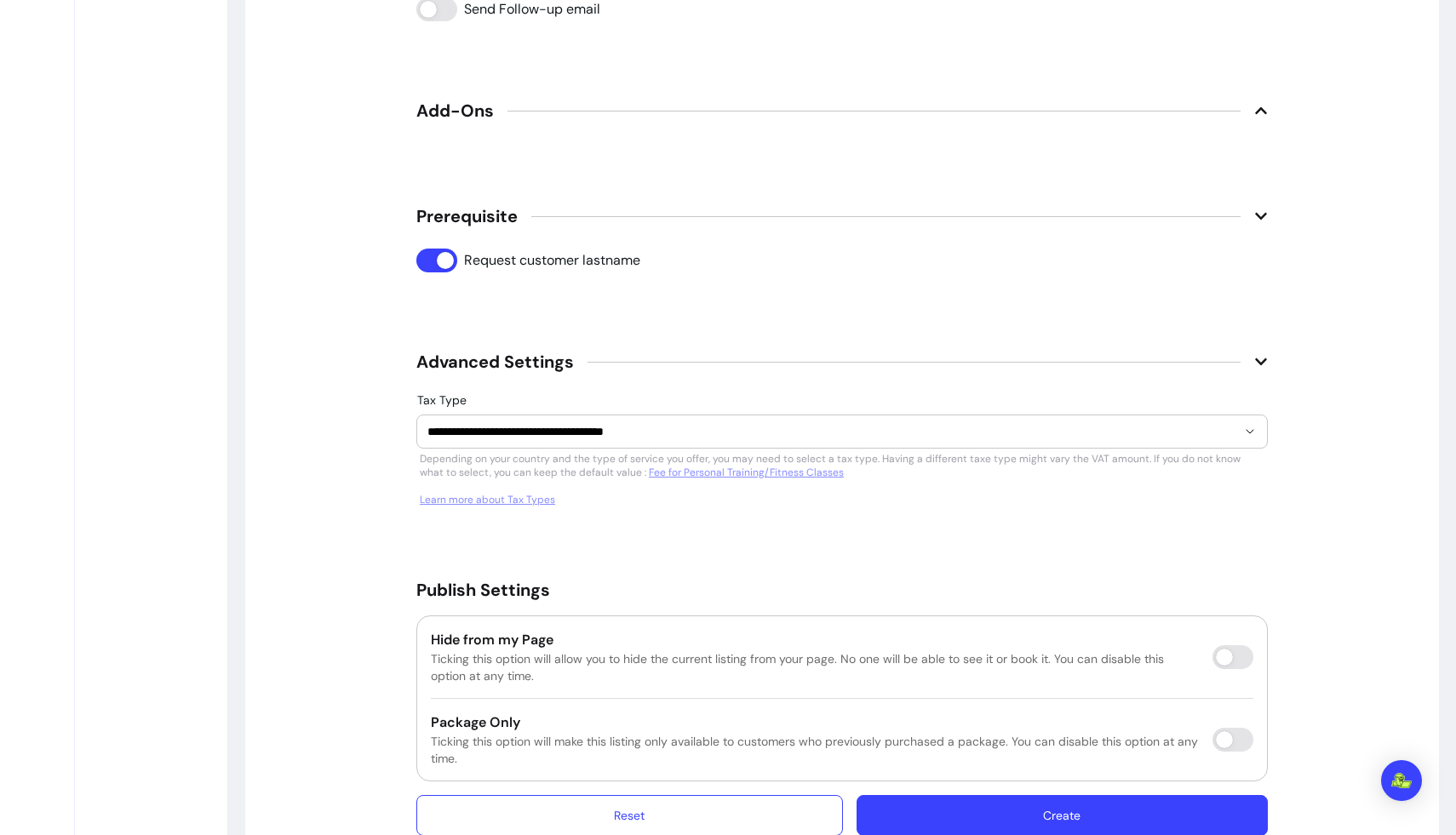
scroll to position [2573, 0]
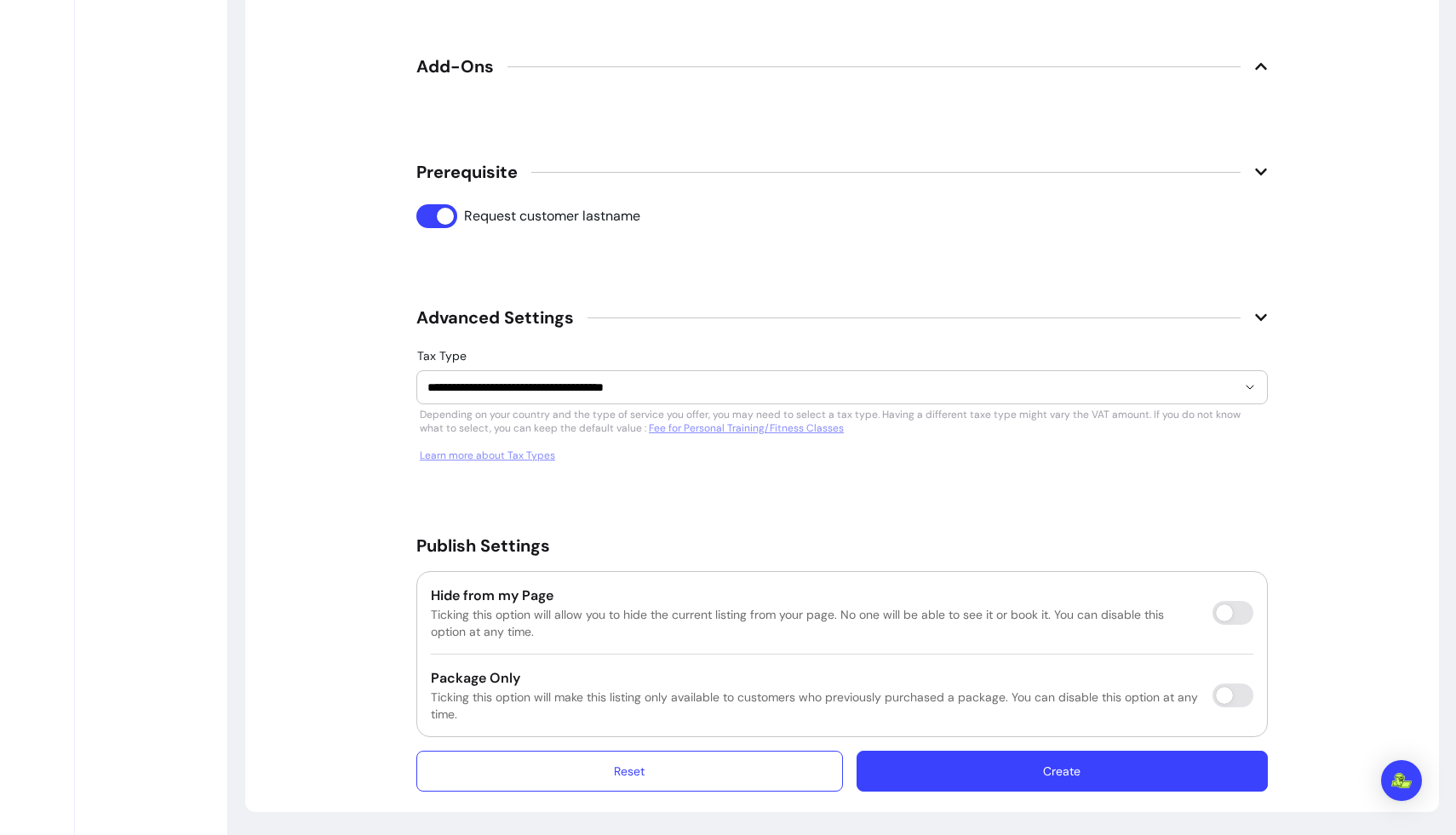
click at [911, 313] on icon at bounding box center [1262, 318] width 14 height 14
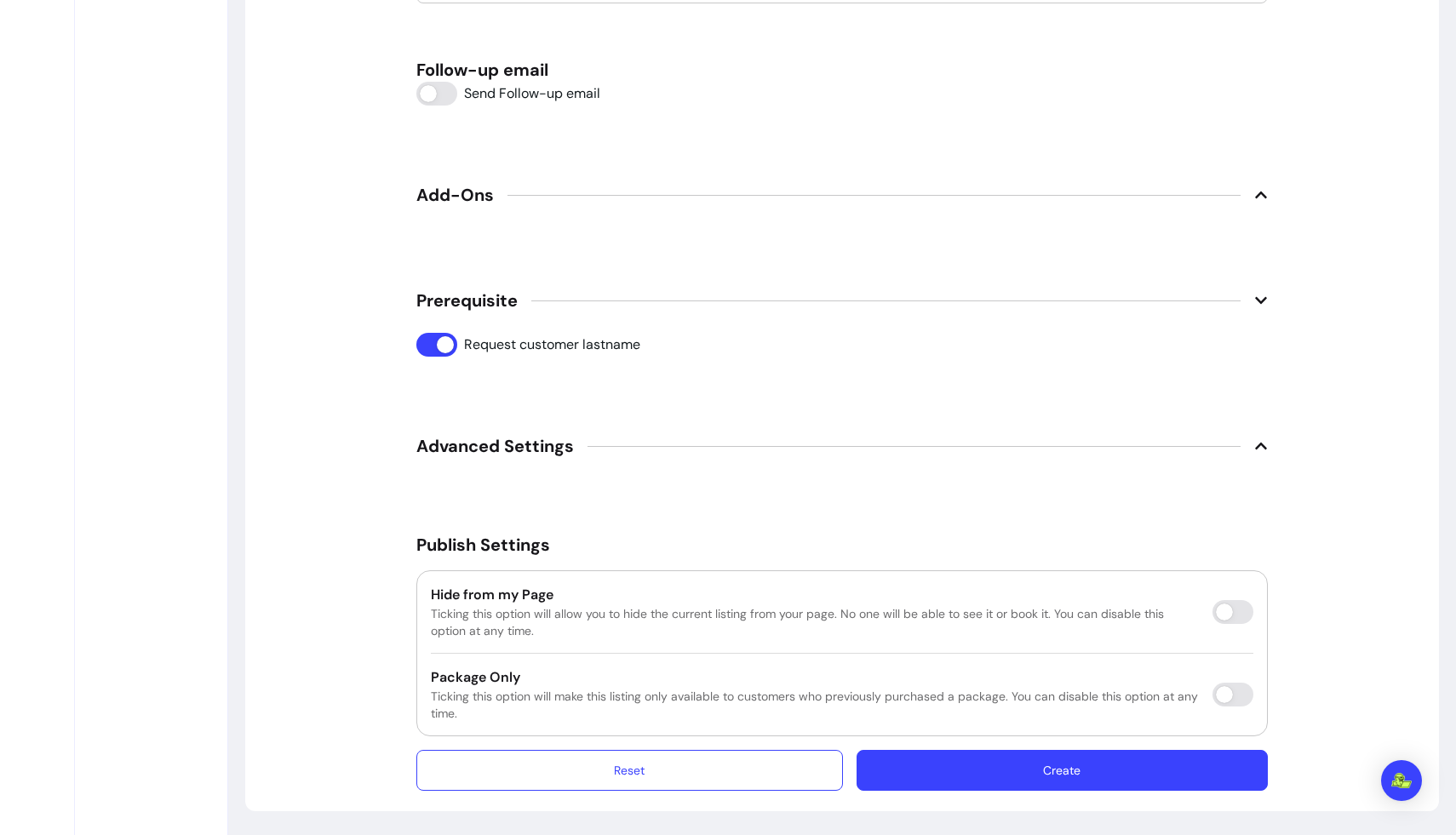
scroll to position [2444, 0]
click at [911, 765] on button "Create" at bounding box center [1062, 771] width 411 height 41
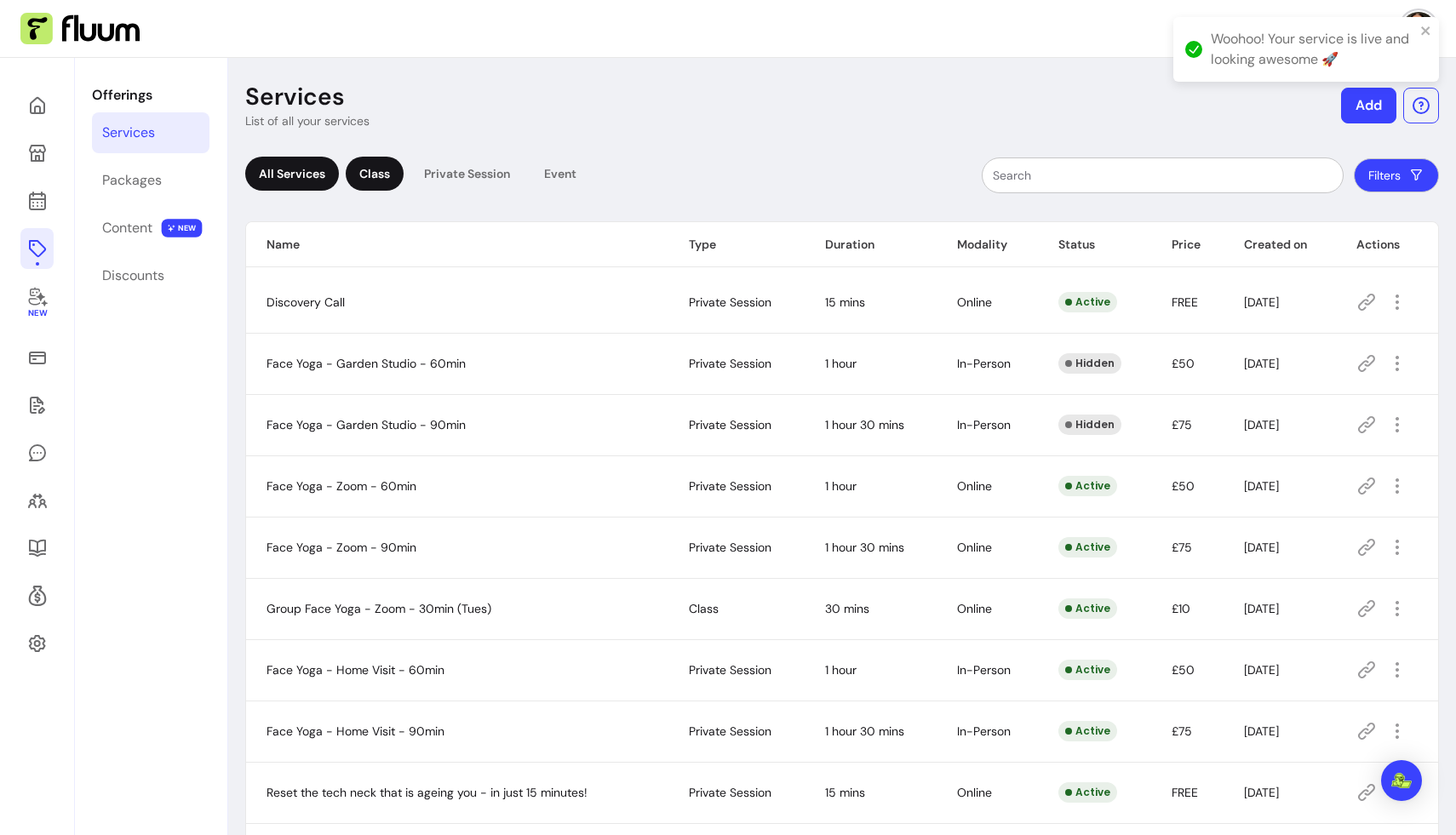
click at [377, 175] on div "Class" at bounding box center [375, 173] width 58 height 34
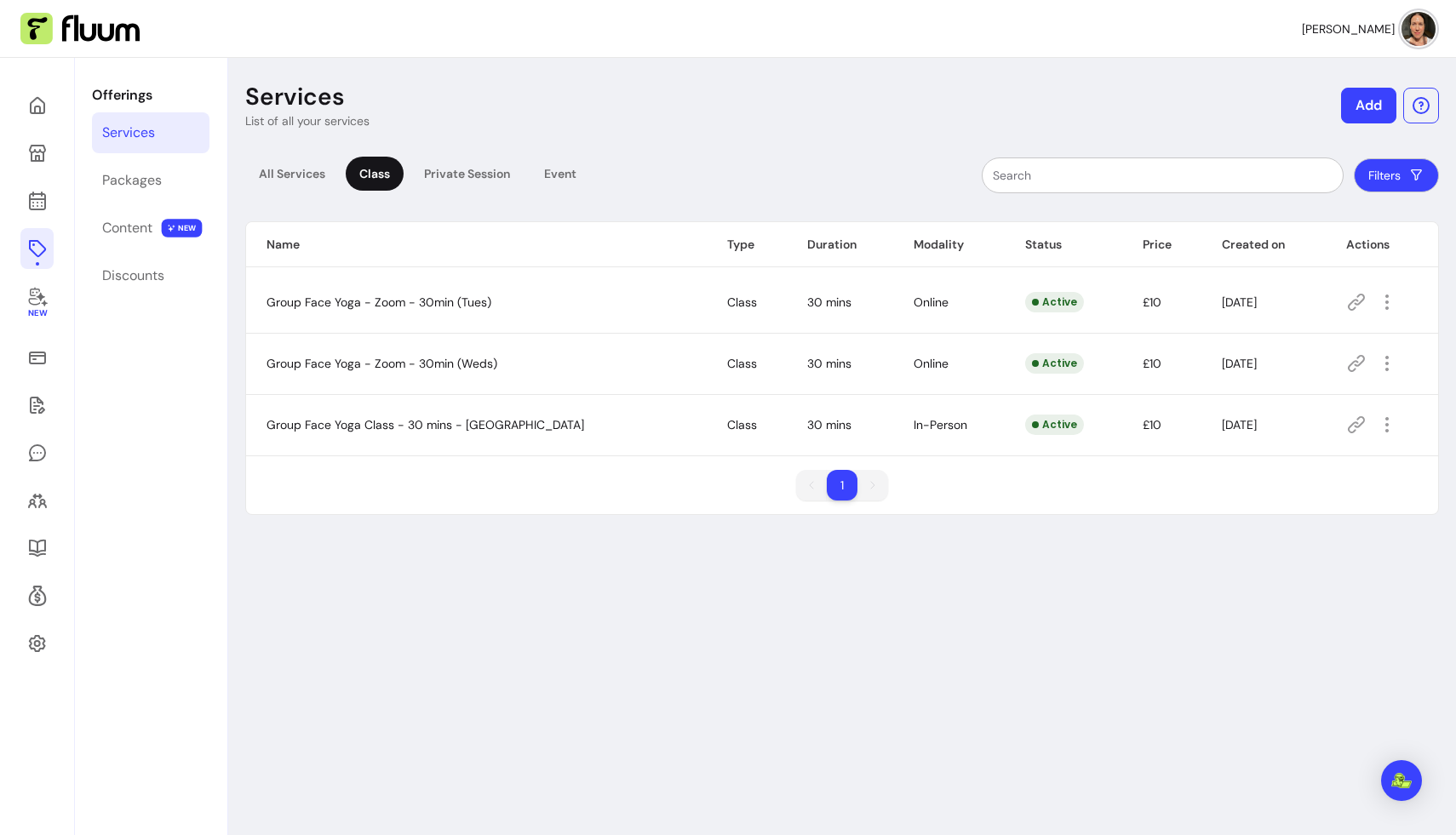
click at [911, 424] on icon at bounding box center [1356, 424] width 17 height 17
